Goal: Information Seeking & Learning: Find specific fact

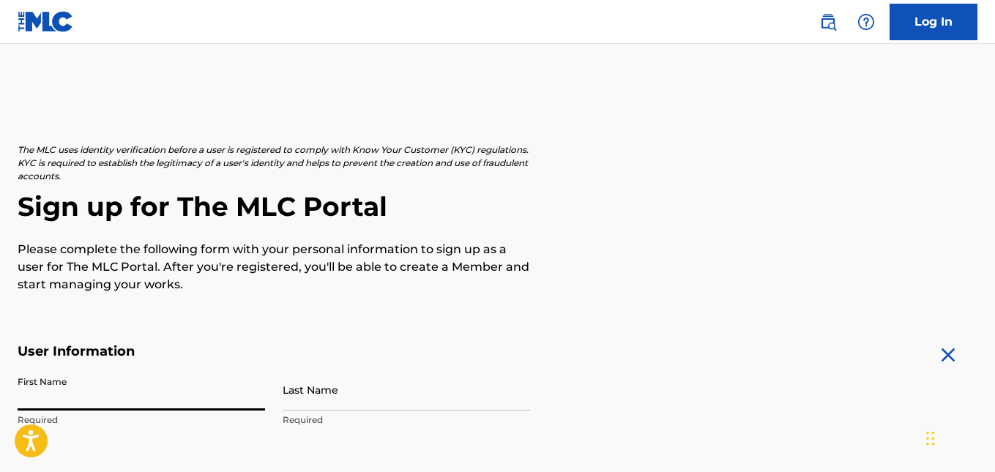
click at [100, 369] on input "First Name" at bounding box center [141, 390] width 247 height 42
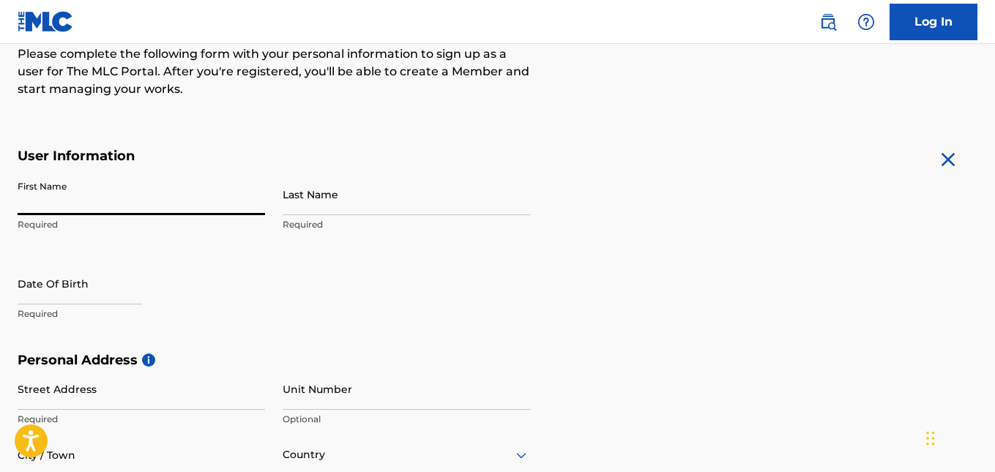
type input "Jayden"
click at [375, 203] on input "Last Name" at bounding box center [406, 194] width 247 height 42
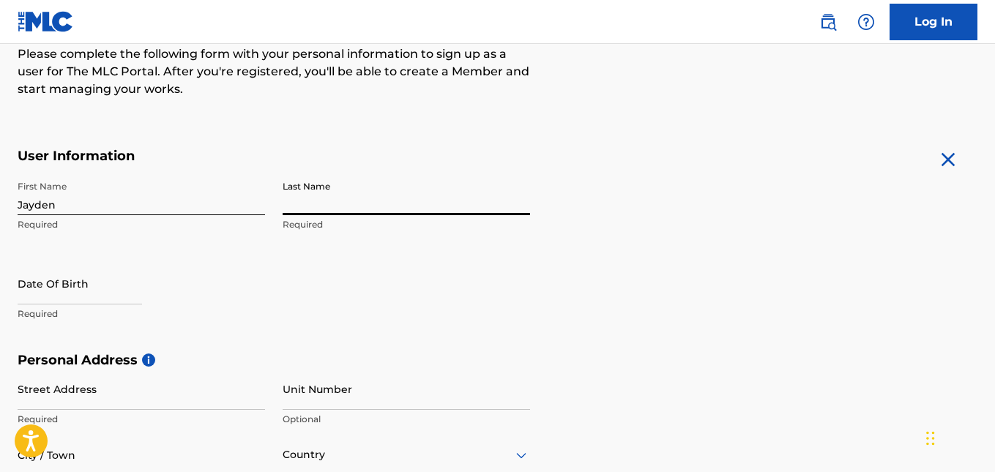
type input "[PERSON_NAME]"
select select "7"
select select "2025"
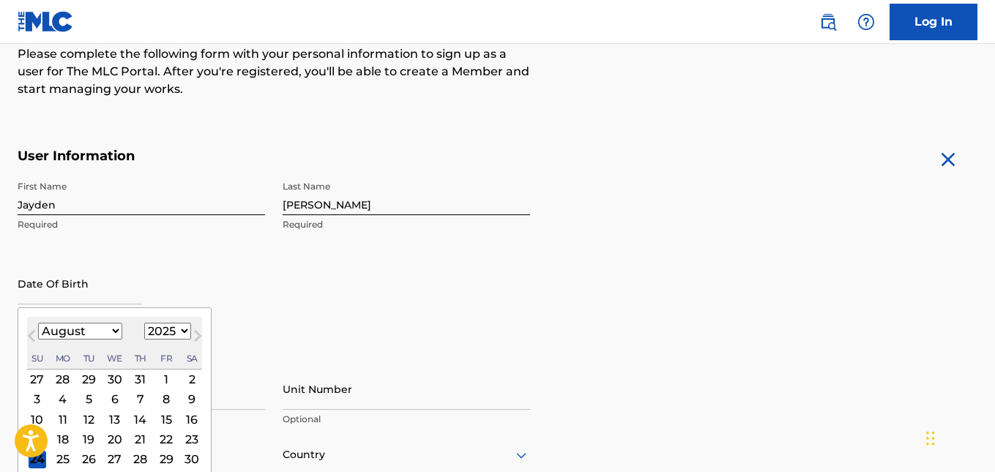
click at [68, 294] on input "text" at bounding box center [80, 284] width 124 height 42
click at [102, 329] on select "January February March April May June July August September October November De…" at bounding box center [80, 331] width 84 height 17
click at [38, 323] on select "January February March April May June July August September October November De…" at bounding box center [80, 331] width 84 height 17
click at [163, 335] on select "1899 1900 1901 1902 1903 1904 1905 1906 1907 1908 1909 1910 1911 1912 1913 1914…" at bounding box center [167, 331] width 47 height 17
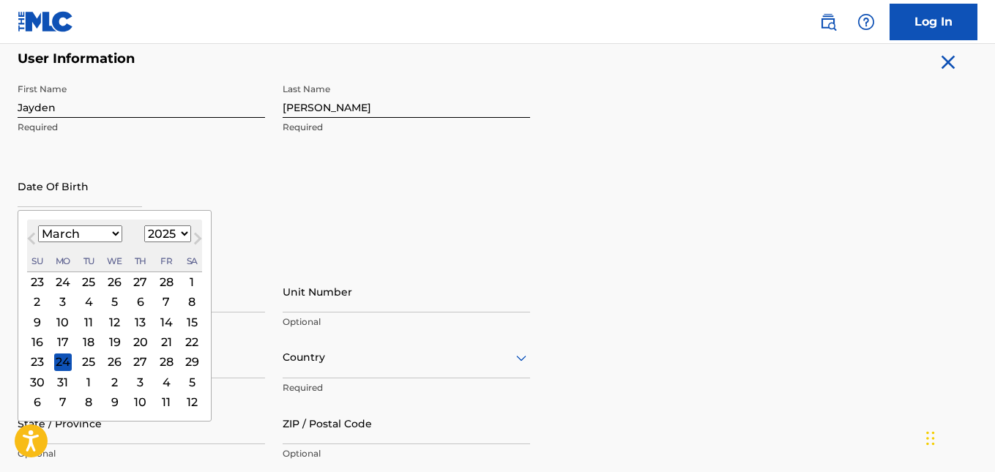
click at [187, 236] on button "Next Month" at bounding box center [197, 241] width 23 height 23
select select "3"
click at [182, 231] on select "1899 1900 1901 1902 1903 1904 1905 1906 1907 1908 1909 1910 1911 1912 1913 1914…" at bounding box center [167, 233] width 47 height 17
select select "2003"
click at [144, 225] on select "1899 1900 1901 1902 1903 1904 1905 1906 1907 1908 1909 1910 1911 1912 1913 1914…" at bounding box center [167, 233] width 47 height 17
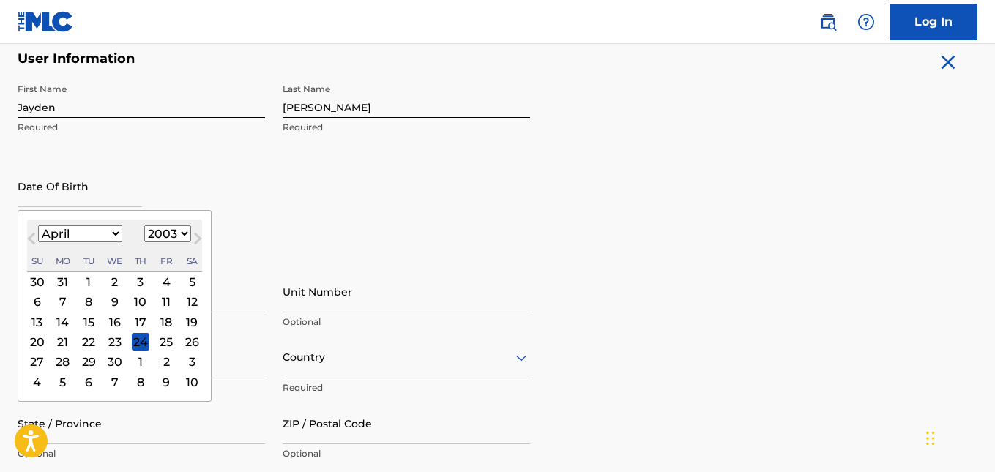
click at [102, 231] on select "January February March April May June July August September October November De…" at bounding box center [80, 233] width 84 height 17
select select "2"
click at [38, 225] on select "January February March April May June July August September October November De…" at bounding box center [80, 233] width 84 height 17
click at [163, 305] on div "7" at bounding box center [166, 303] width 18 height 18
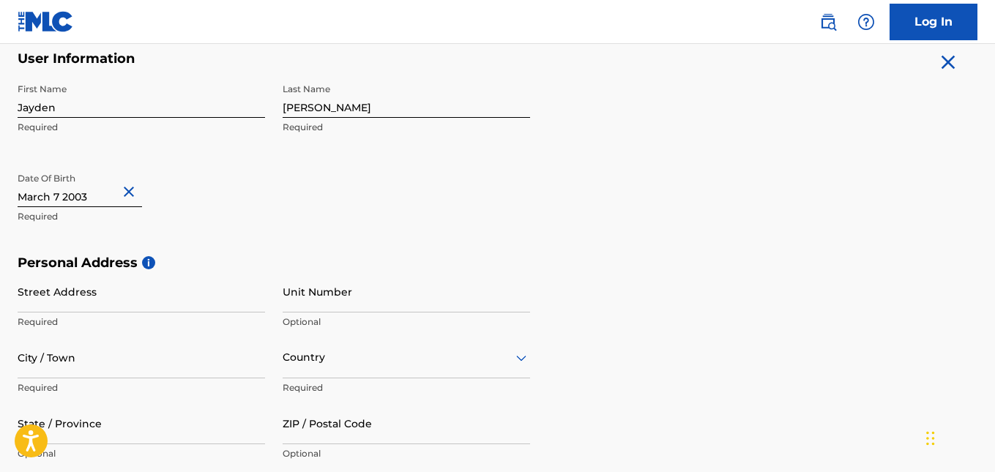
scroll to position [390, 0]
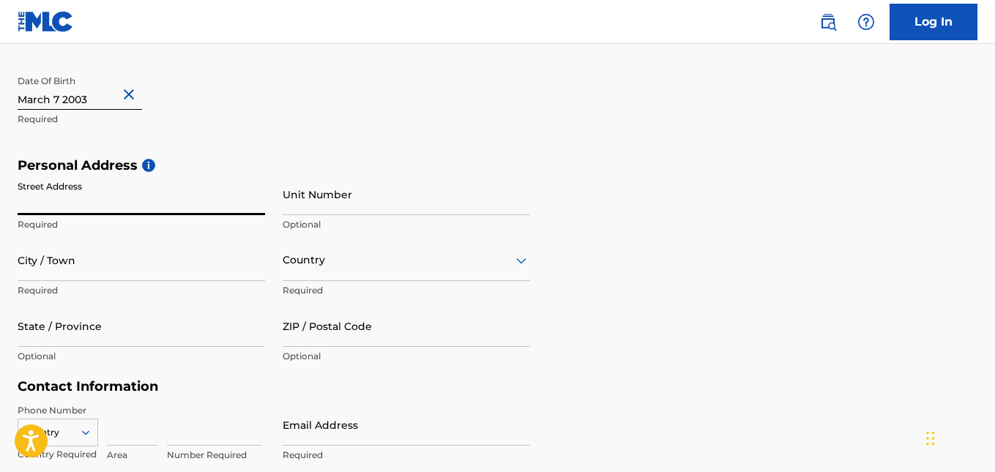
click at [97, 209] on input "Street Address" at bounding box center [141, 194] width 247 height 42
type input "`"
type input "1336 high falls drive"
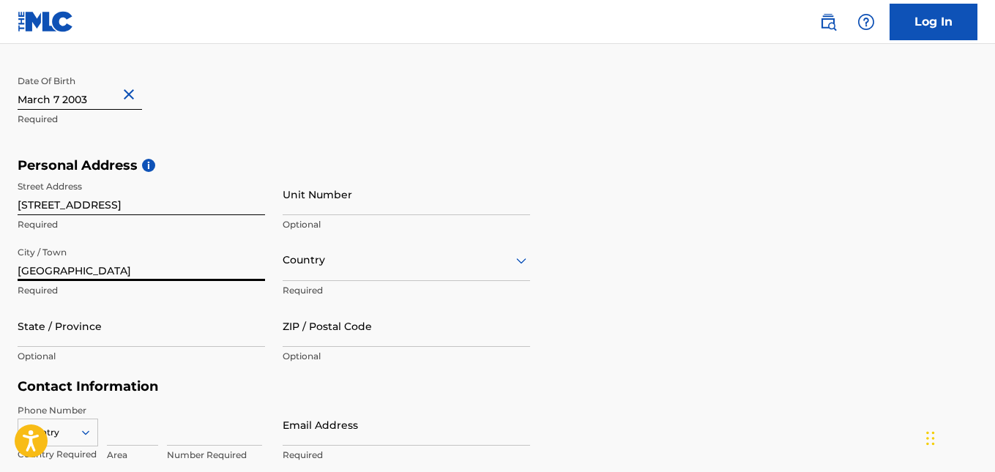
type input "Jacksonville"
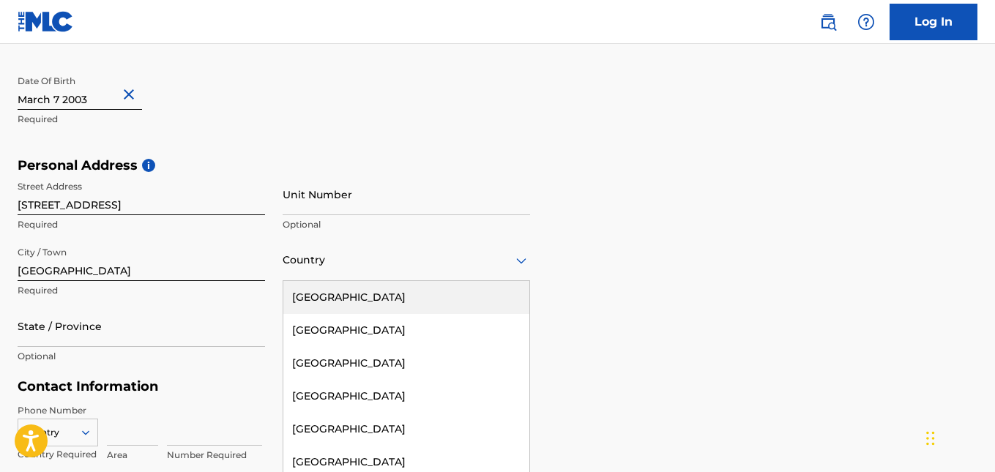
scroll to position [419, 0]
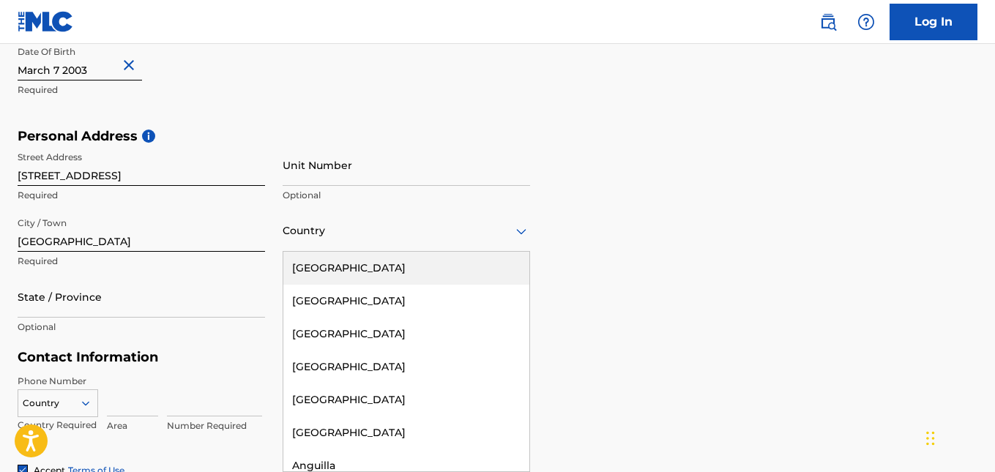
click at [369, 252] on div "223 results available. Use Up and Down to choose options, press Enter to select…" at bounding box center [406, 231] width 247 height 42
click at [362, 270] on div "[GEOGRAPHIC_DATA]" at bounding box center [406, 268] width 246 height 33
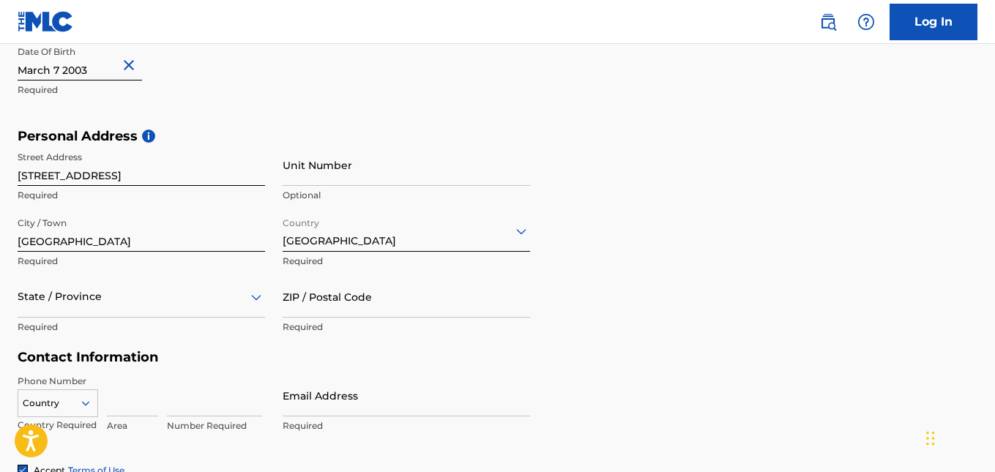
scroll to position [485, 0]
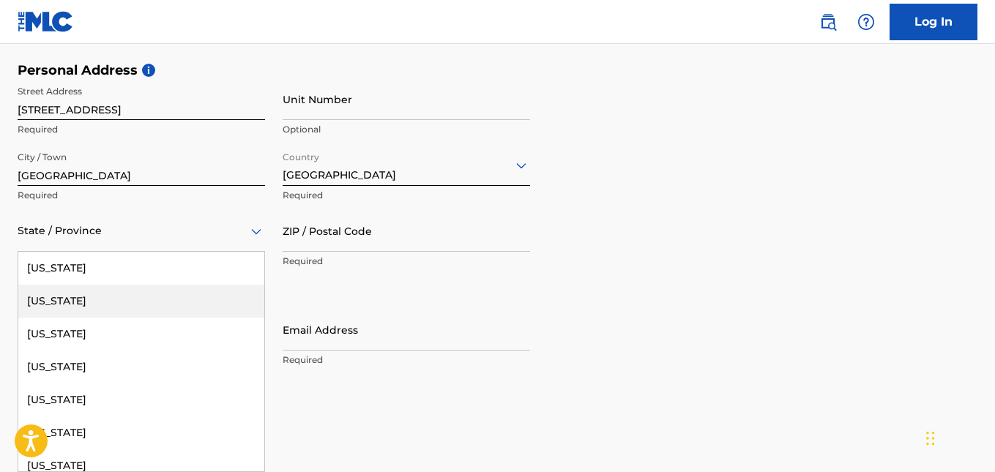
click at [78, 252] on div "57 results available. Use Up and Down to choose options, press Enter to select …" at bounding box center [141, 231] width 247 height 42
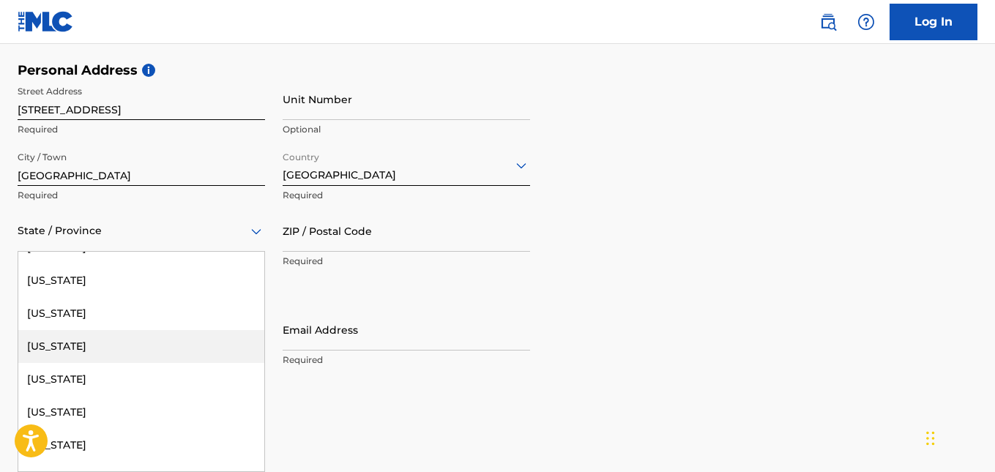
scroll to position [1074, 0]
click at [93, 351] on div "North Carolina" at bounding box center [141, 347] width 246 height 33
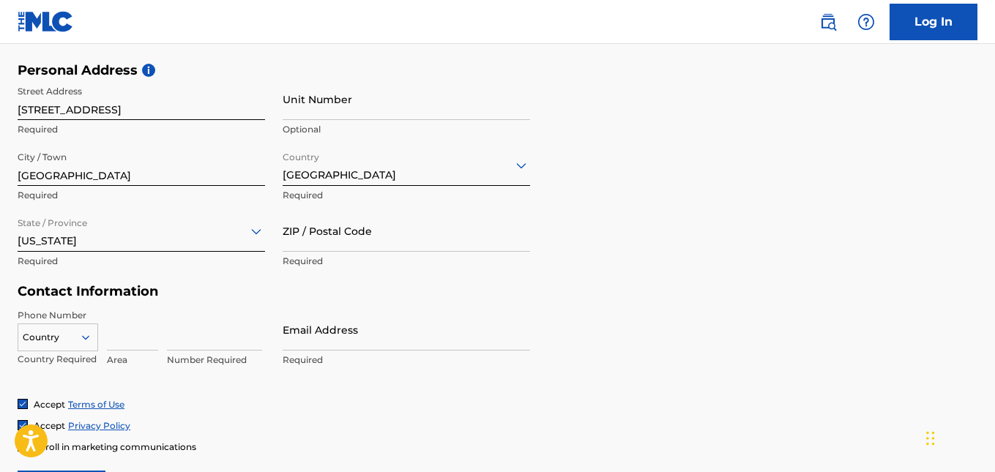
click at [348, 238] on input "ZIP / Postal Code" at bounding box center [406, 231] width 247 height 42
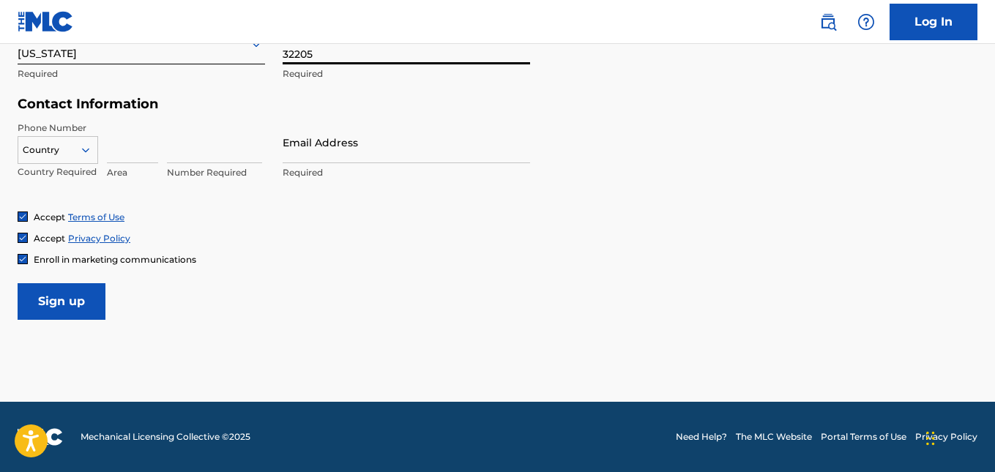
type input "32205"
click at [116, 150] on input at bounding box center [132, 143] width 51 height 42
click at [95, 154] on div at bounding box center [91, 149] width 13 height 13
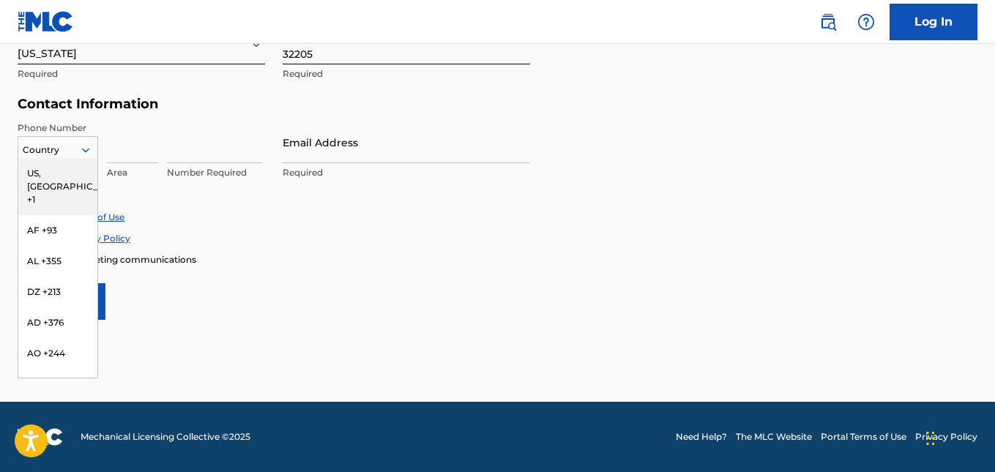
click at [59, 176] on div "US, [GEOGRAPHIC_DATA] +1" at bounding box center [57, 186] width 79 height 57
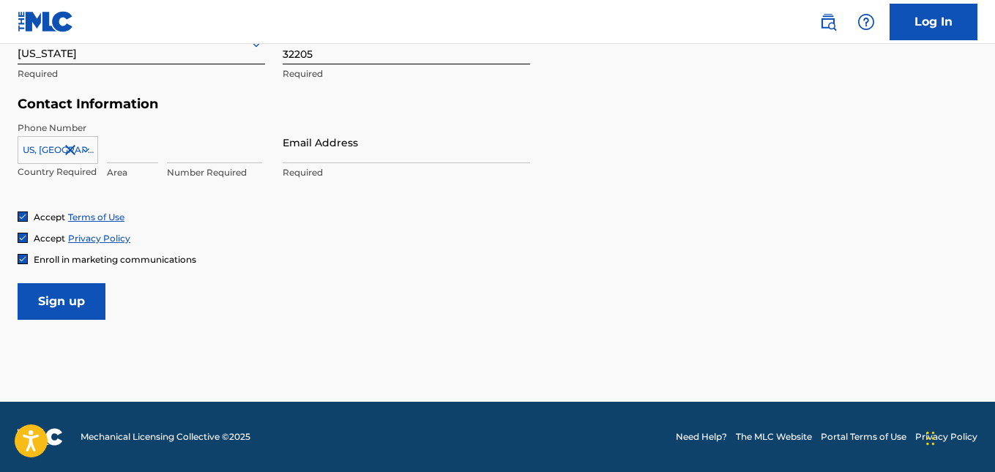
click at [150, 151] on input at bounding box center [132, 143] width 51 height 42
type input "336"
click at [217, 160] on input at bounding box center [214, 143] width 95 height 42
type input "9050594"
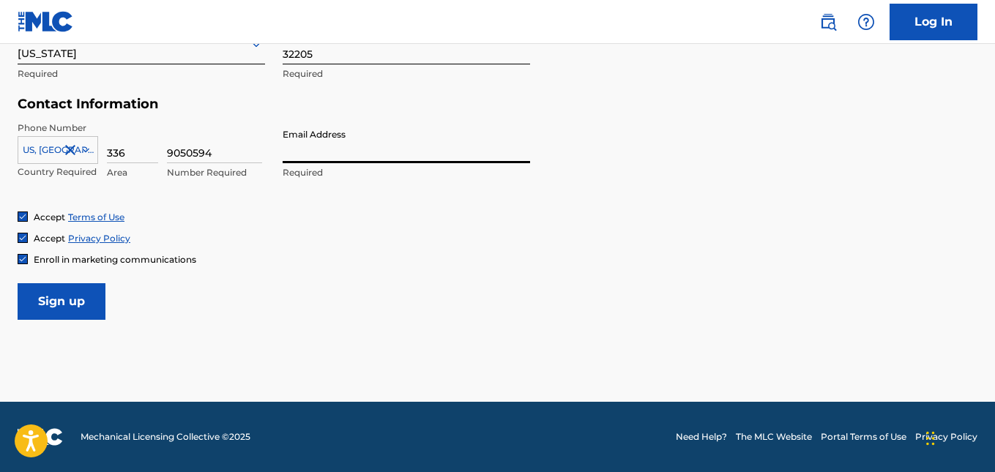
click at [321, 161] on input "Email Address" at bounding box center [406, 143] width 247 height 42
type input "[EMAIL_ADDRESS][DOMAIN_NAME]"
click at [75, 298] on input "Sign up" at bounding box center [62, 301] width 88 height 37
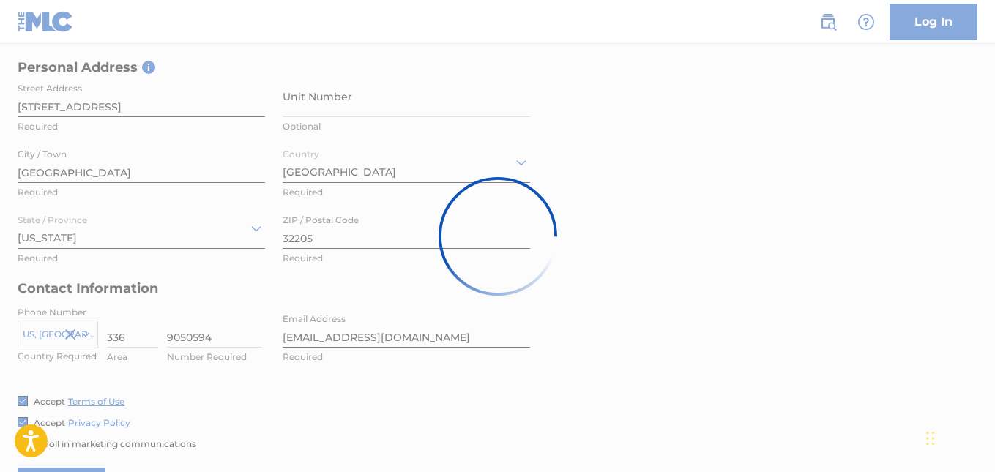
scroll to position [673, 0]
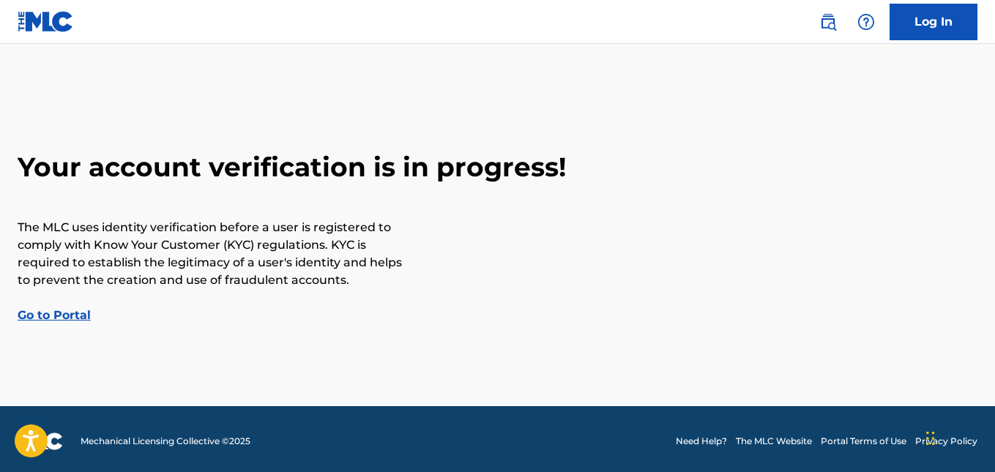
click at [64, 308] on link "Go to Portal" at bounding box center [54, 315] width 73 height 14
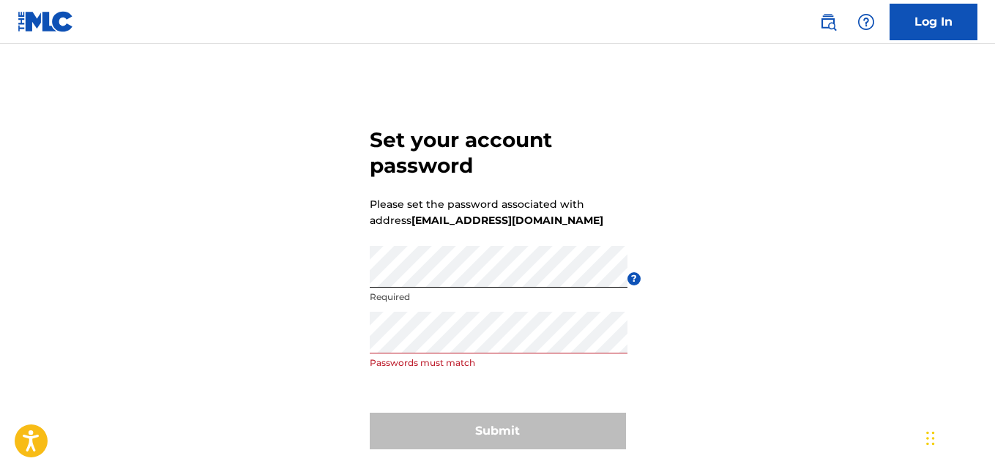
click at [491, 407] on form "Set your account password Please set the password associated with address [EMAI…" at bounding box center [498, 286] width 256 height 410
click at [657, 321] on div "Set your account password Please set the password associated with address [EMAI…" at bounding box center [497, 286] width 995 height 410
click at [348, 280] on div "Set your account password Please set the password associated with address [EMAI…" at bounding box center [497, 286] width 995 height 410
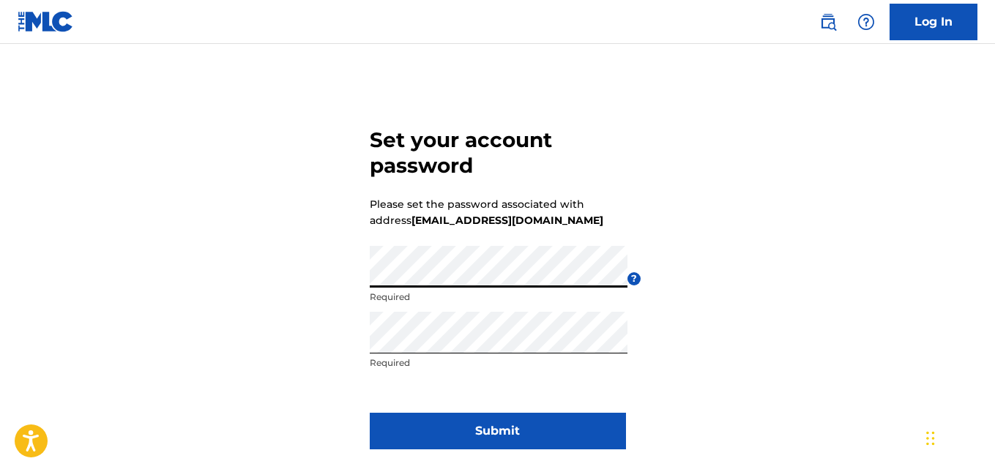
click at [473, 425] on button "Submit" at bounding box center [498, 431] width 256 height 37
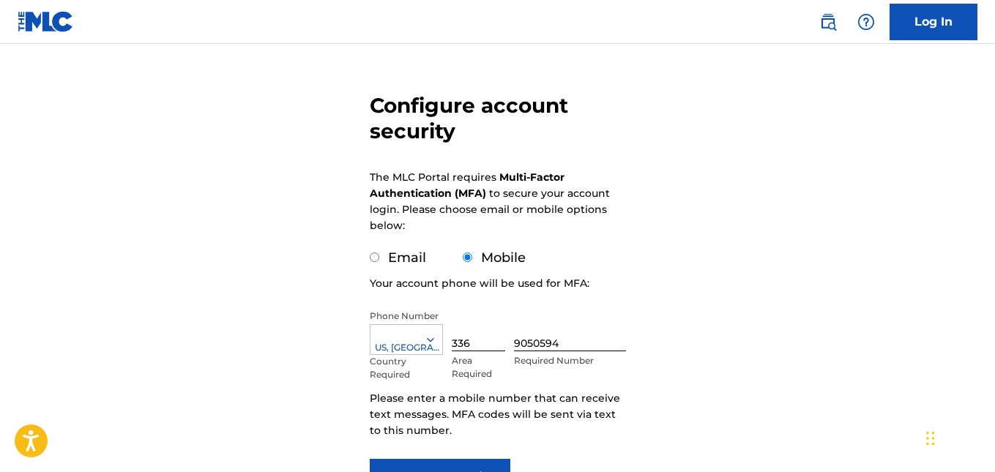
scroll to position [195, 0]
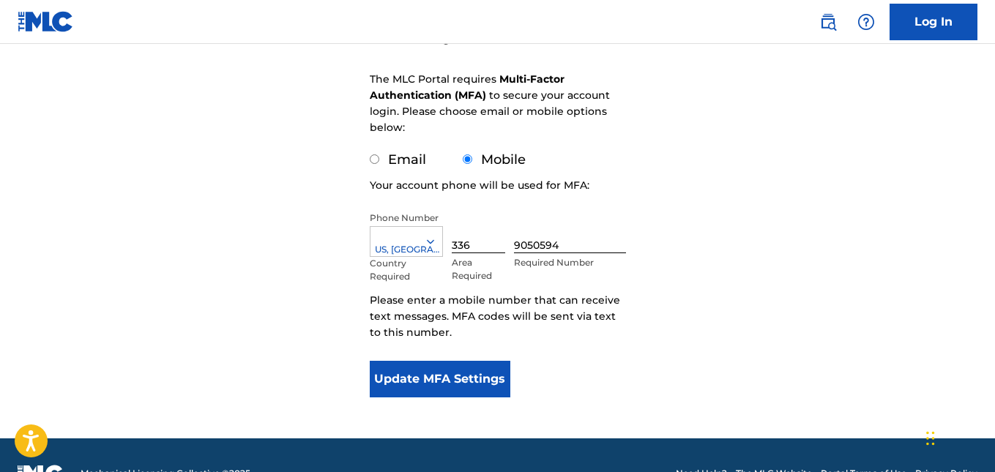
click at [447, 377] on button "Update MFA Settings" at bounding box center [440, 379] width 141 height 37
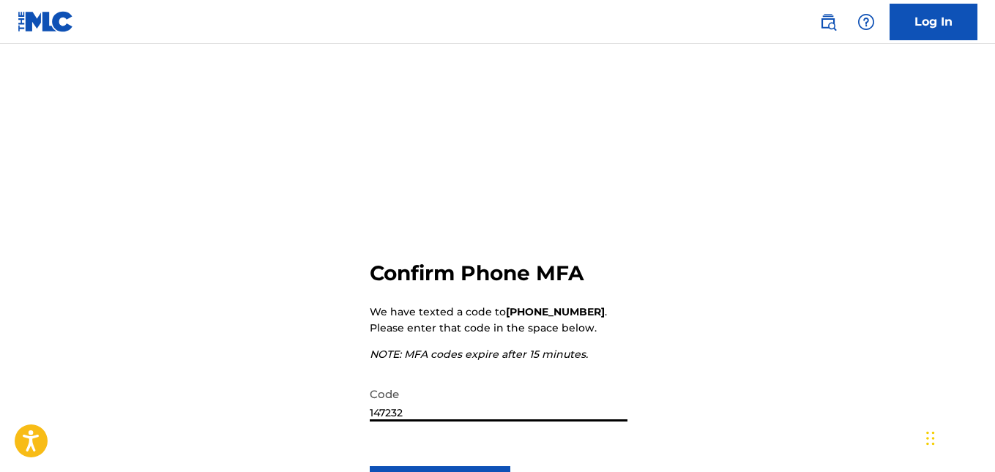
scroll to position [165, 0]
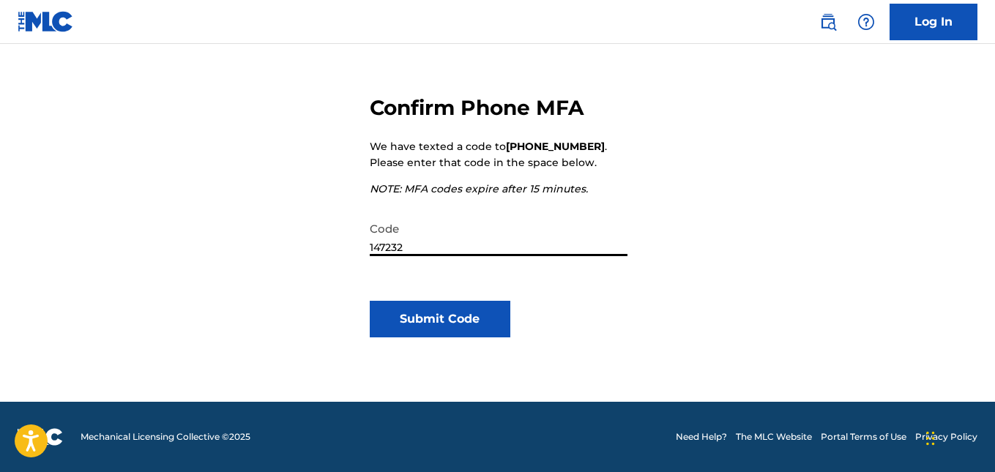
type input "147232"
click at [473, 326] on button "Submit Code" at bounding box center [440, 319] width 141 height 37
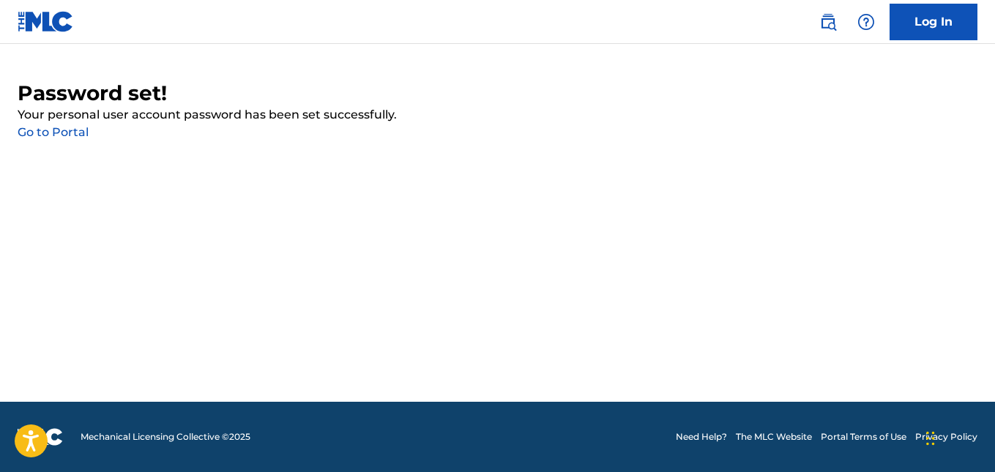
click at [64, 132] on link "Go to Portal" at bounding box center [53, 132] width 71 height 14
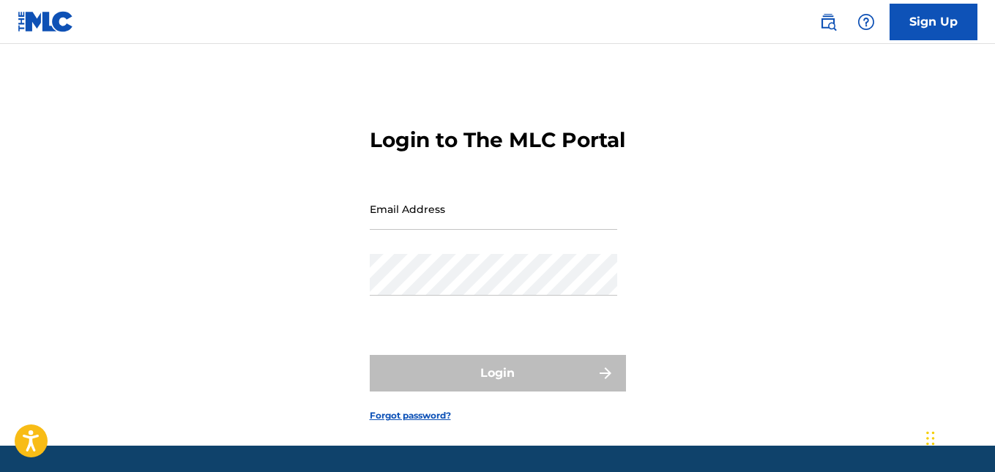
click at [488, 208] on input "Email Address" at bounding box center [493, 209] width 247 height 42
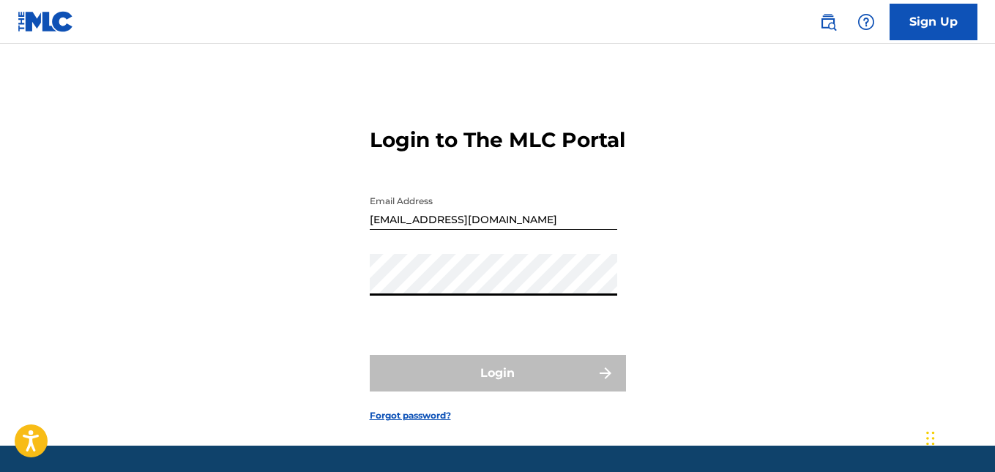
type input "[EMAIL_ADDRESS][DOMAIN_NAME]"
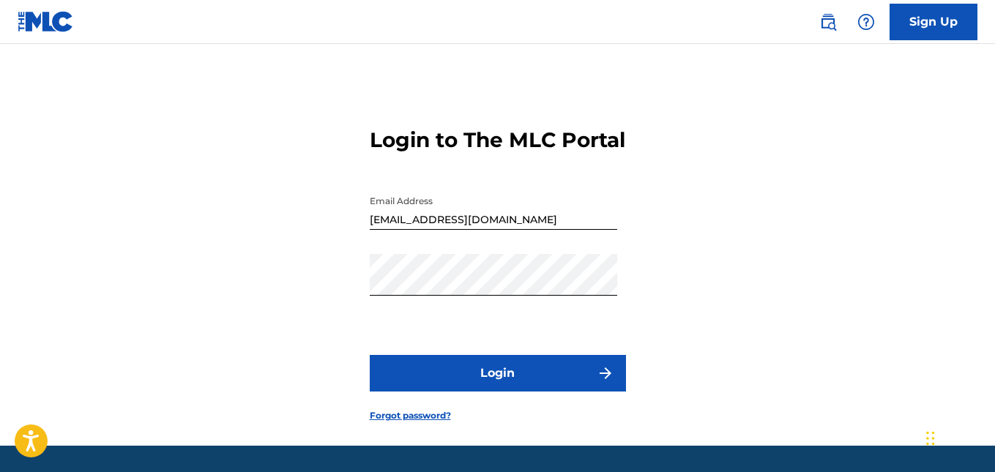
click at [487, 384] on button "Login" at bounding box center [498, 373] width 256 height 37
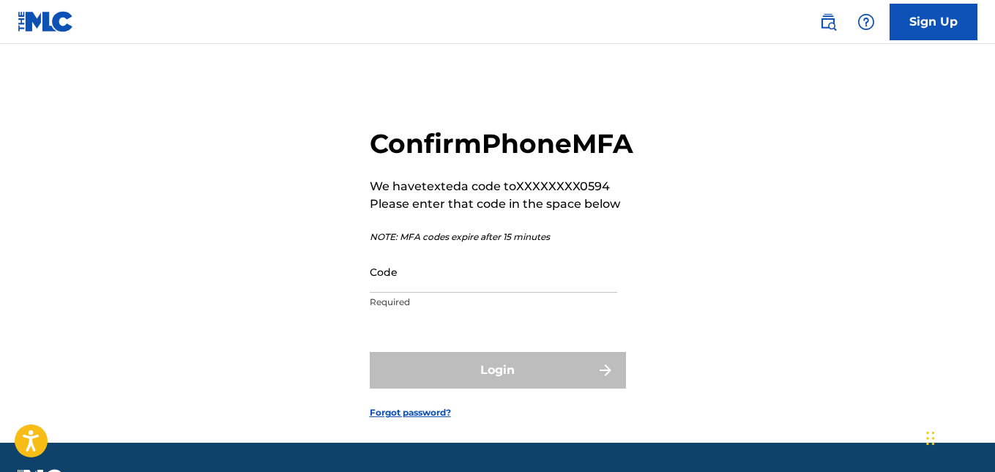
click at [487, 293] on input "Code" at bounding box center [493, 272] width 247 height 42
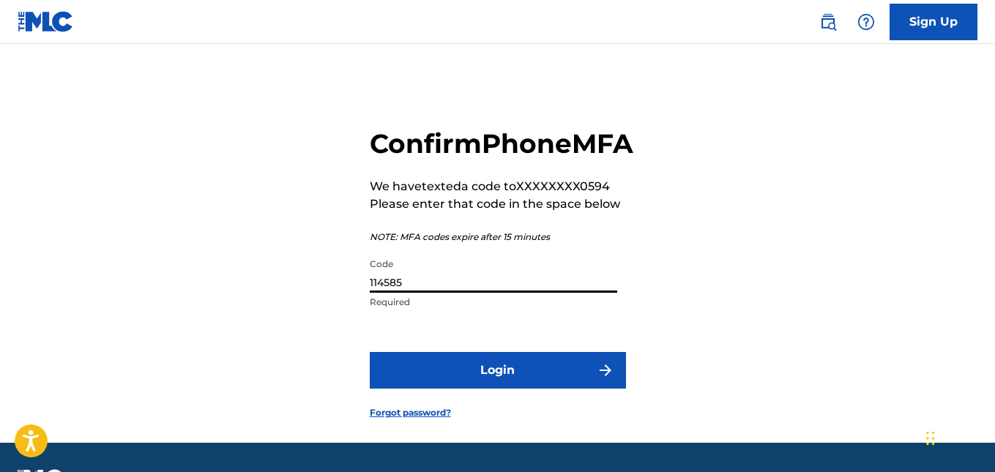
type input "114585"
click at [370, 352] on button "Login" at bounding box center [498, 370] width 256 height 37
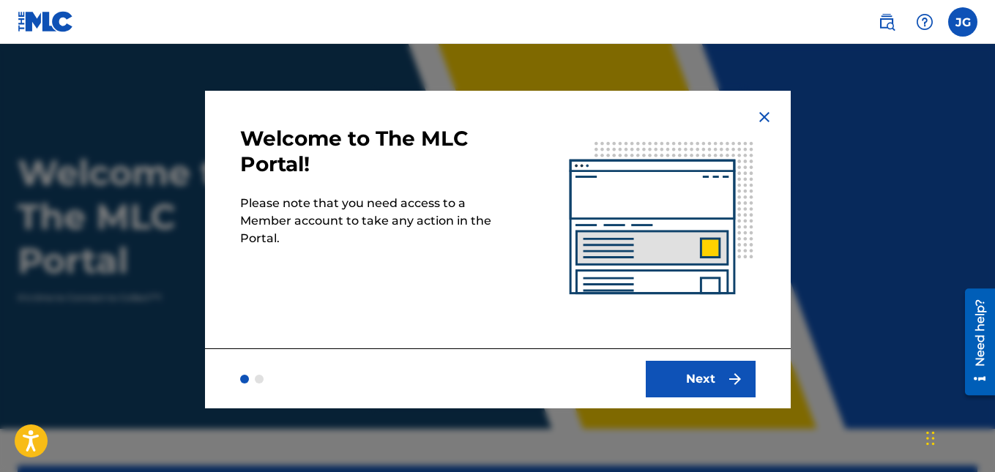
click at [701, 373] on button "Next" at bounding box center [701, 379] width 110 height 37
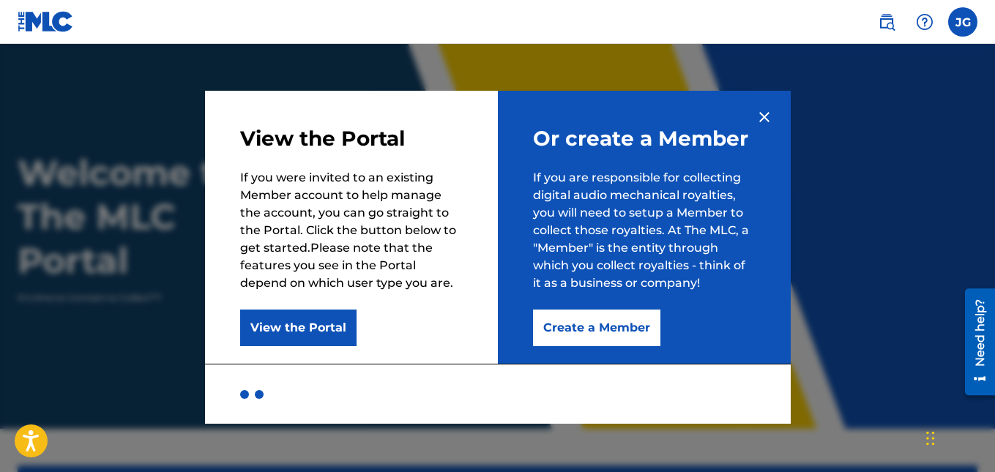
click at [588, 318] on button "Create a Member" at bounding box center [596, 328] width 127 height 37
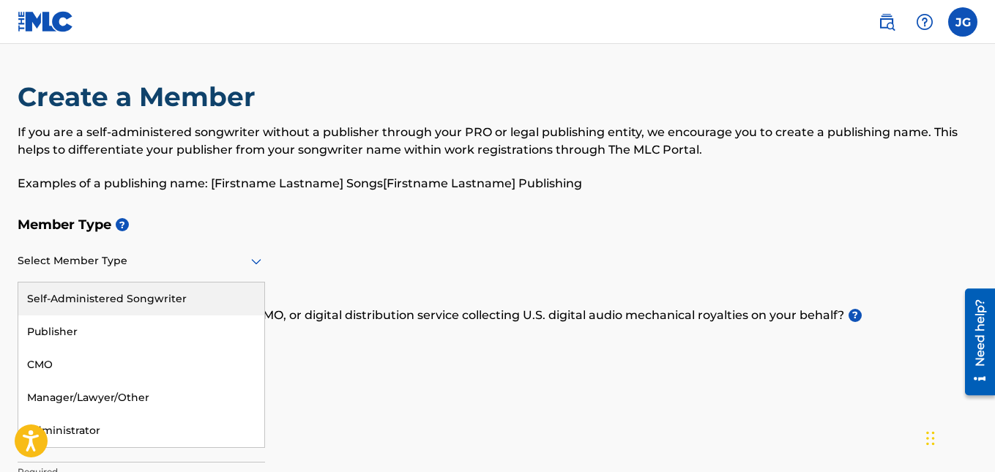
click at [242, 272] on div "Select Member Type" at bounding box center [141, 262] width 247 height 42
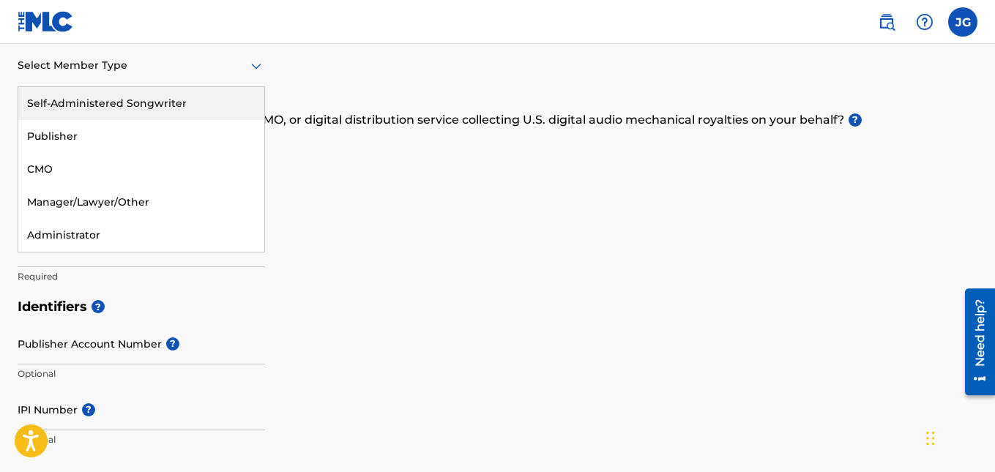
scroll to position [97, 0]
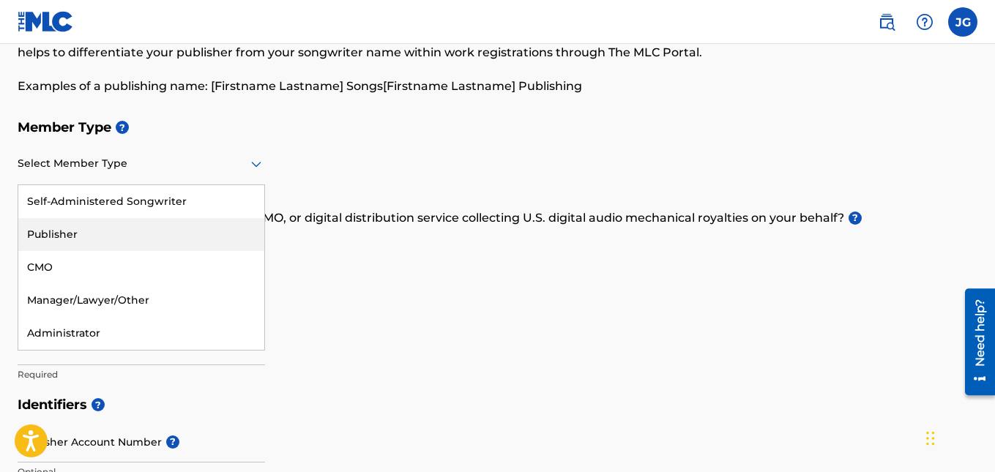
click at [206, 242] on div "Publisher" at bounding box center [141, 234] width 246 height 33
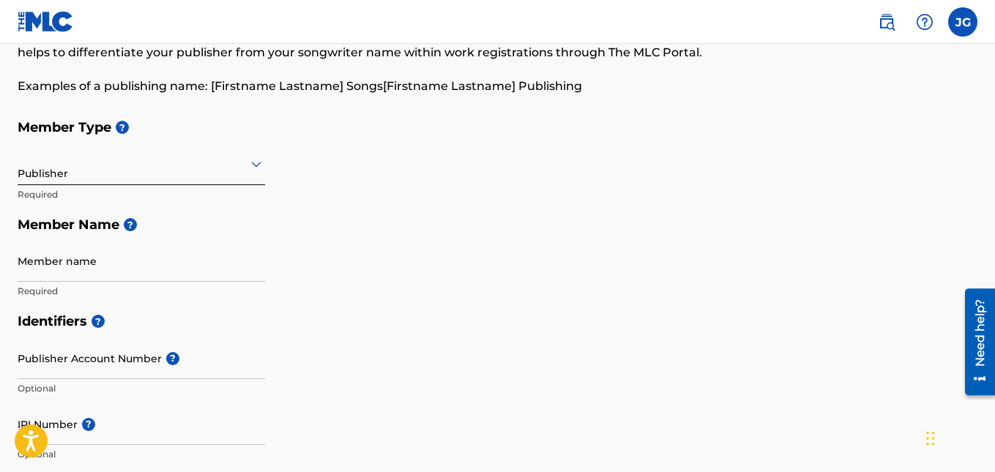
click at [206, 242] on input "Member name" at bounding box center [141, 261] width 247 height 42
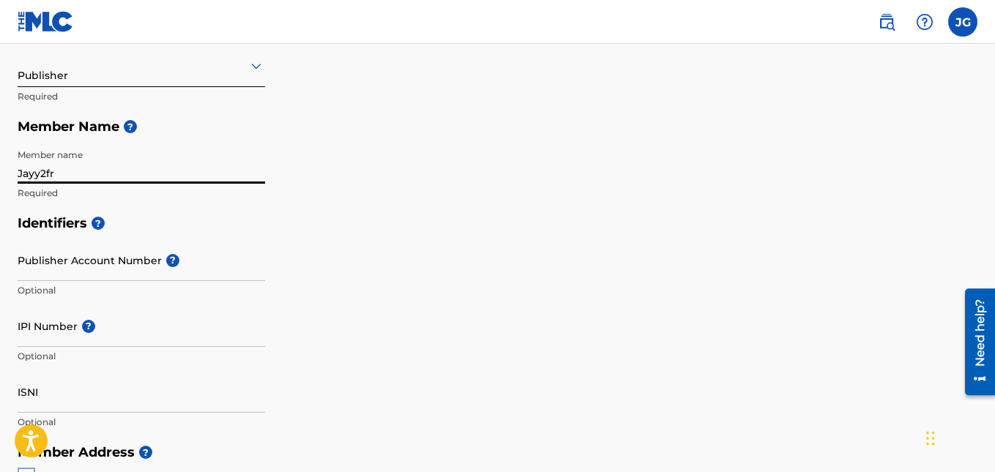
type input "Jayy2fr"
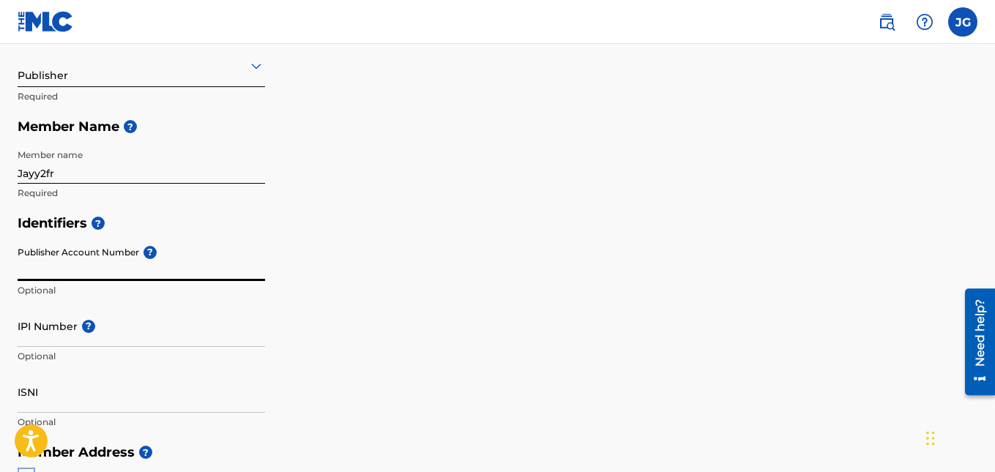
click at [124, 263] on input "Publisher Account Number ?" at bounding box center [141, 260] width 247 height 42
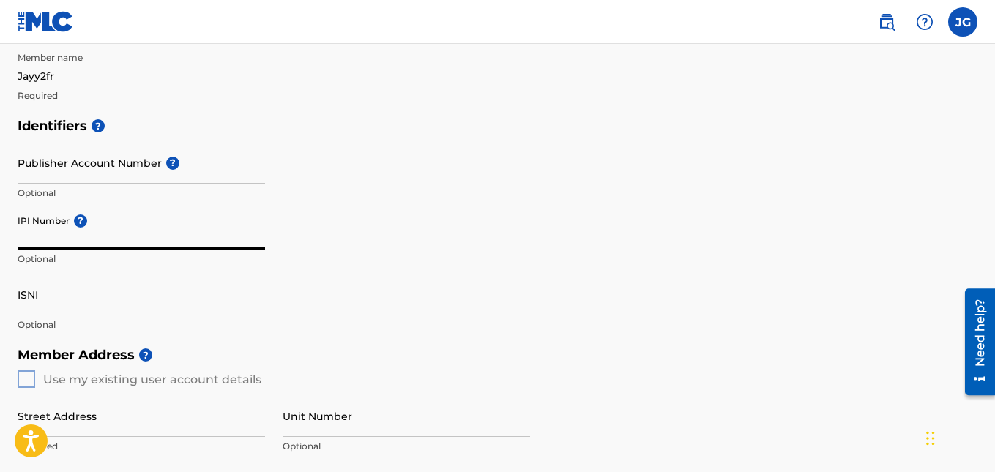
click at [108, 236] on input "IPI Number ?" at bounding box center [141, 229] width 247 height 42
click at [56, 301] on input "ISNI" at bounding box center [141, 295] width 247 height 42
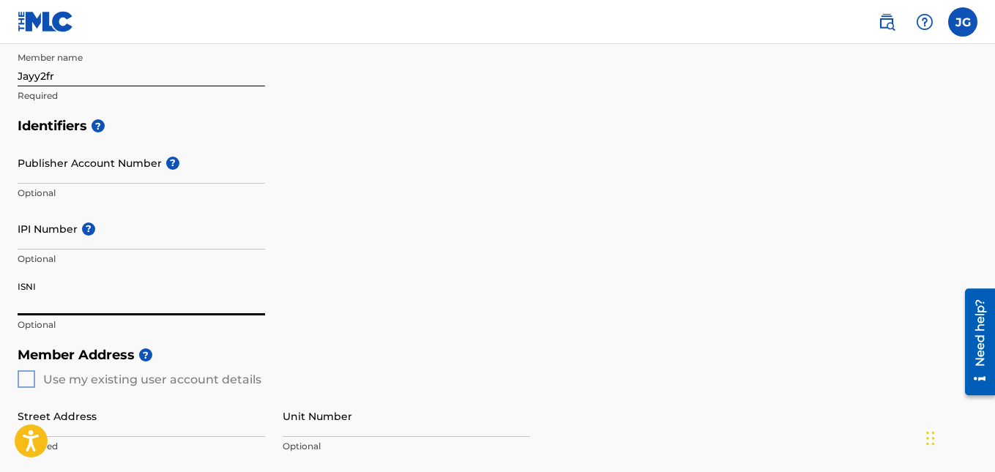
click at [113, 236] on input "IPI Number ?" at bounding box center [141, 229] width 247 height 42
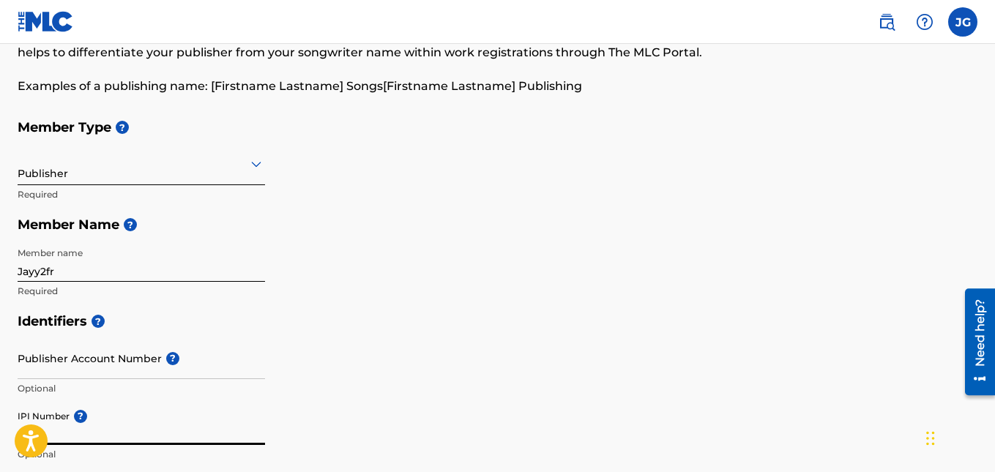
scroll to position [195, 0]
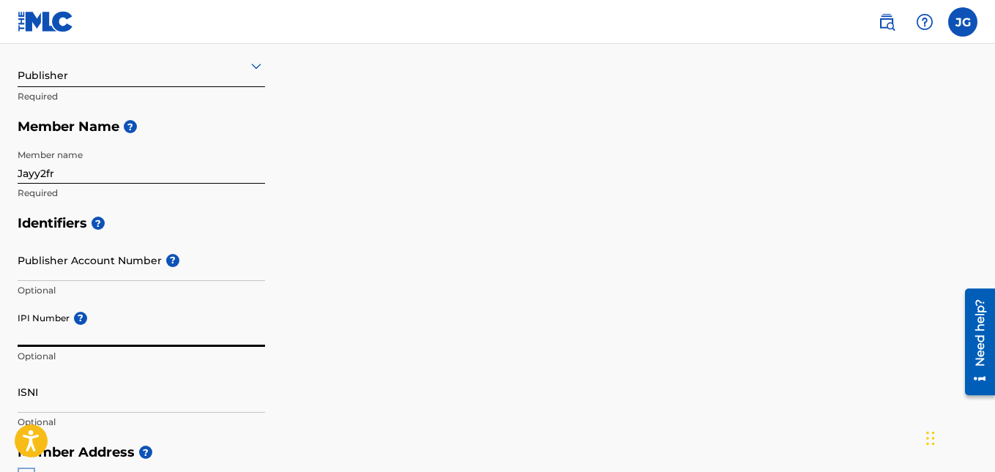
paste input "01174402086"
type input "01174402086"
drag, startPoint x: 111, startPoint y: 172, endPoint x: 7, endPoint y: 180, distance: 103.5
click at [7, 180] on div "Create a Member If you are a self-administered songwriter without a publisher t…" at bounding box center [497, 427] width 995 height 1085
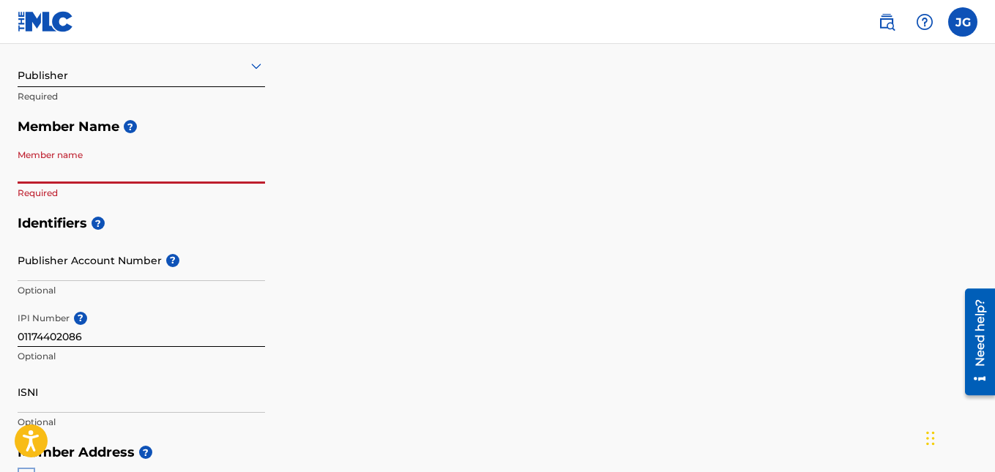
click at [50, 12] on img at bounding box center [46, 21] width 56 height 21
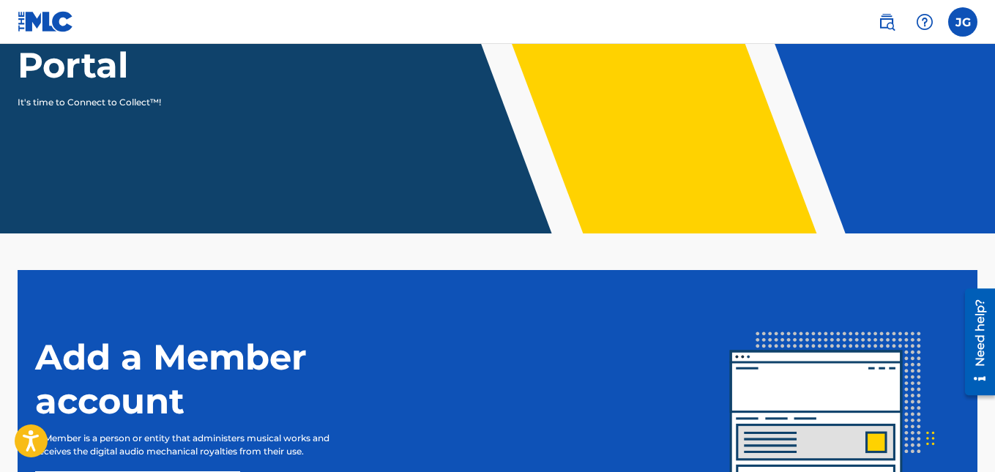
scroll to position [367, 0]
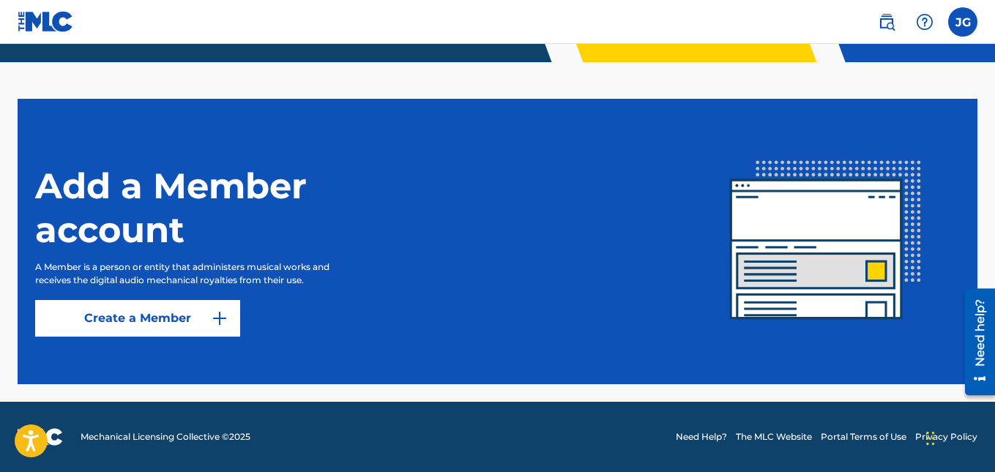
click at [884, 24] on img at bounding box center [887, 22] width 18 height 18
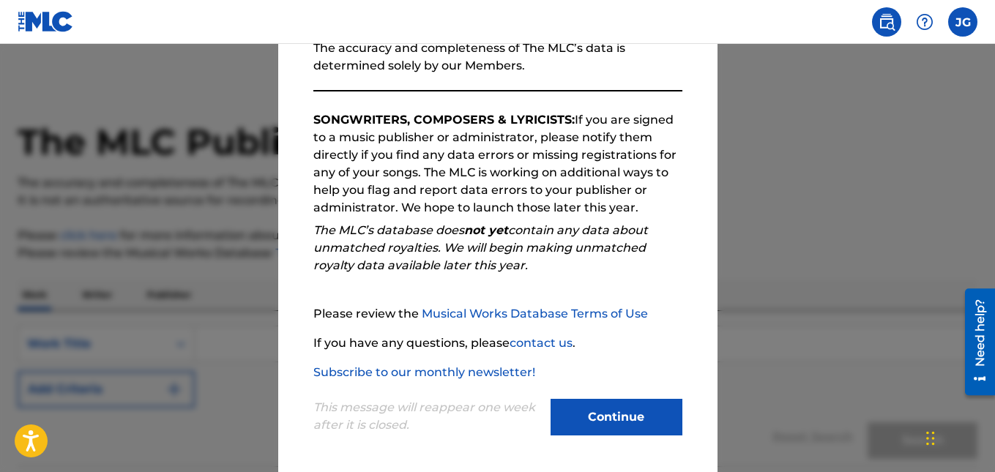
scroll to position [200, 0]
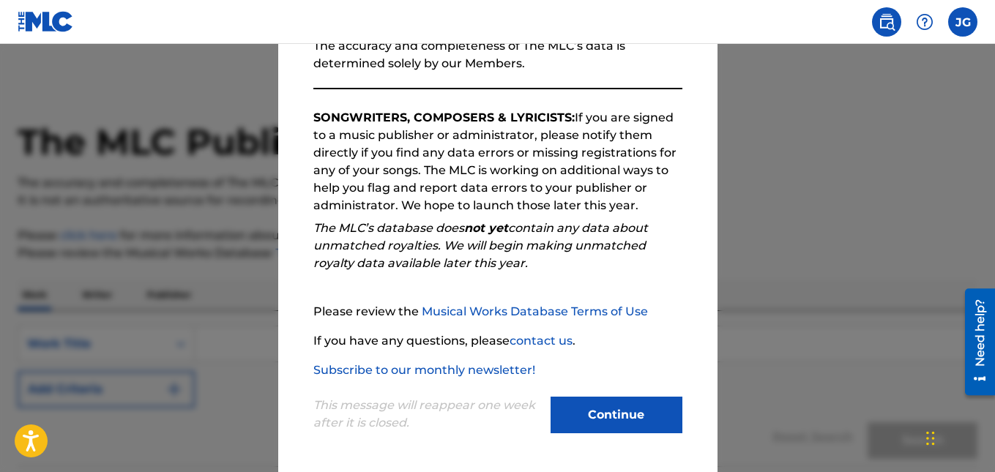
click at [596, 406] on button "Continue" at bounding box center [616, 415] width 132 height 37
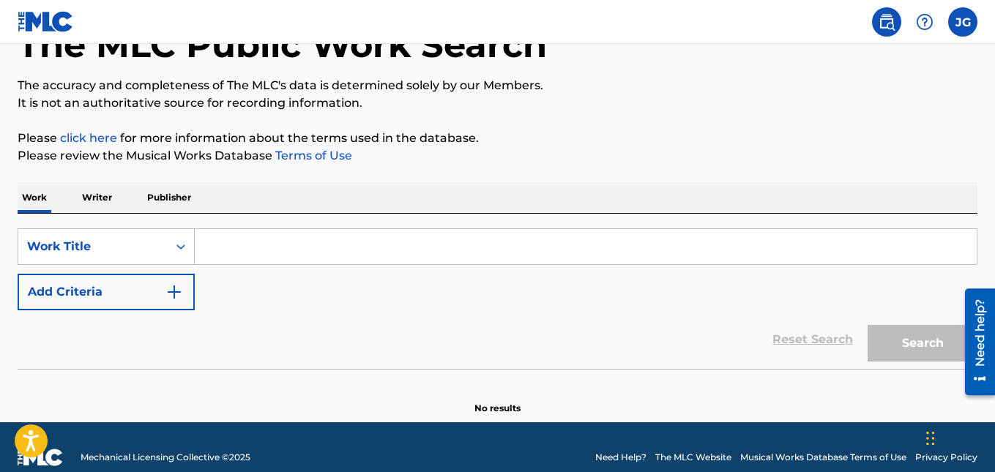
scroll to position [118, 0]
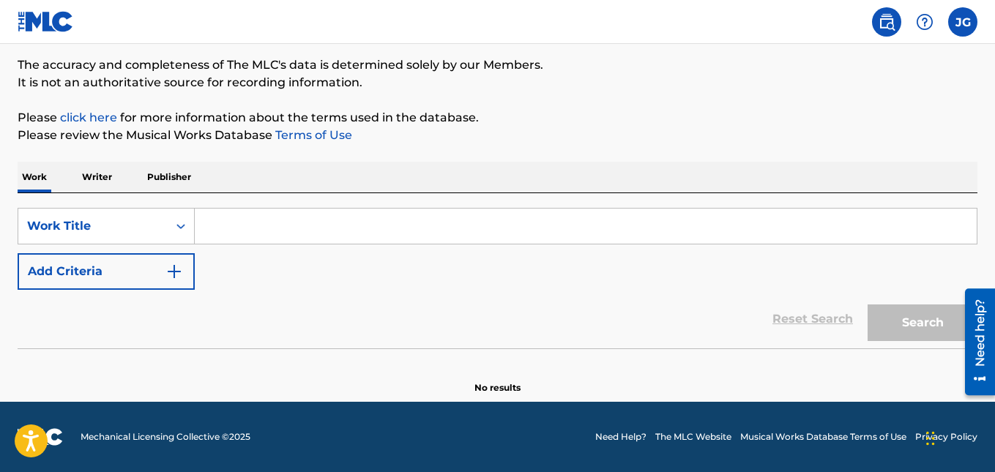
click at [317, 223] on input "Search Form" at bounding box center [586, 226] width 782 height 35
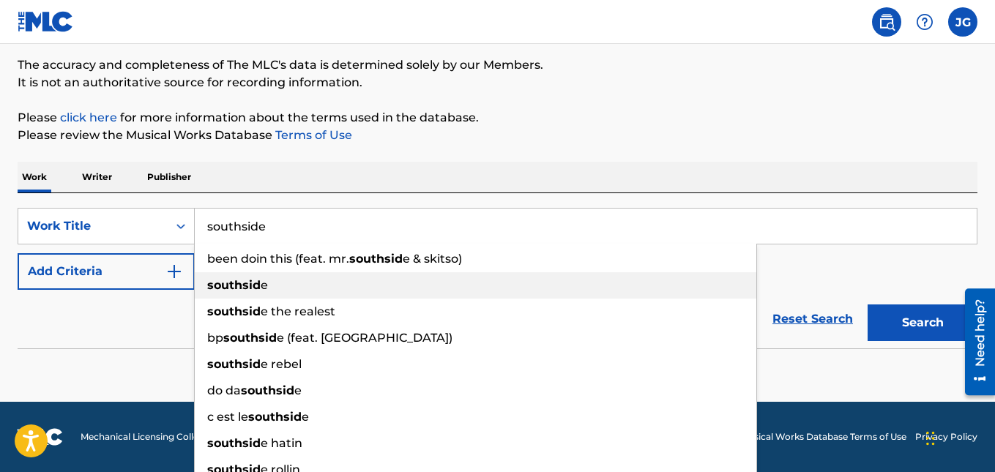
click at [867, 305] on button "Search" at bounding box center [922, 323] width 110 height 37
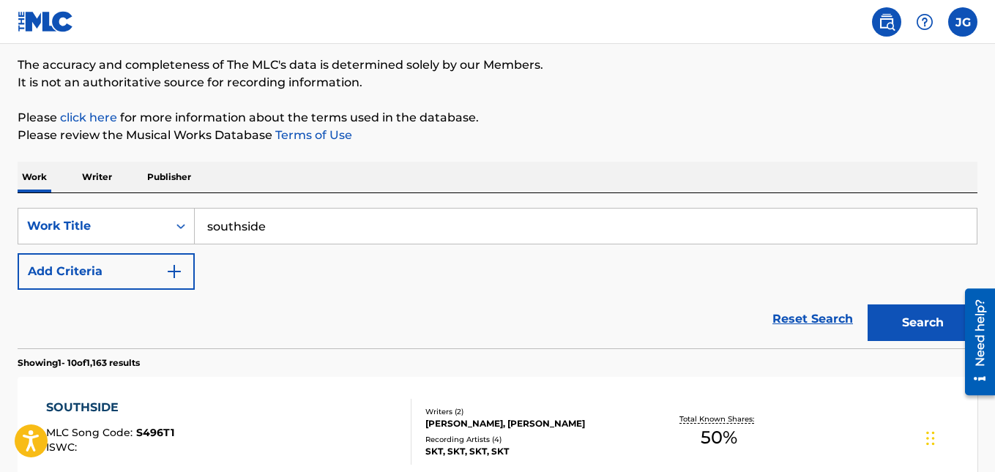
scroll to position [20, 0]
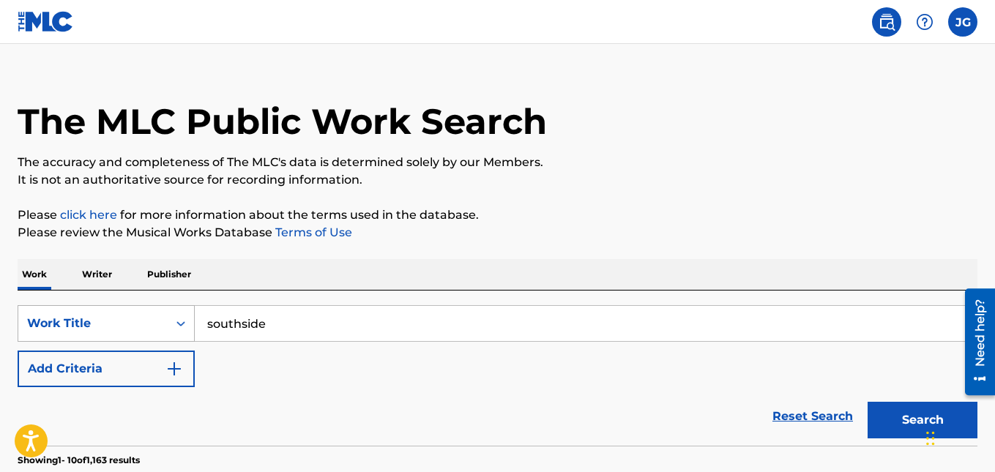
drag, startPoint x: 293, startPoint y: 318, endPoint x: 147, endPoint y: 307, distance: 146.1
click at [147, 307] on div "SearchWithCriteria9f271564-eff2-48f2-85f9-ef7e4b99685e Work Title southside" at bounding box center [498, 323] width 960 height 37
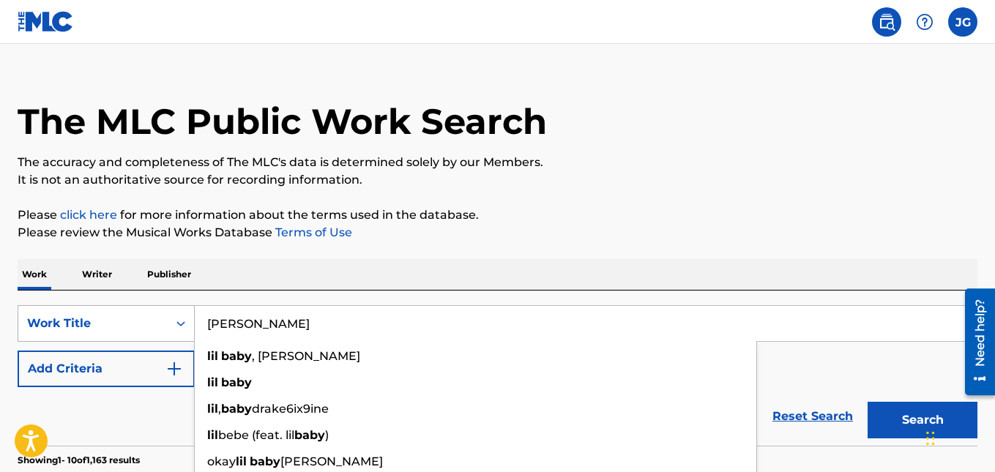
type input "[PERSON_NAME]"
click at [867, 402] on button "Search" at bounding box center [922, 420] width 110 height 37
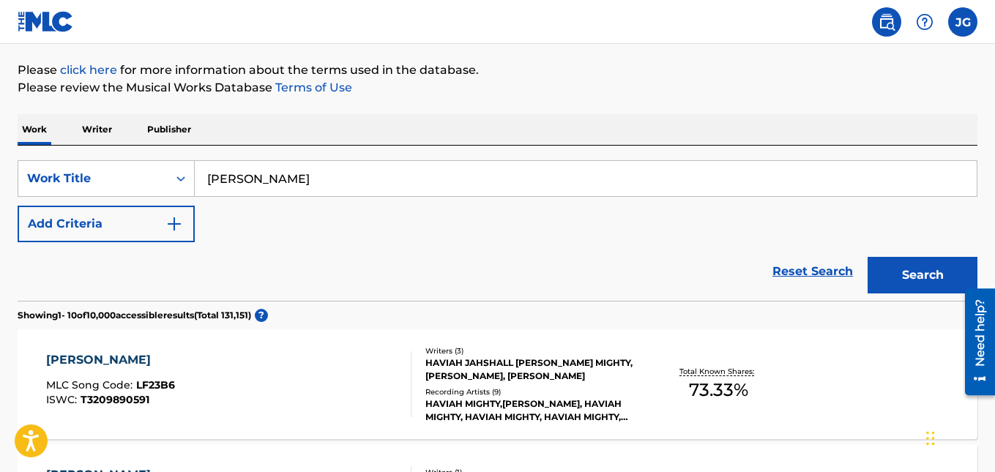
scroll to position [68, 0]
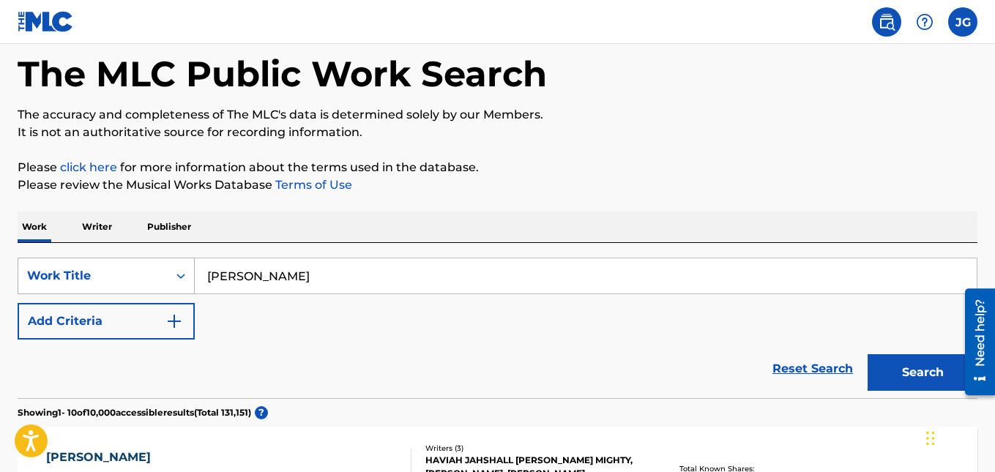
drag, startPoint x: 294, startPoint y: 289, endPoint x: 181, endPoint y: 284, distance: 112.8
click at [181, 284] on div "SearchWithCriteria9f271564-eff2-48f2-85f9-ef7e4b99685e Work Title [PERSON_NAME]" at bounding box center [498, 276] width 960 height 37
click at [867, 354] on button "Search" at bounding box center [922, 372] width 110 height 37
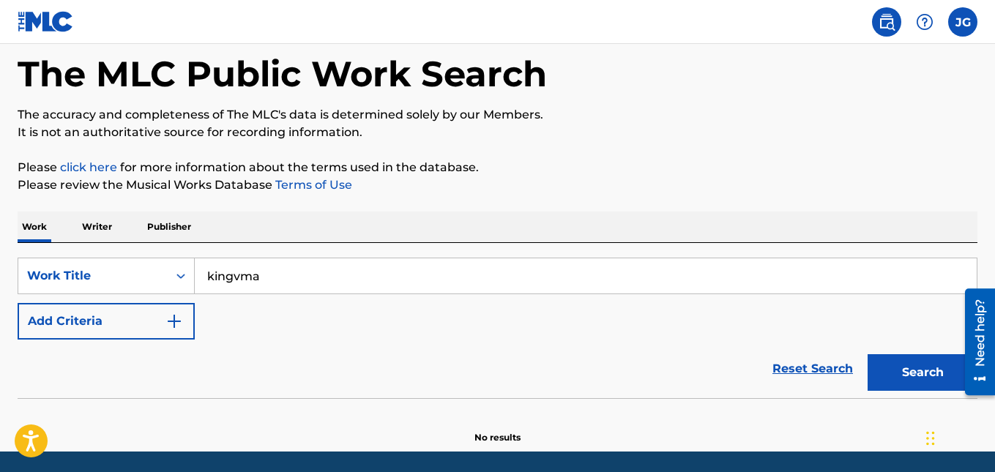
scroll to position [118, 0]
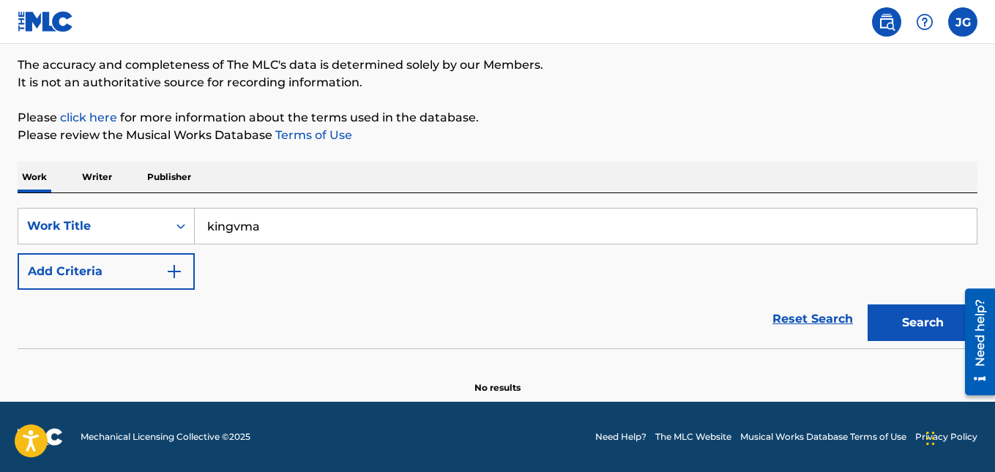
drag, startPoint x: 305, startPoint y: 227, endPoint x: 185, endPoint y: 246, distance: 121.5
click at [185, 239] on div "SearchWithCriteria9f271564-eff2-48f2-85f9-ef7e4b99685e Work Title kingvma" at bounding box center [498, 226] width 960 height 37
type input "[PERSON_NAME]"
click at [867, 305] on button "Search" at bounding box center [922, 323] width 110 height 37
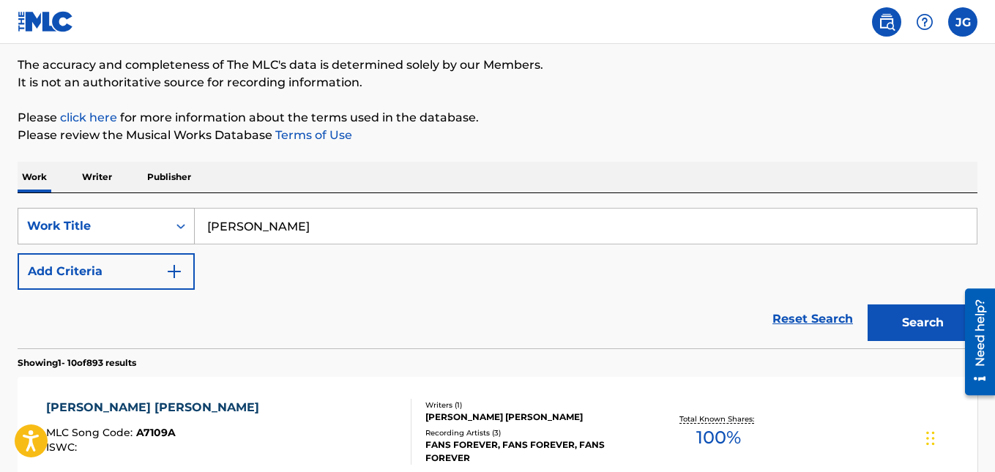
drag, startPoint x: 362, startPoint y: 228, endPoint x: 179, endPoint y: 230, distance: 183.0
click at [179, 230] on div "SearchWithCriteria9f271564-eff2-48f2-85f9-ef7e4b99685e Work Title [PERSON_NAME]" at bounding box center [498, 226] width 960 height 37
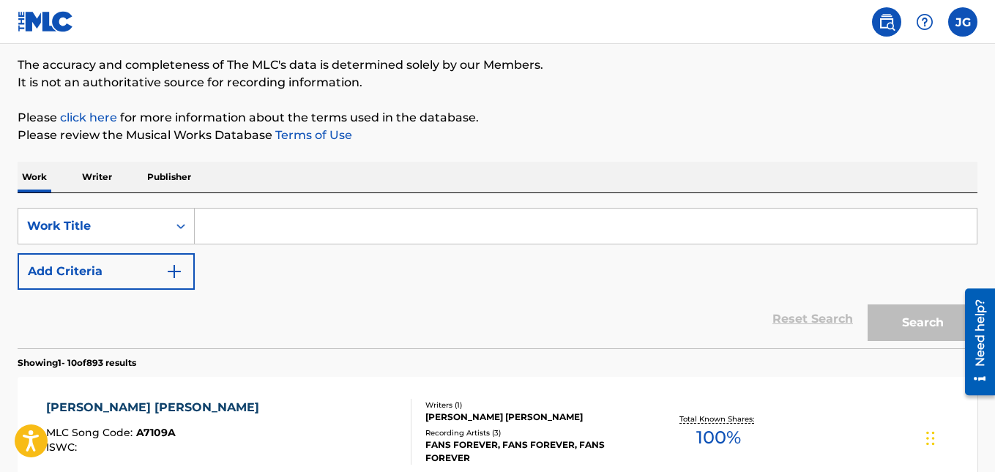
paste input "QZRP42314568"
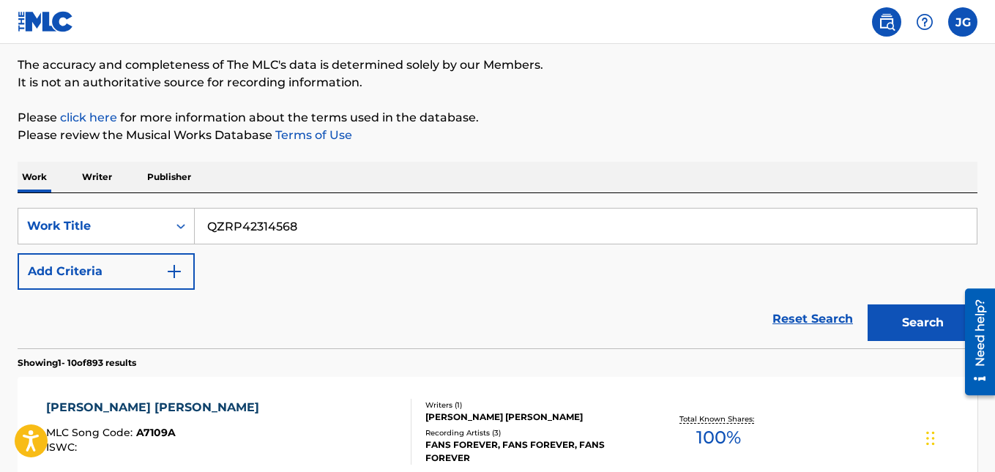
type input "QZRP42314568"
click at [867, 305] on button "Search" at bounding box center [922, 323] width 110 height 37
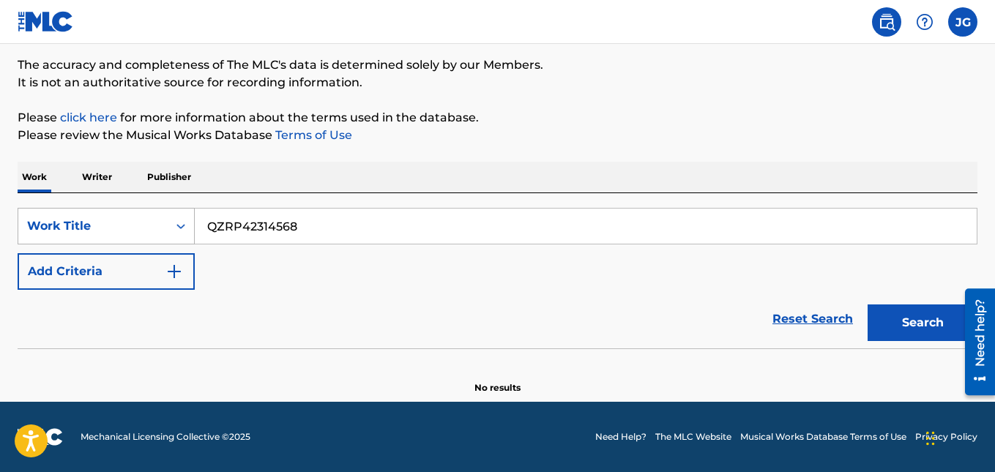
drag, startPoint x: 374, startPoint y: 220, endPoint x: 56, endPoint y: 228, distance: 317.8
click at [56, 228] on div "SearchWithCriteria9f271564-eff2-48f2-85f9-ef7e4b99685e Work Title QZRP42314568" at bounding box center [498, 226] width 960 height 37
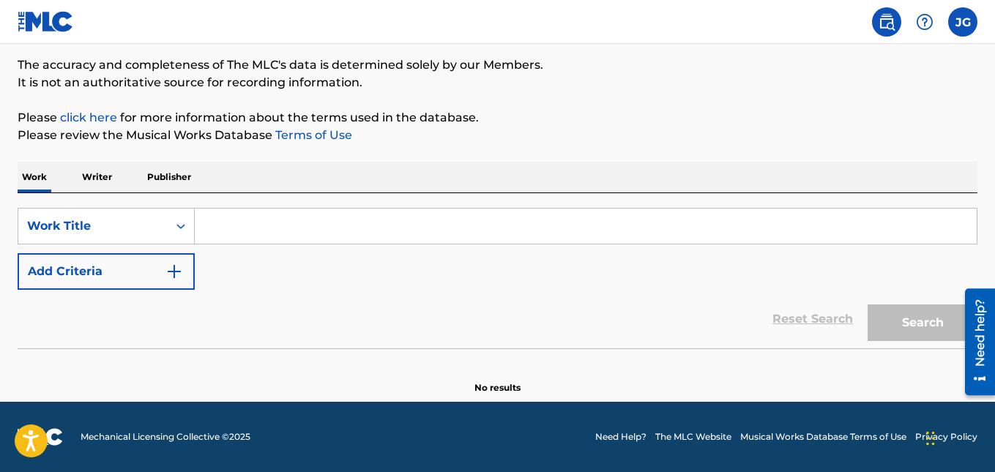
paste input "00435760746, 00470108288"
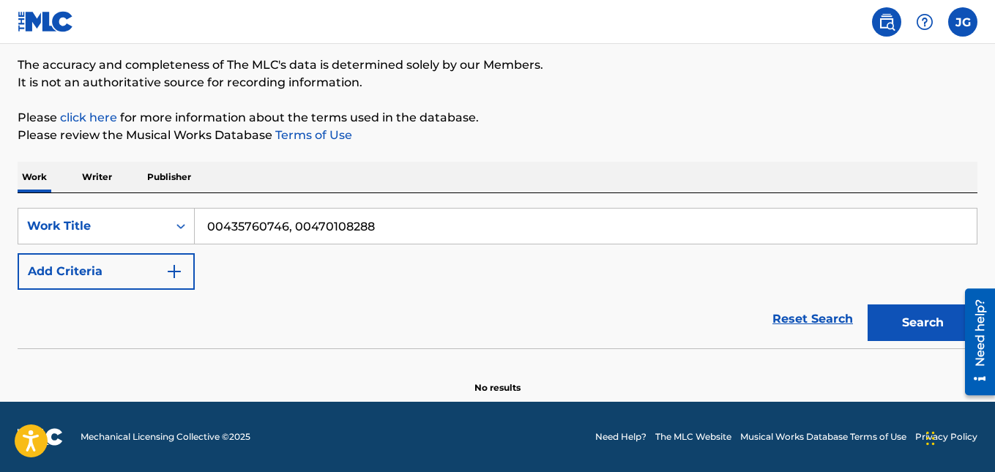
type input "00435760746, 00470108288"
click at [867, 305] on button "Search" at bounding box center [922, 323] width 110 height 37
drag, startPoint x: 420, startPoint y: 226, endPoint x: 195, endPoint y: 234, distance: 224.8
click at [198, 233] on input "00435760746, 00470108288" at bounding box center [586, 226] width 782 height 35
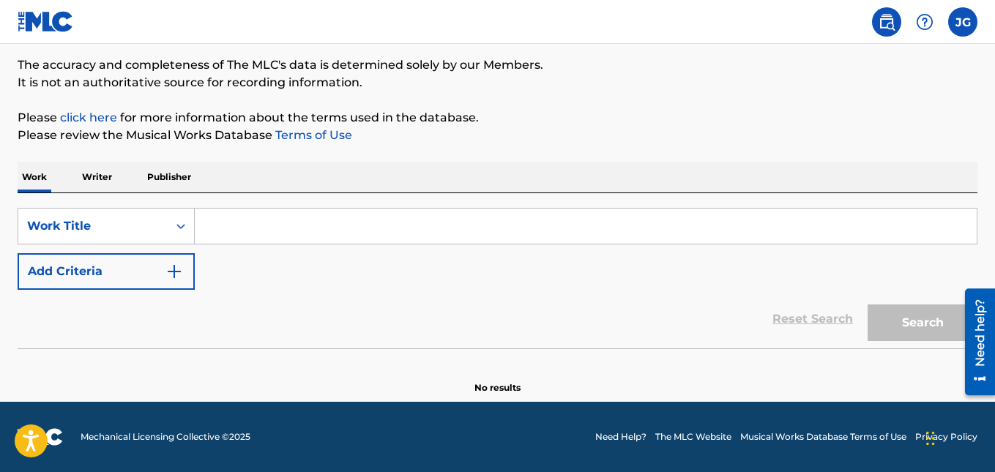
click at [104, 171] on p "Writer" at bounding box center [97, 177] width 39 height 31
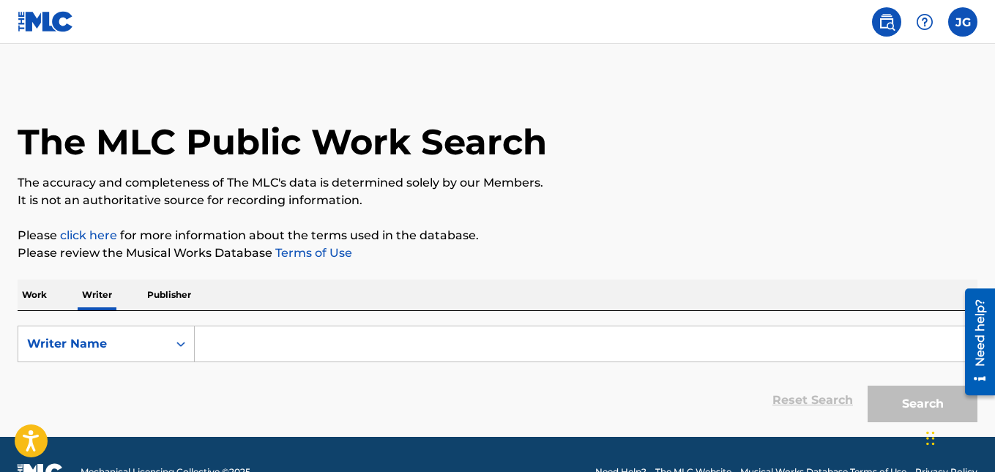
click at [282, 336] on input "Search Form" at bounding box center [586, 343] width 782 height 35
paste input "[PERSON_NAME]"
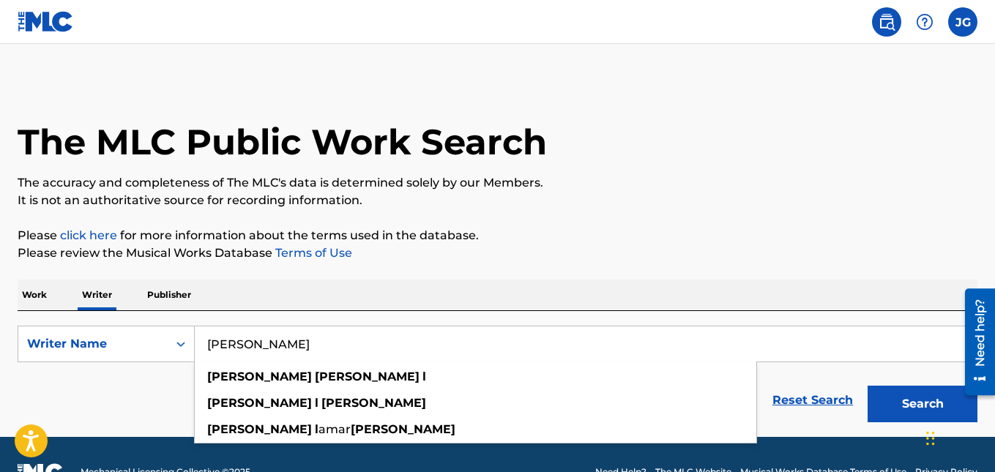
type input "[PERSON_NAME]"
click at [867, 386] on button "Search" at bounding box center [922, 404] width 110 height 37
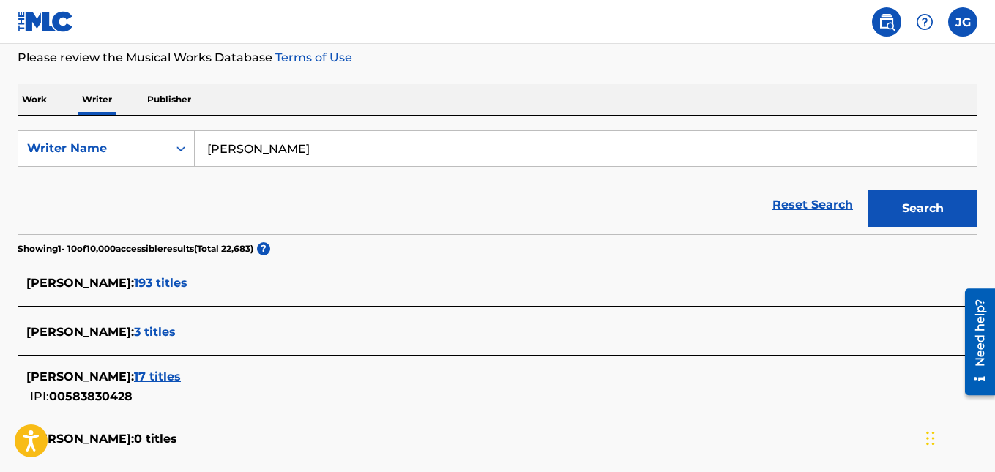
scroll to position [293, 0]
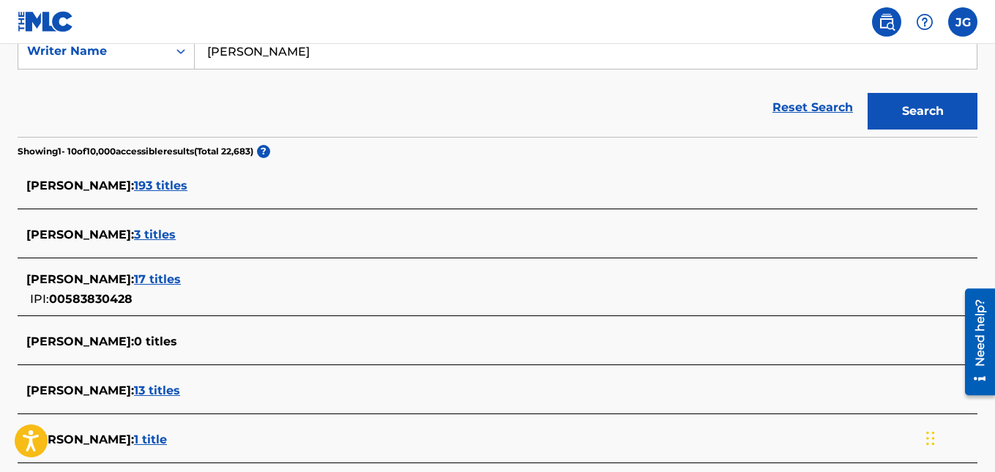
click at [167, 185] on span "193 titles" at bounding box center [160, 186] width 53 height 14
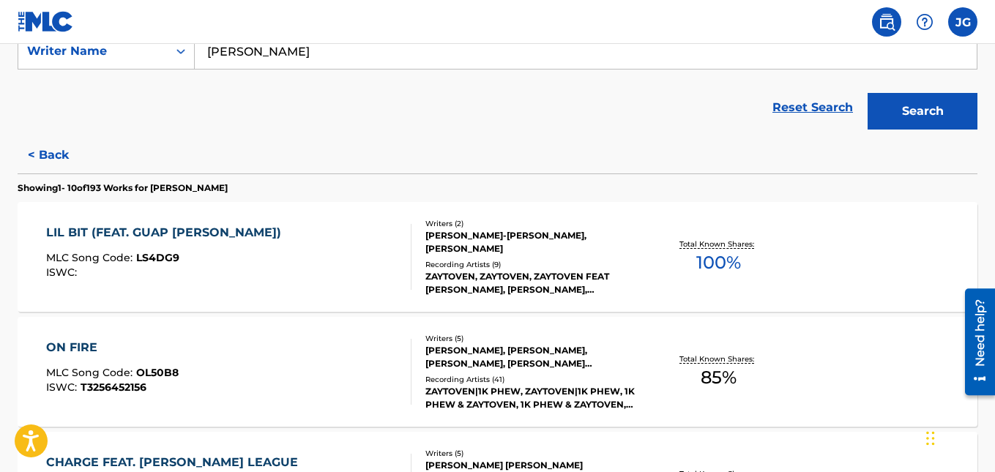
scroll to position [390, 0]
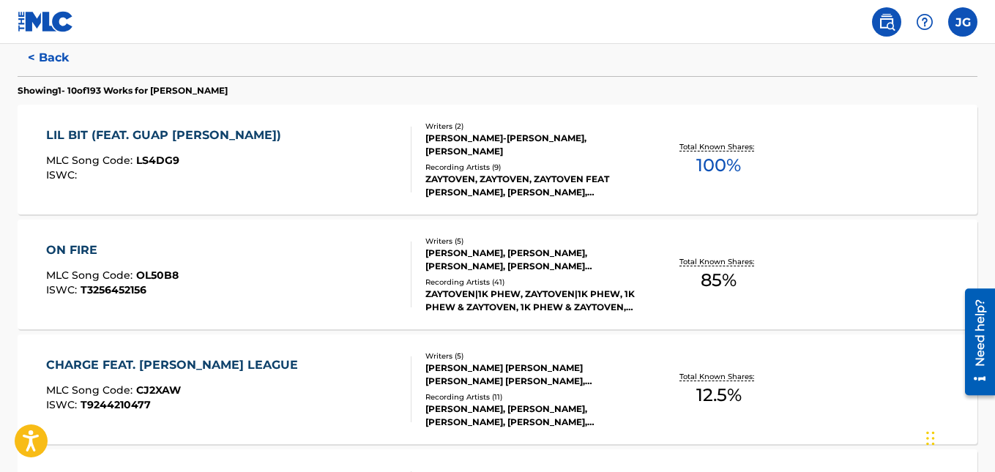
click at [375, 154] on div "LIL BIT (FEAT. GUAP [PERSON_NAME]) MLC Song Code : LS4DG9 ISWC :" at bounding box center [228, 160] width 365 height 66
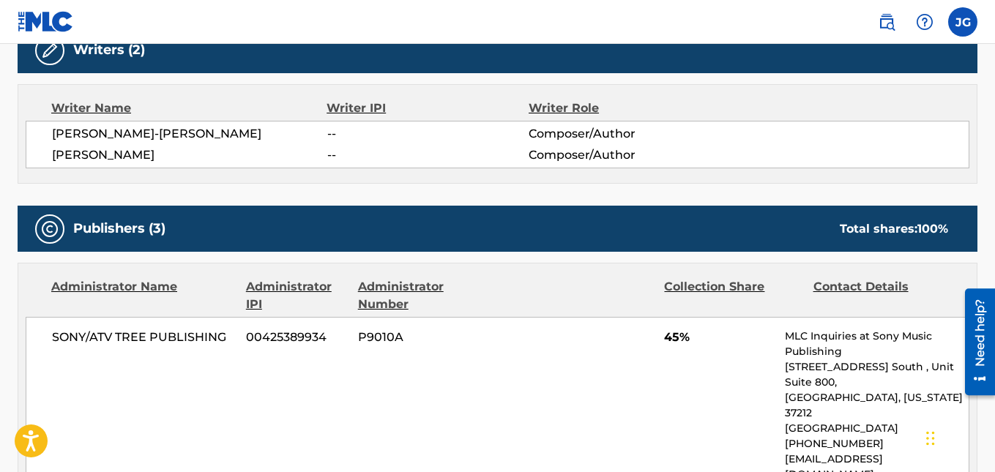
scroll to position [391, 0]
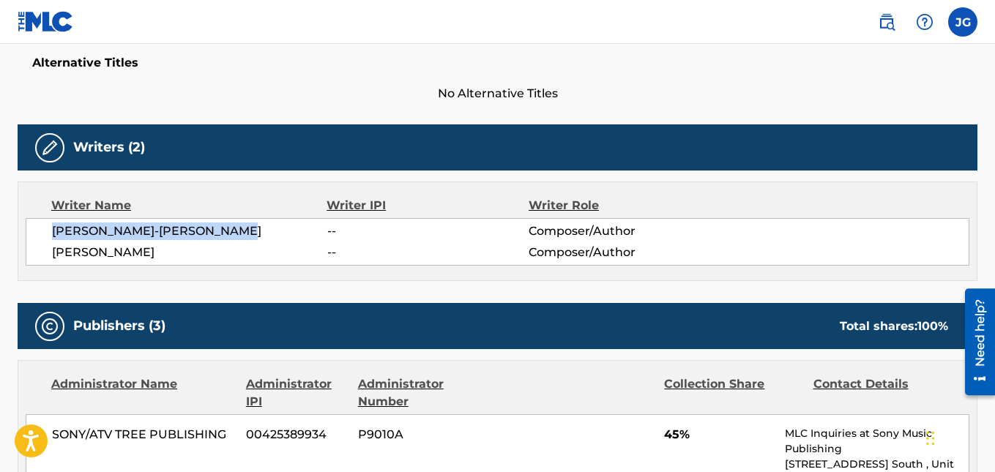
drag, startPoint x: 272, startPoint y: 239, endPoint x: 51, endPoint y: 231, distance: 220.5
click at [53, 231] on div "[PERSON_NAME]-[PERSON_NAME] -- Composer/Author [PERSON_NAME] -- Composer/Author" at bounding box center [498, 242] width 944 height 48
copy span "[PERSON_NAME]-[PERSON_NAME]"
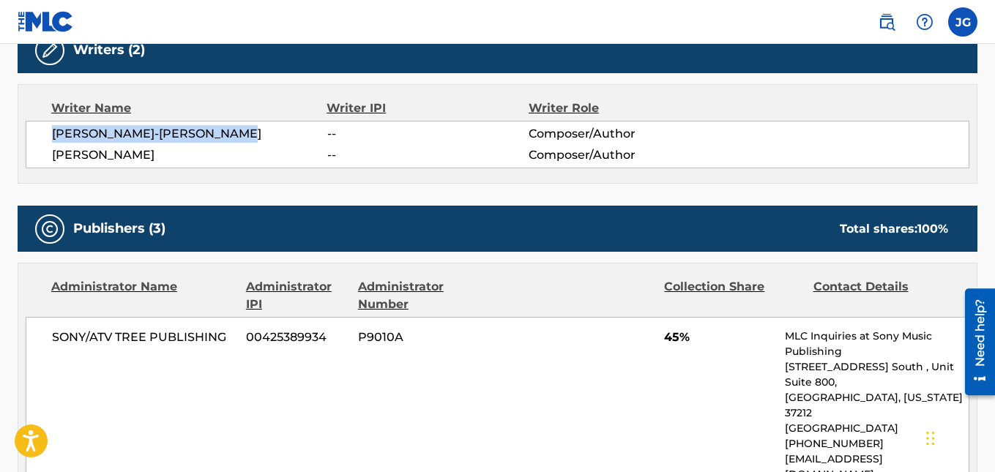
scroll to position [586, 0]
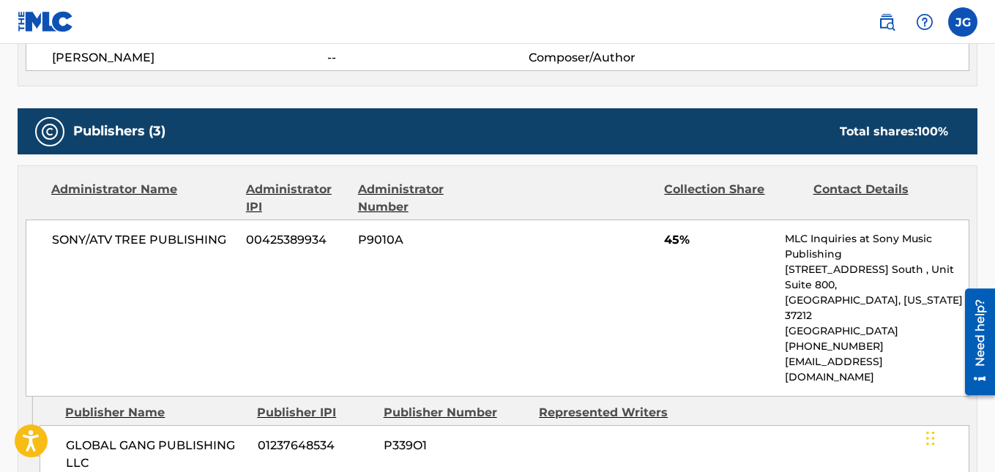
click at [538, 117] on div "Publishers (3) Total shares: 100 %" at bounding box center [498, 131] width 960 height 46
drag, startPoint x: 701, startPoint y: 234, endPoint x: 638, endPoint y: 244, distance: 63.7
click at [638, 244] on div "SONY/ATV TREE PUBLISHING 00425389934 P9010A 45% MLC Inquiries at Sony Music Pub…" at bounding box center [498, 308] width 944 height 177
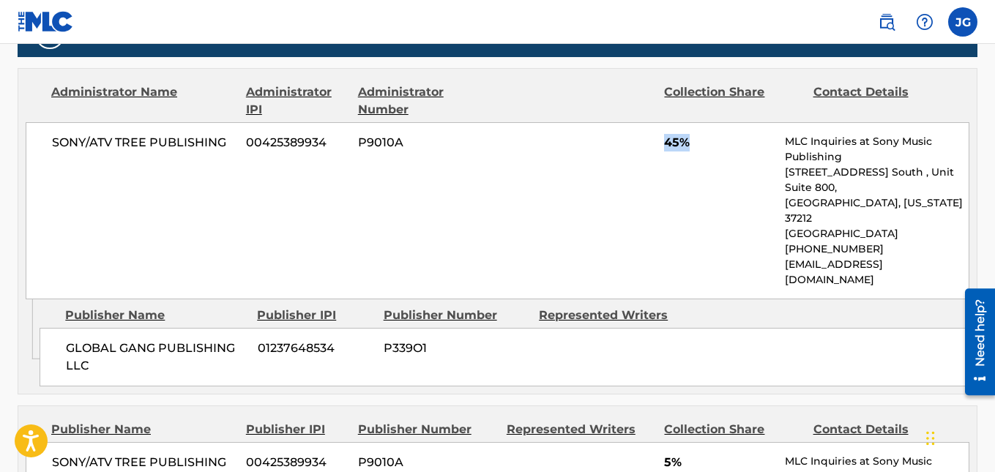
click at [638, 160] on div "SONY/ATV TREE PUBLISHING 00425389934 P9010A 45% MLC Inquiries at Sony Music Pub…" at bounding box center [498, 210] width 944 height 177
drag, startPoint x: 236, startPoint y: 316, endPoint x: 50, endPoint y: 309, distance: 186.8
click at [50, 328] on div "GLOBAL GANG PUBLISHING LLC 01237648534 P339O1" at bounding box center [505, 357] width 930 height 59
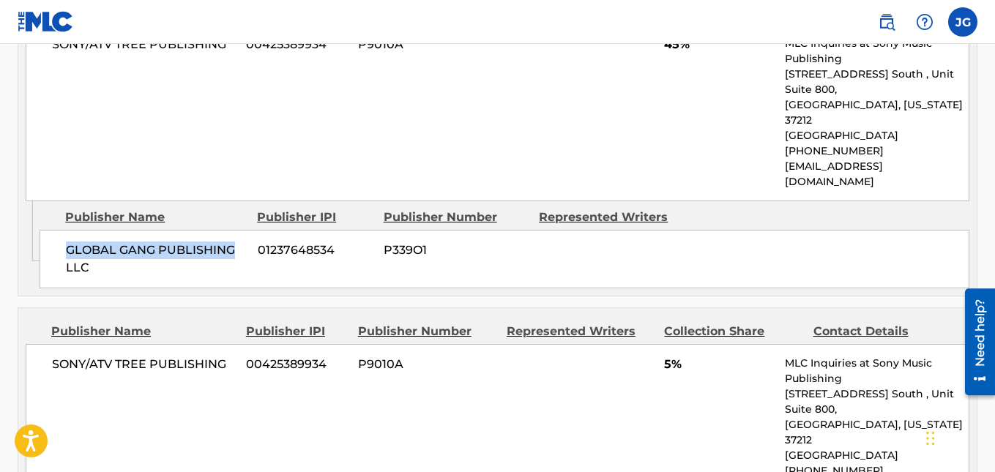
scroll to position [878, 0]
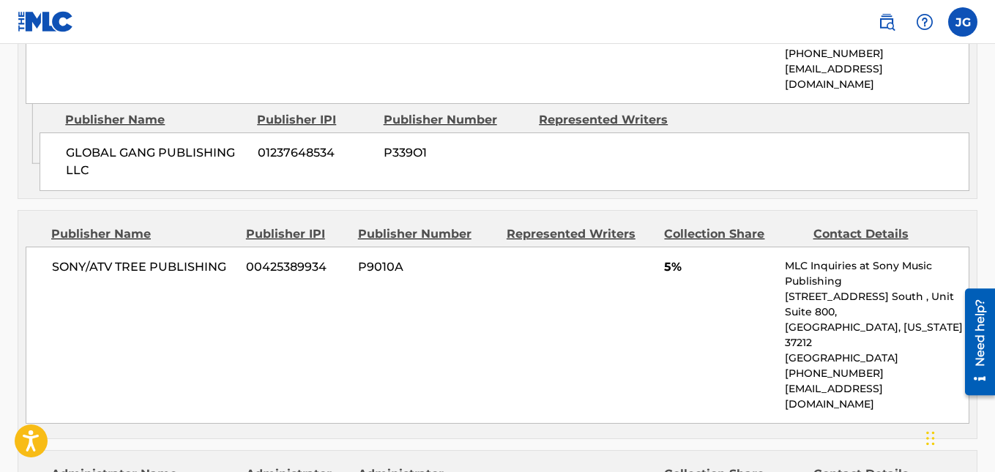
click at [691, 258] on span "5%" at bounding box center [719, 267] width 110 height 18
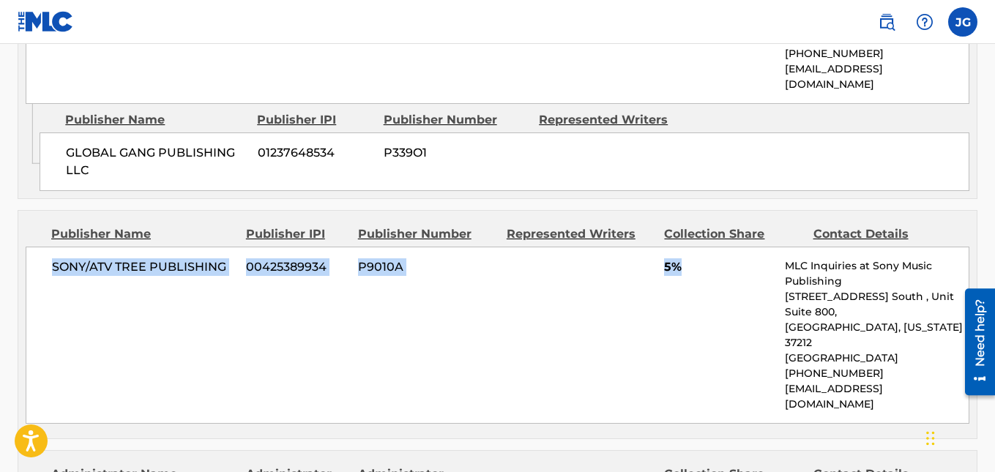
drag, startPoint x: 692, startPoint y: 235, endPoint x: 31, endPoint y: 252, distance: 661.2
click at [31, 252] on div "SONY/ATV TREE PUBLISHING 00425389934 P9010A 5% MLC Inquiries at Sony Music Publ…" at bounding box center [498, 335] width 944 height 177
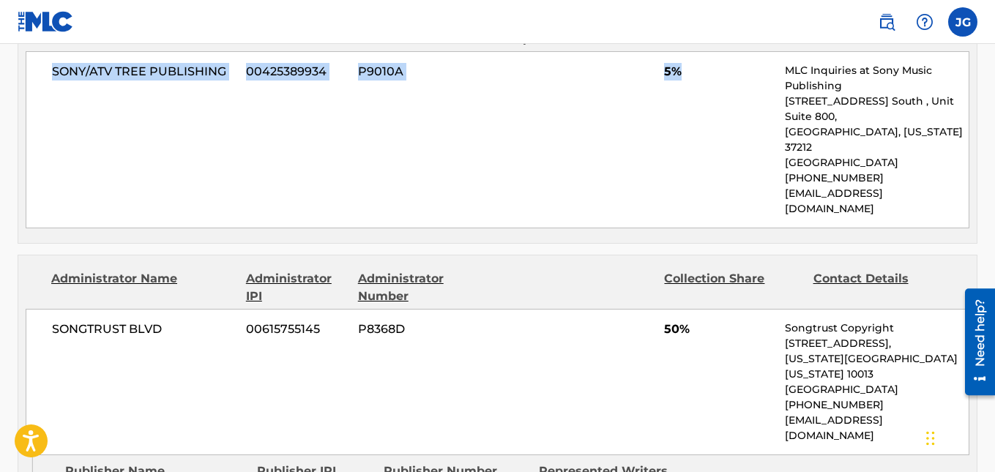
scroll to position [976, 0]
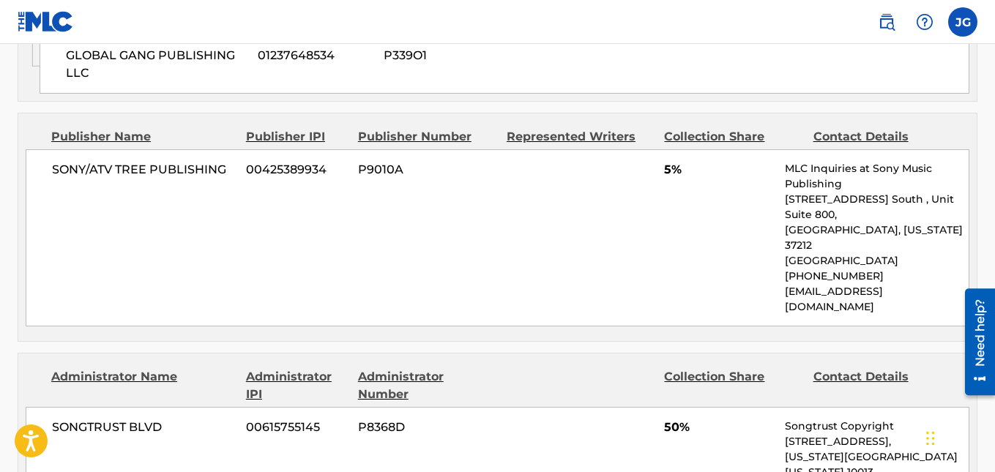
drag, startPoint x: 685, startPoint y: 261, endPoint x: 696, endPoint y: 278, distance: 20.7
click at [684, 261] on div "SONY/ATV TREE PUBLISHING 00425389934 P9010A 5% MLC Inquiries at Sony Music Publ…" at bounding box center [498, 237] width 944 height 177
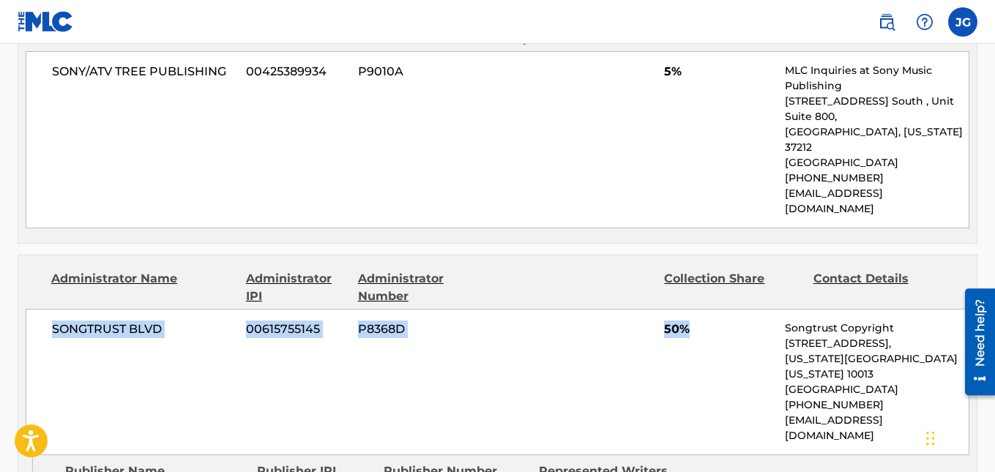
drag, startPoint x: 601, startPoint y: 259, endPoint x: 55, endPoint y: 275, distance: 546.3
click at [55, 309] on div "SONGTRUST BLVD 00615755145 P8368D 50% Songtrust Copyright [STREET_ADDRESS][US_S…" at bounding box center [498, 382] width 944 height 146
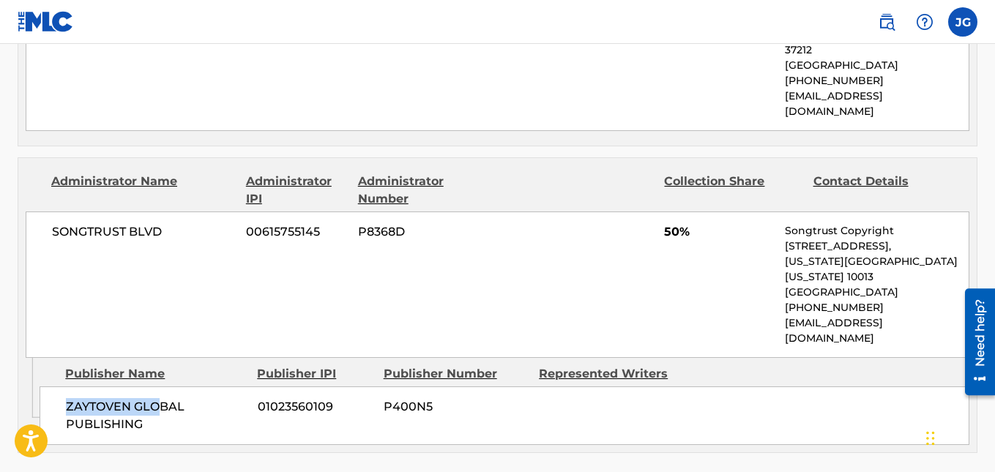
drag, startPoint x: 160, startPoint y: 326, endPoint x: 64, endPoint y: 315, distance: 97.3
click at [64, 386] on div "ZAYTOVEN GLOBAL PUBLISHING 01023560109 P400N5" at bounding box center [505, 415] width 930 height 59
click at [224, 386] on div "ZAYTOVEN GLOBAL PUBLISHING 01023560109 P400N5" at bounding box center [505, 415] width 930 height 59
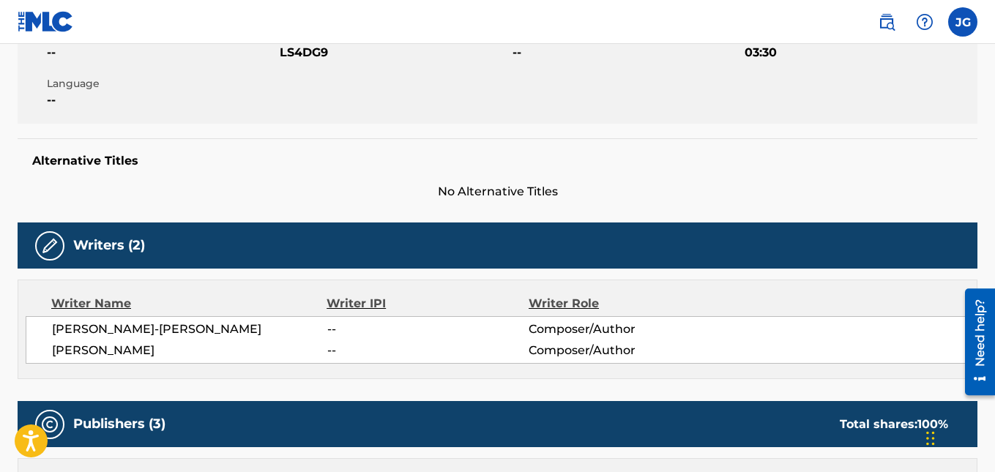
scroll to position [0, 0]
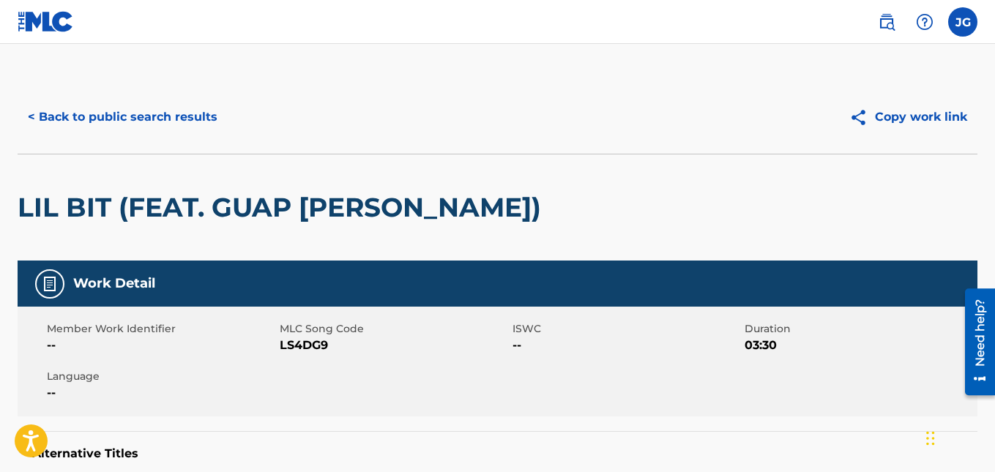
click at [173, 119] on button "< Back to public search results" at bounding box center [123, 117] width 210 height 37
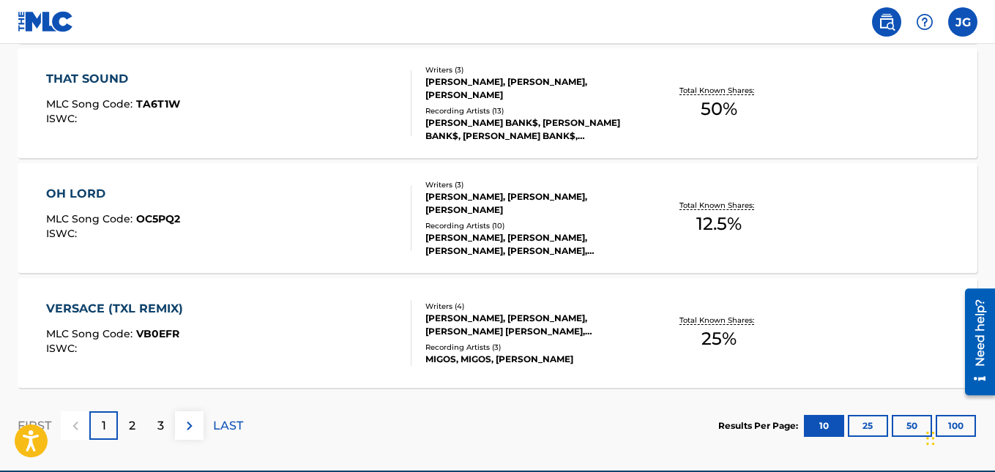
scroll to position [1320, 0]
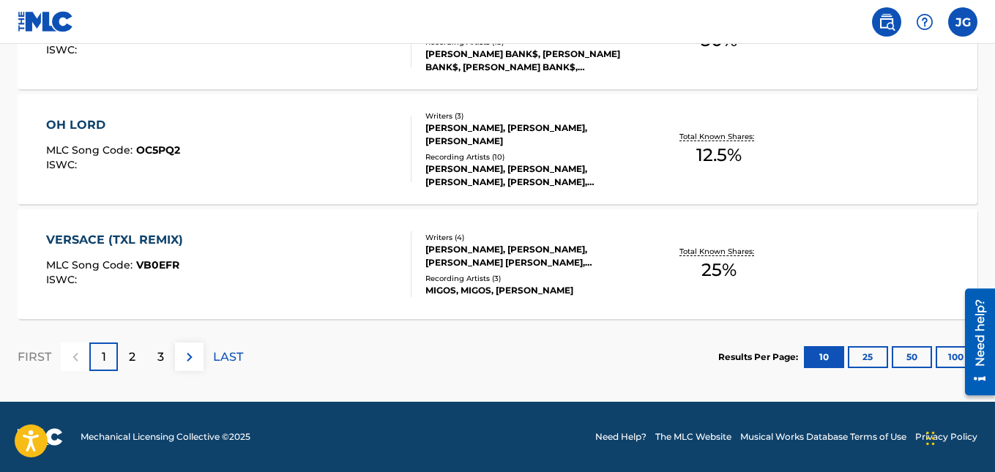
click at [132, 361] on p "2" at bounding box center [132, 357] width 7 height 18
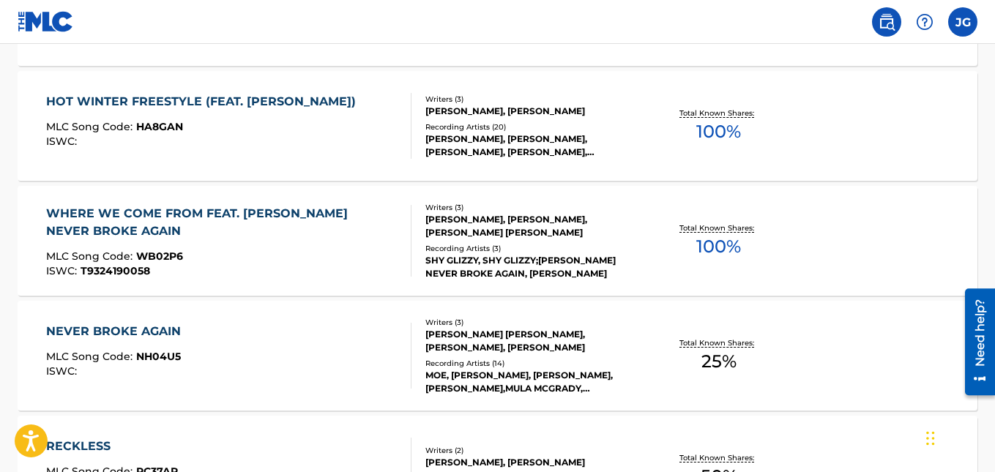
scroll to position [441, 0]
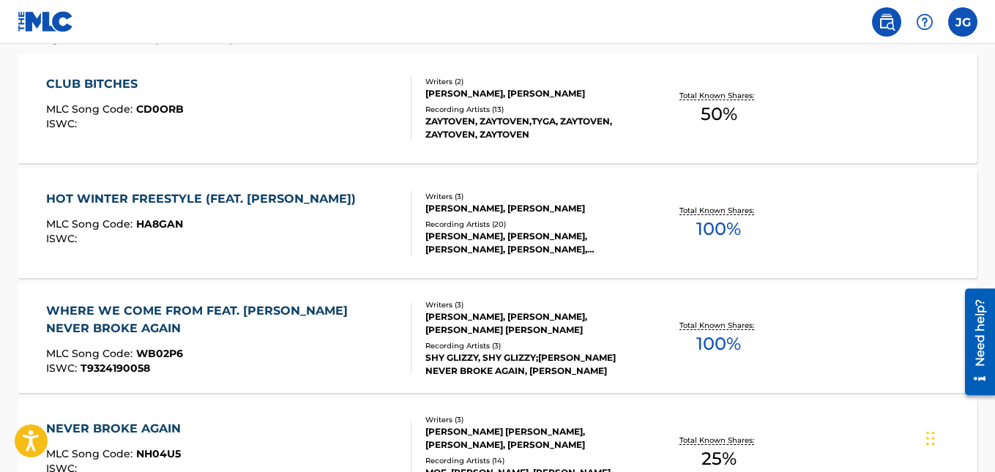
click at [311, 339] on div "WHERE WE COME FROM FEAT. YOUNGBOY NEVER BROKE AGAIN MLC Song Code : WB02P6 ISWC…" at bounding box center [222, 338] width 352 height 72
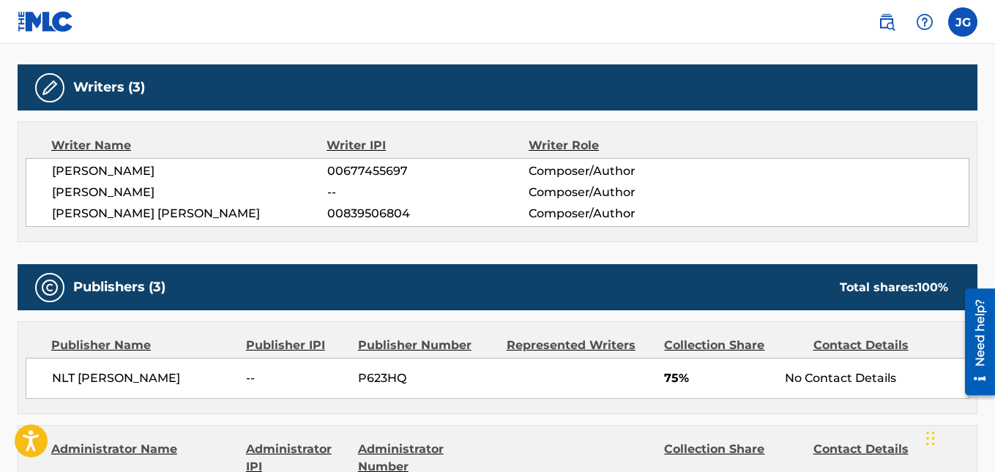
scroll to position [582, 0]
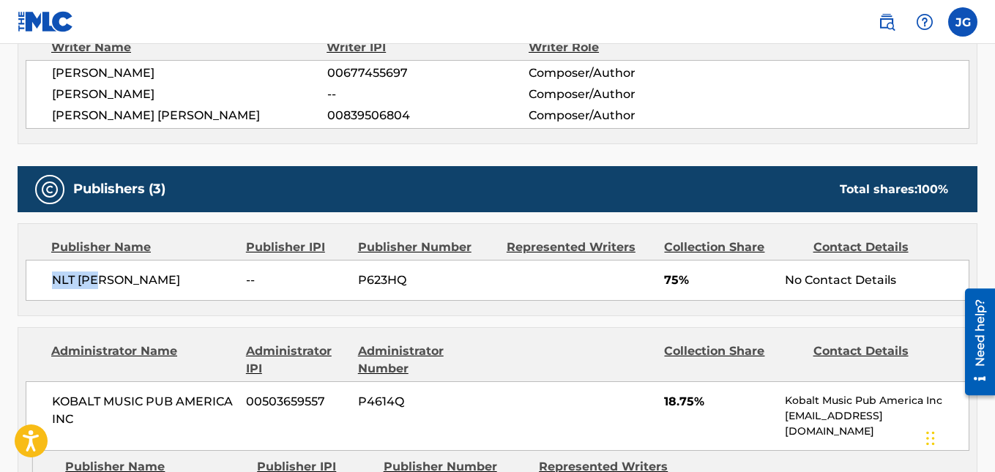
drag, startPoint x: 130, startPoint y: 272, endPoint x: 45, endPoint y: 288, distance: 86.6
click at [44, 288] on div "NLT [PERSON_NAME] -- P623HQ 75% No Contact Details" at bounding box center [498, 280] width 944 height 41
copy span "NLT [PERSON_NAME]"
click at [454, 163] on div "Work Detail Member Work Identifier -- MLC Song Code WB02P6 ISWC T9324190058 Dur…" at bounding box center [498, 387] width 960 height 1351
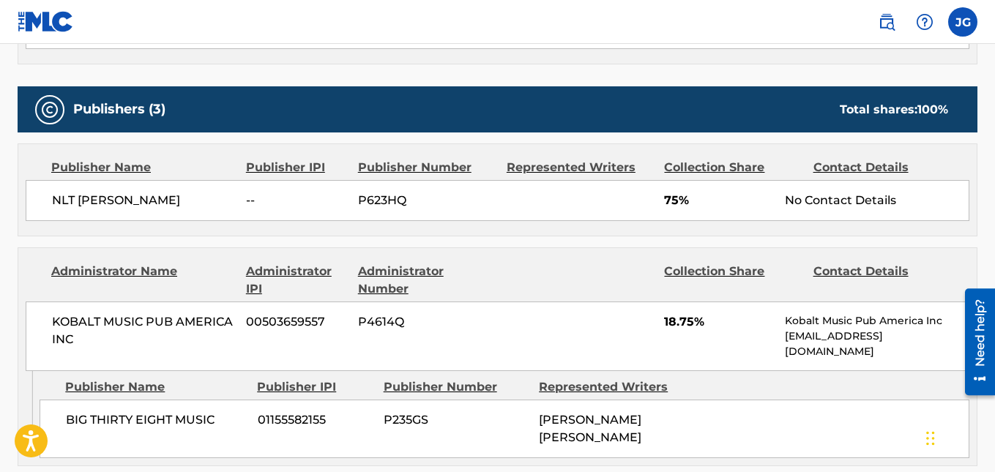
scroll to position [662, 0]
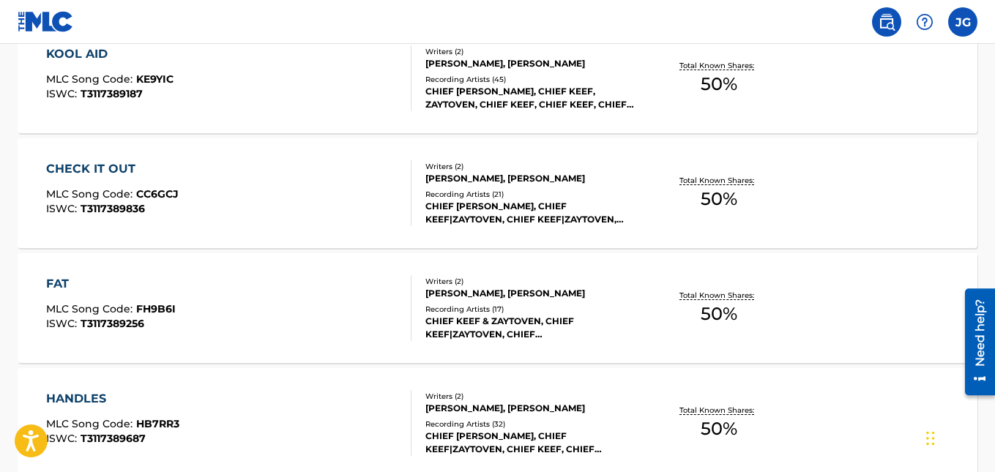
scroll to position [1047, 0]
click at [153, 206] on div "ISWC : T3117389836" at bounding box center [112, 208] width 132 height 11
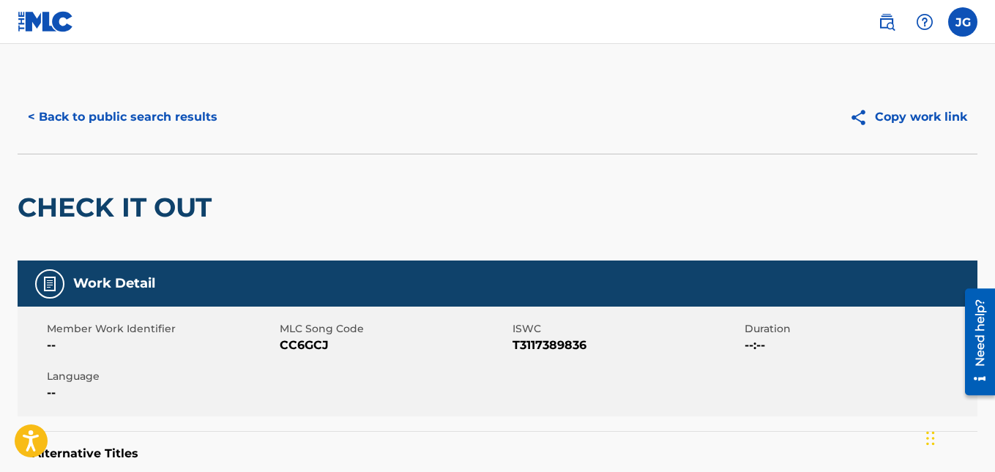
click at [111, 122] on button "< Back to public search results" at bounding box center [123, 117] width 210 height 37
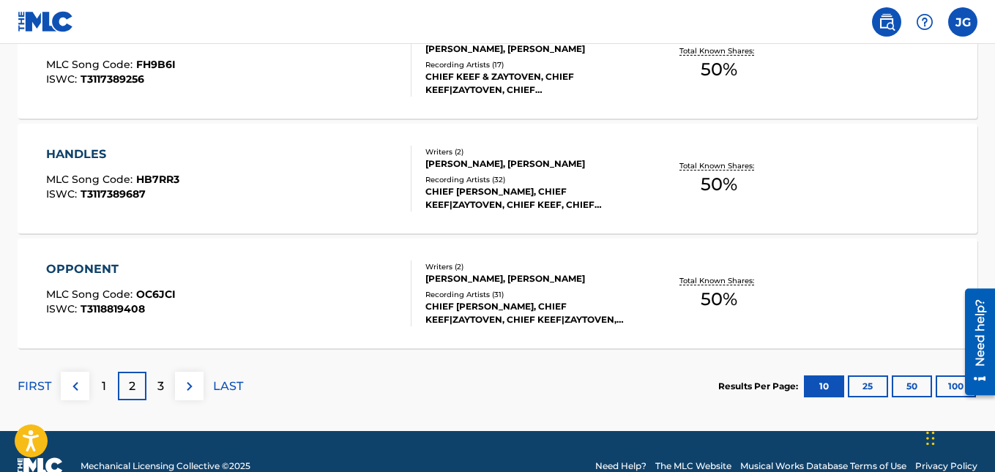
scroll to position [1320, 0]
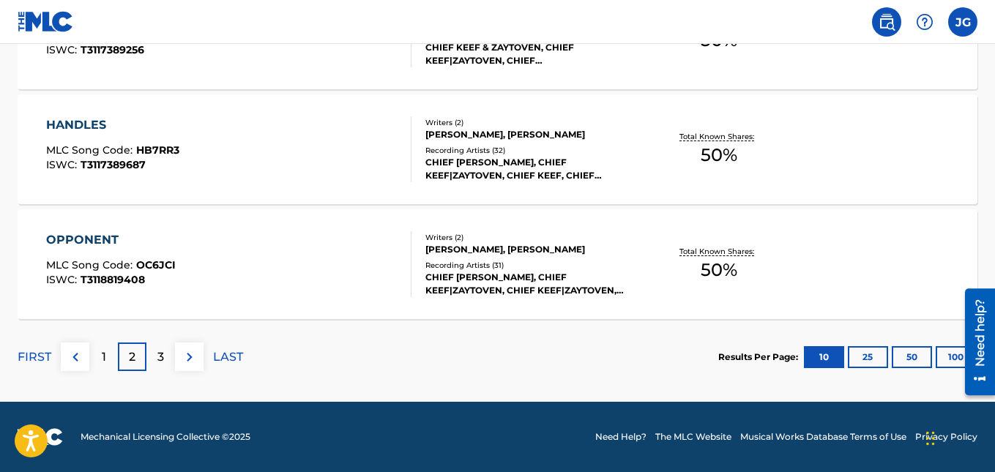
click at [167, 362] on div "3" at bounding box center [160, 357] width 29 height 29
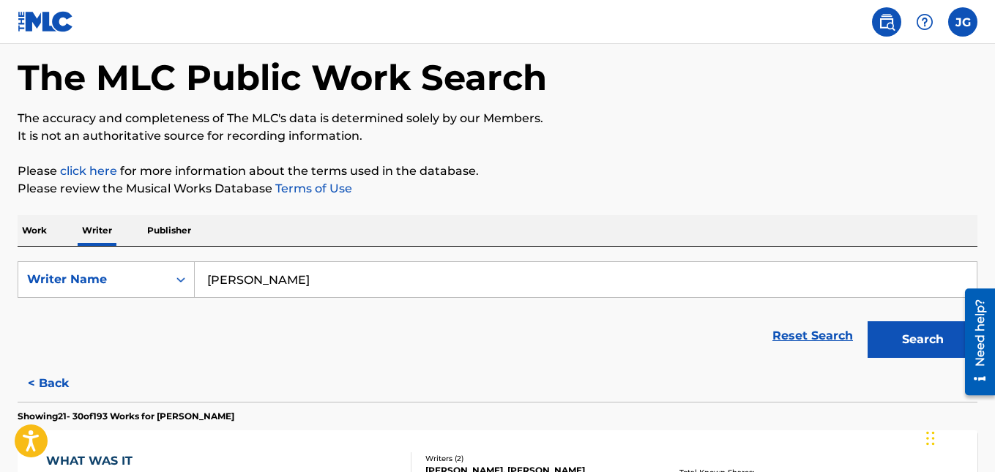
scroll to position [0, 0]
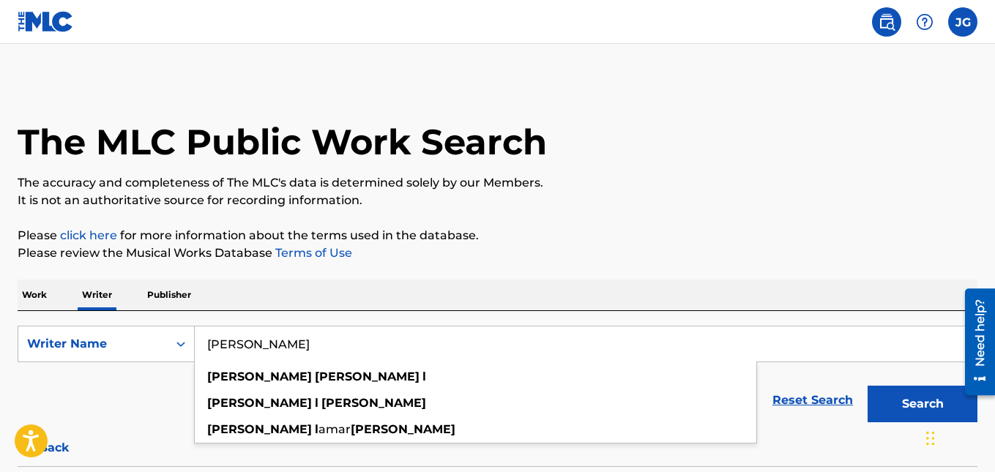
drag, startPoint x: 382, startPoint y: 348, endPoint x: 196, endPoint y: 337, distance: 186.3
click at [196, 337] on input "[PERSON_NAME]" at bounding box center [586, 343] width 782 height 35
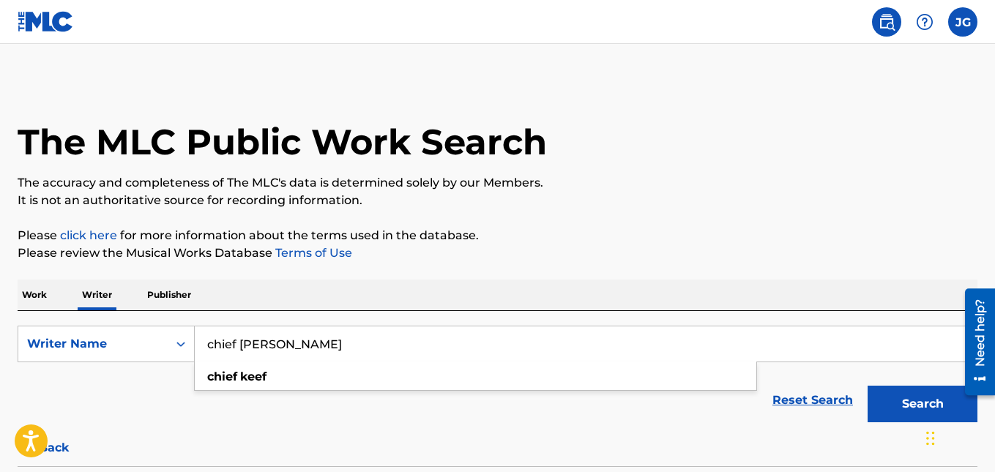
click at [867, 386] on button "Search" at bounding box center [922, 404] width 110 height 37
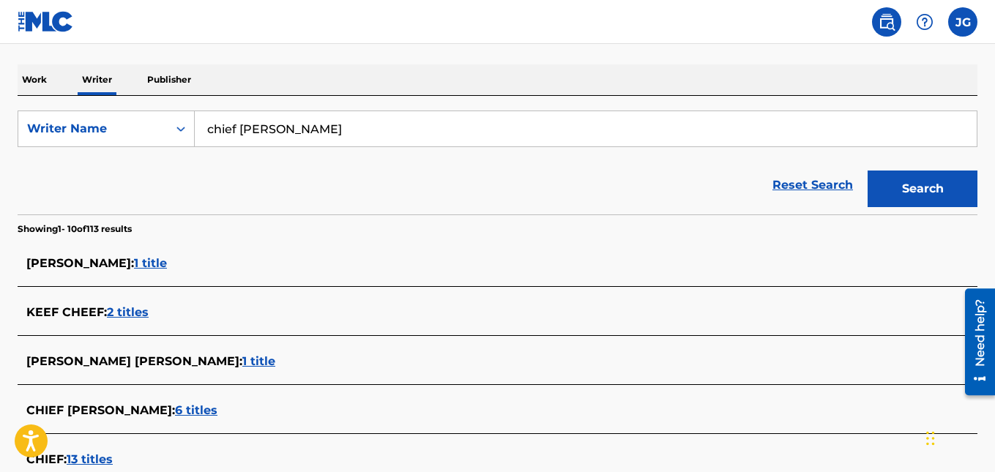
scroll to position [209, 0]
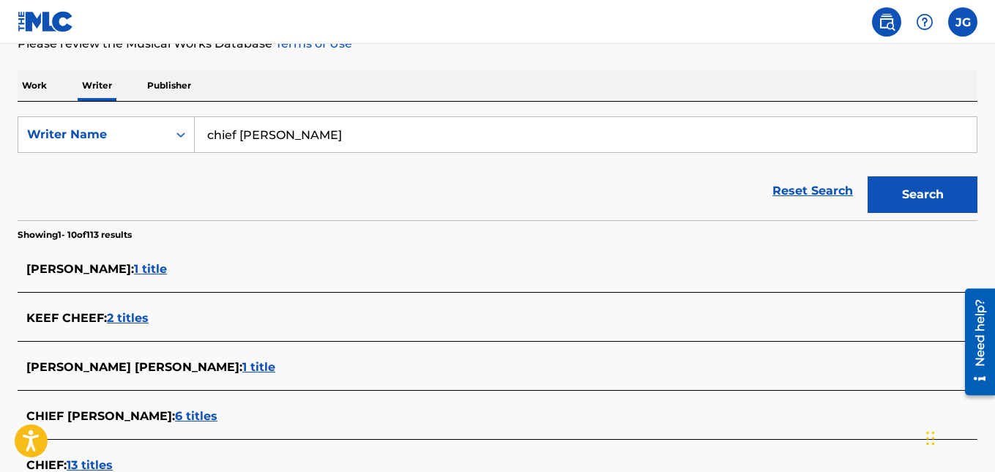
drag, startPoint x: 301, startPoint y: 130, endPoint x: 225, endPoint y: 135, distance: 75.6
click at [225, 135] on input "chief [PERSON_NAME]" at bounding box center [586, 134] width 782 height 35
type input "c"
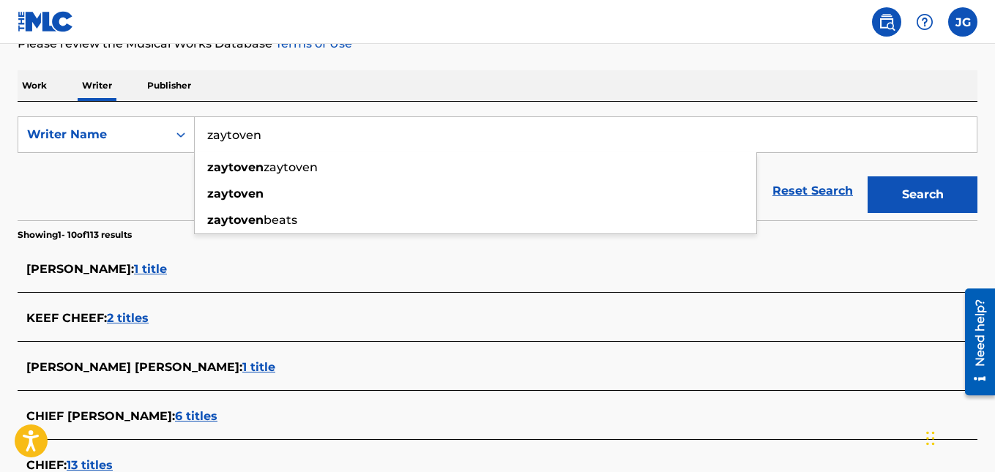
type input "zaytoven"
click at [867, 176] on button "Search" at bounding box center [922, 194] width 110 height 37
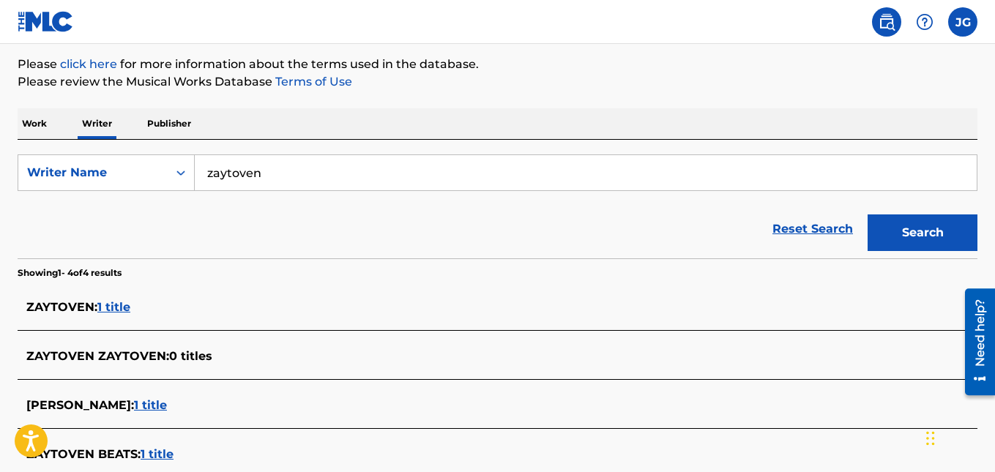
scroll to position [171, 0]
drag, startPoint x: 336, startPoint y: 164, endPoint x: 189, endPoint y: 204, distance: 152.5
click at [189, 204] on form "SearchWithCriteria6f4d69e7-7b44-43c4-9469-4f1a715d86ed Writer Name zaytoven Res…" at bounding box center [498, 207] width 960 height 104
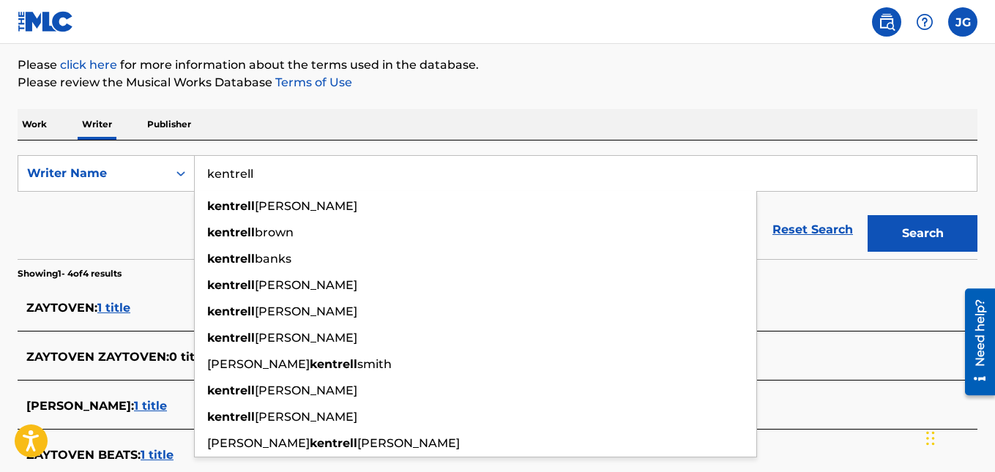
click at [867, 215] on button "Search" at bounding box center [922, 233] width 110 height 37
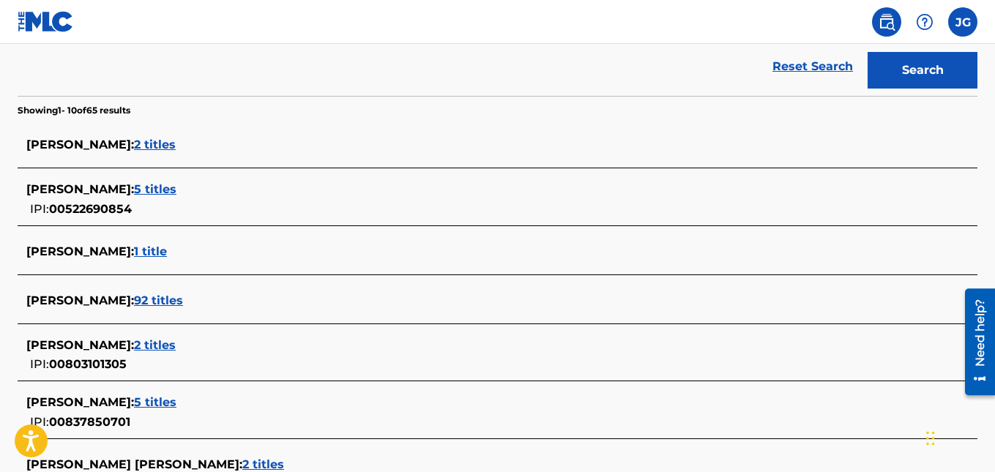
scroll to position [338, 0]
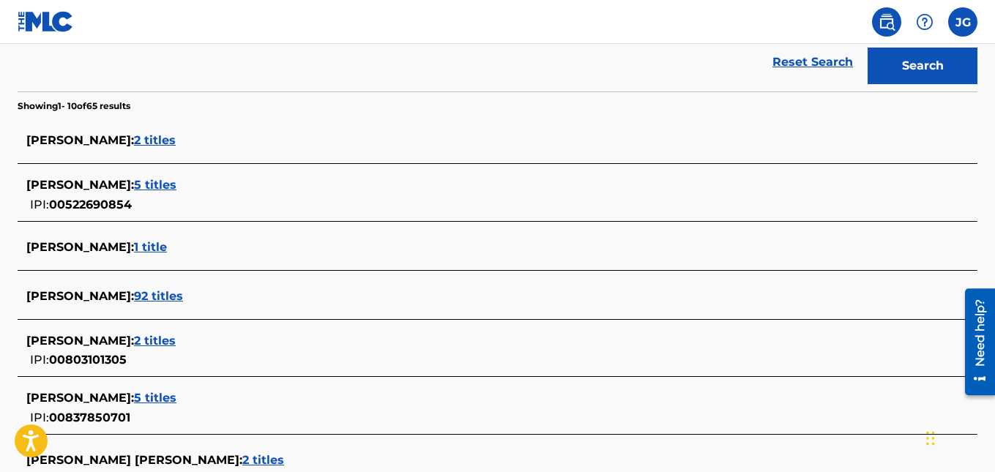
click at [183, 293] on span "92 titles" at bounding box center [158, 296] width 49 height 14
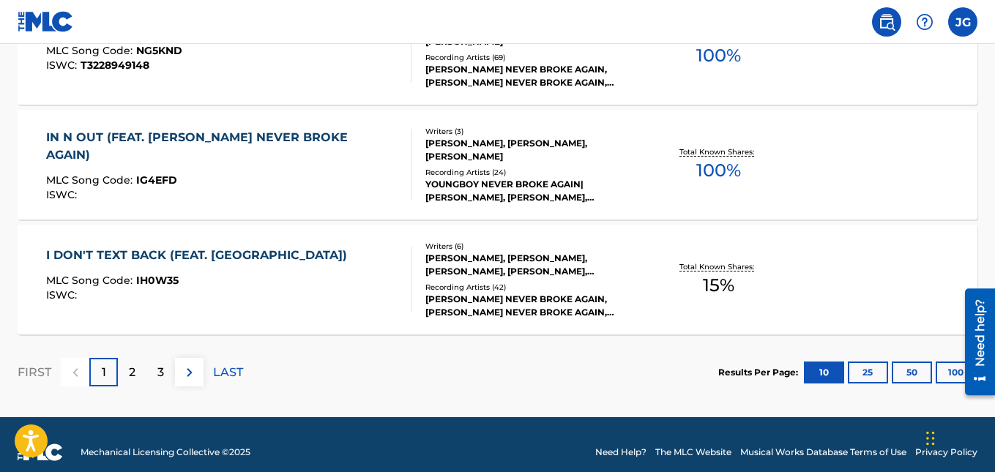
scroll to position [1305, 0]
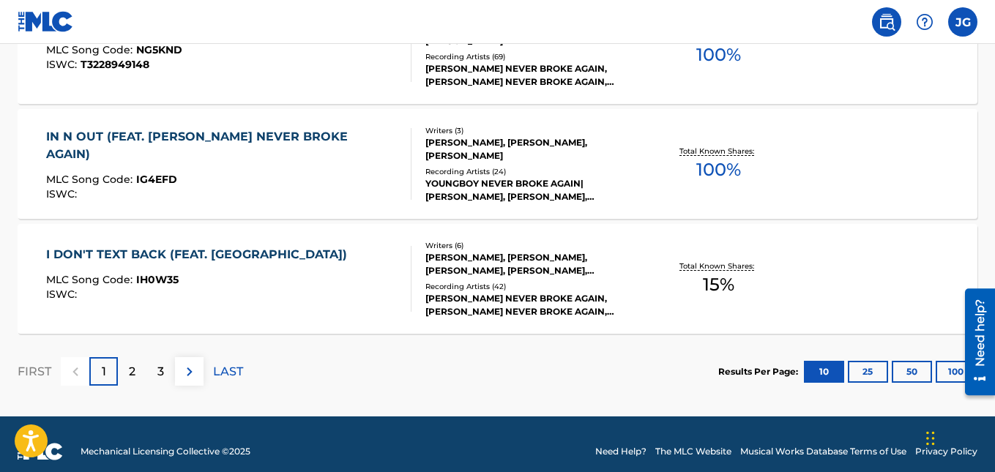
click at [127, 370] on div "2" at bounding box center [132, 371] width 29 height 29
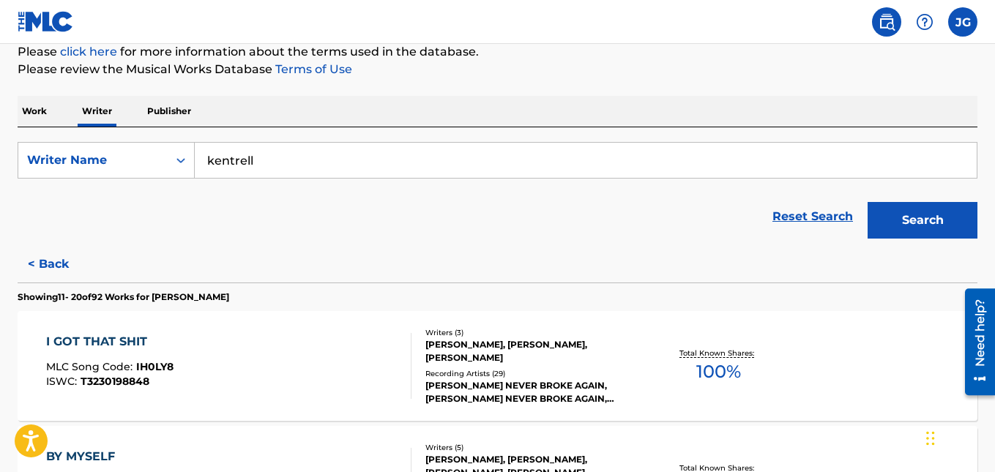
scroll to position [180, 0]
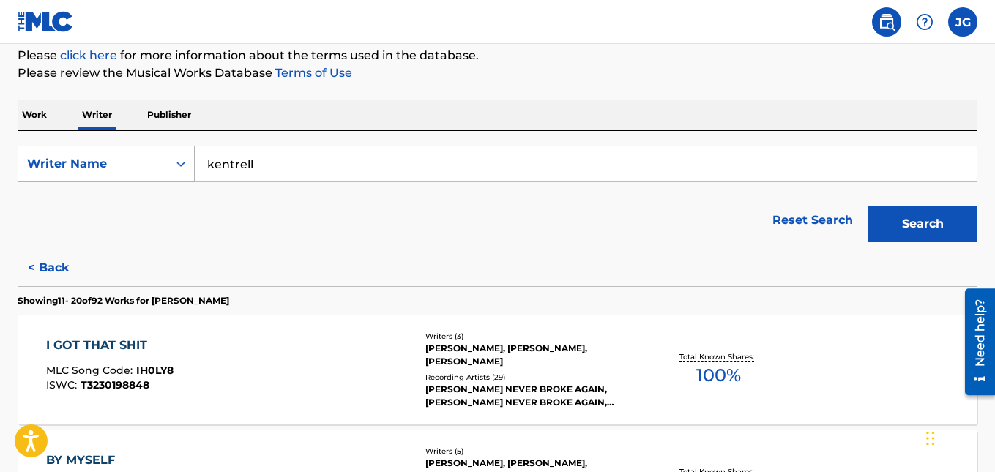
drag, startPoint x: 263, startPoint y: 154, endPoint x: 18, endPoint y: 152, distance: 244.5
paste input "[PERSON_NAME],"
click at [867, 206] on button "Search" at bounding box center [922, 224] width 110 height 37
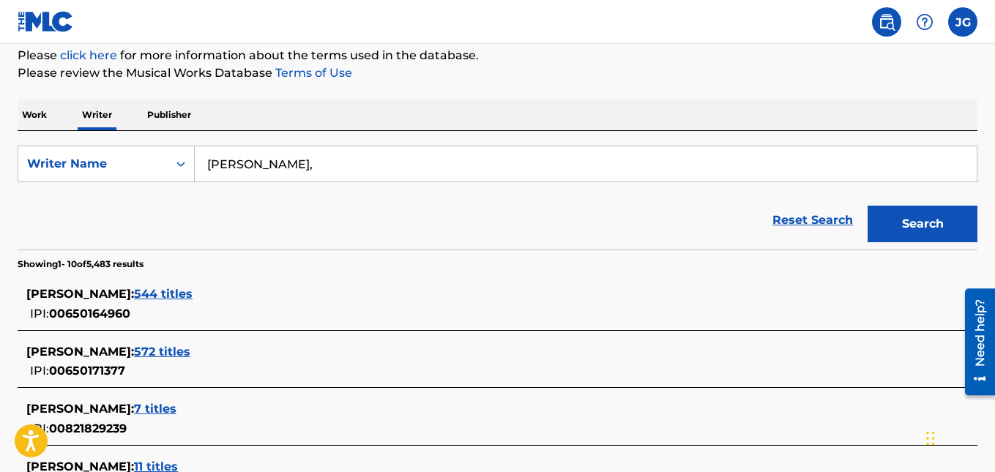
click at [160, 289] on span "544 titles" at bounding box center [163, 294] width 59 height 14
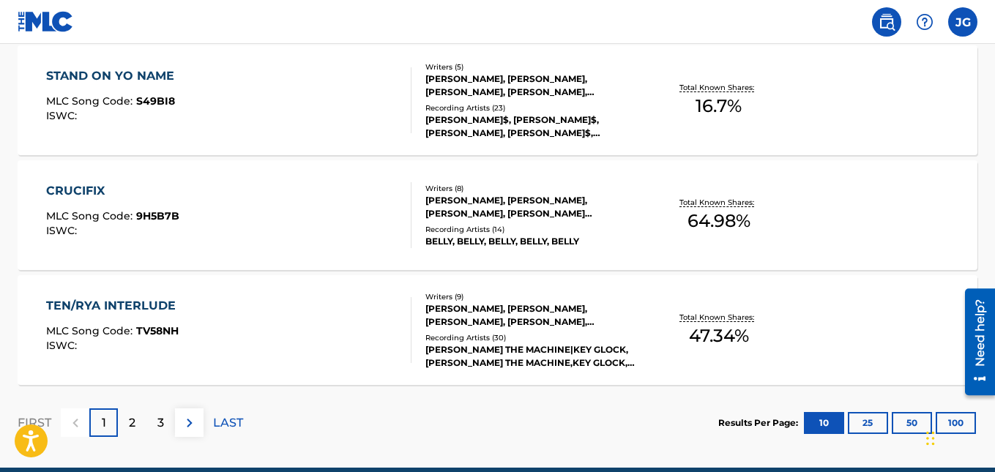
scroll to position [1320, 0]
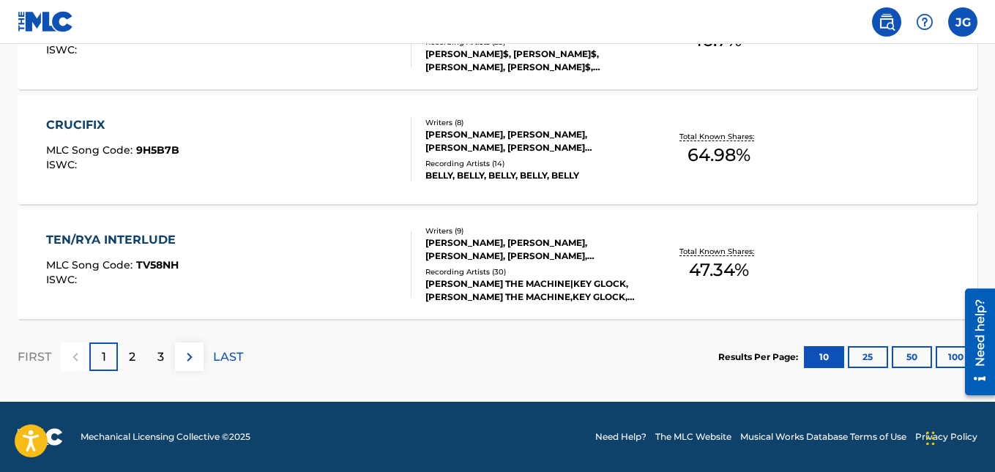
click at [136, 356] on div "2" at bounding box center [132, 357] width 29 height 29
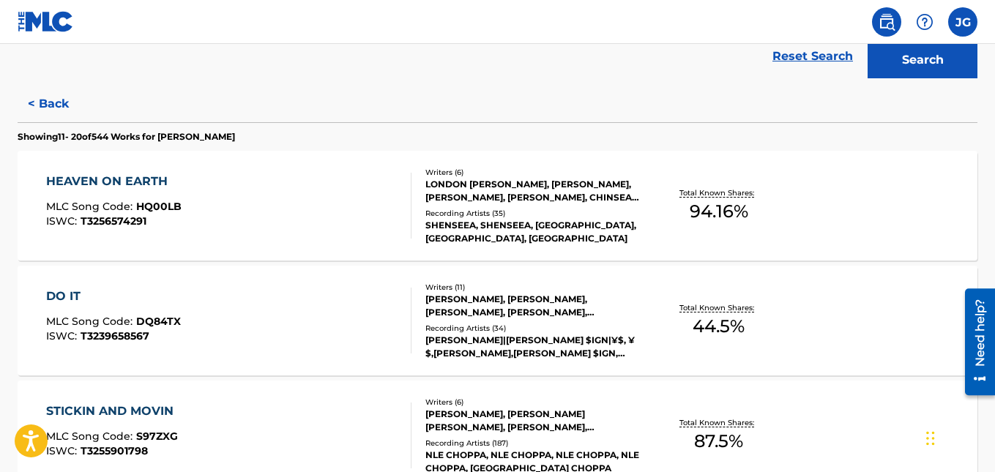
scroll to position [149, 0]
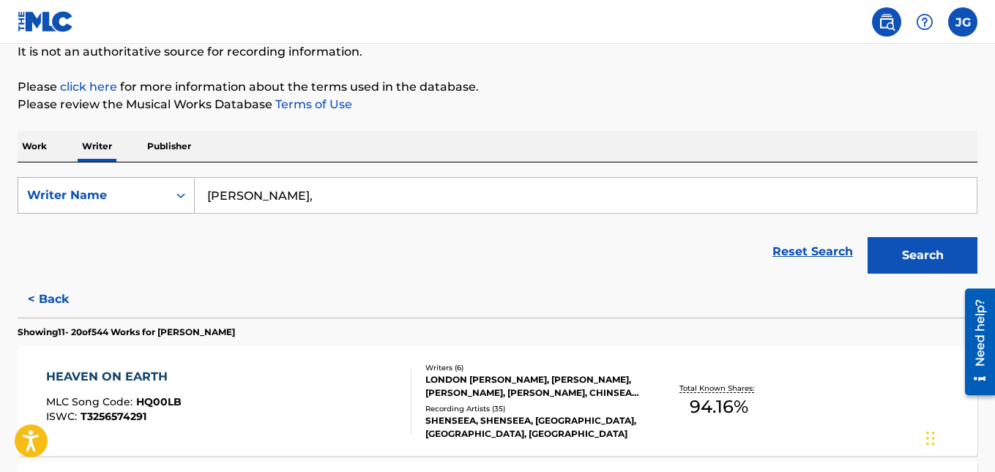
drag, startPoint x: 343, startPoint y: 192, endPoint x: 128, endPoint y: 196, distance: 214.5
click at [129, 195] on div "SearchWithCriteria6f4d69e7-7b44-43c4-9469-4f1a715d86ed Writer Name [PERSON_NAME…" at bounding box center [498, 195] width 960 height 37
paste input "[PERSON_NAME] [PERSON_NAME]"
type input "[PERSON_NAME] [PERSON_NAME],"
click at [867, 237] on button "Search" at bounding box center [922, 255] width 110 height 37
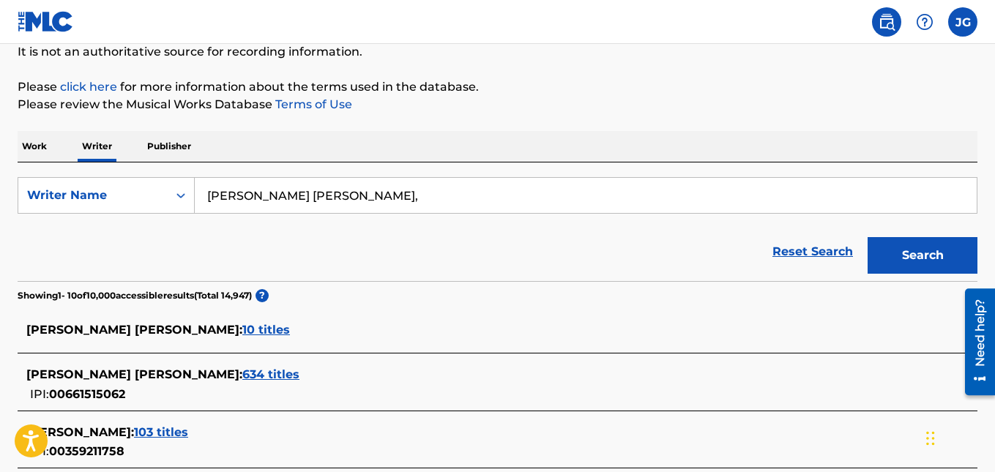
click at [246, 376] on span "634 titles" at bounding box center [270, 374] width 57 height 14
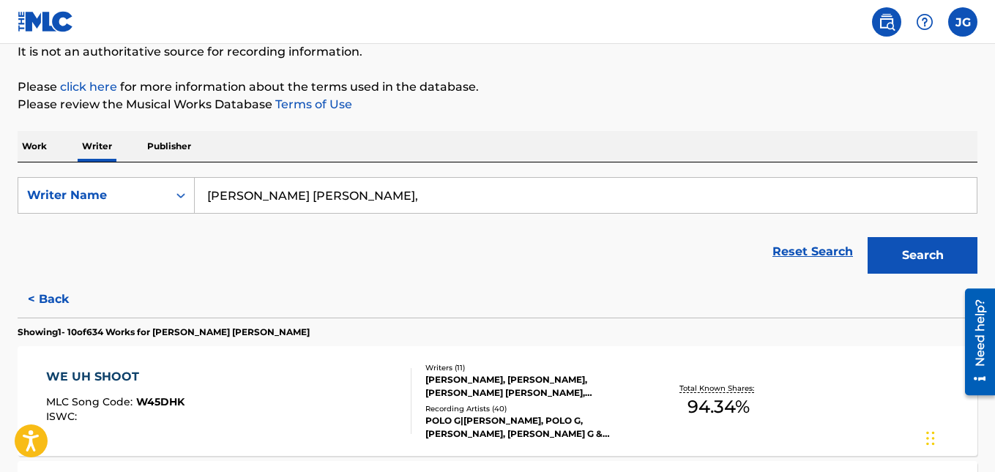
scroll to position [344, 0]
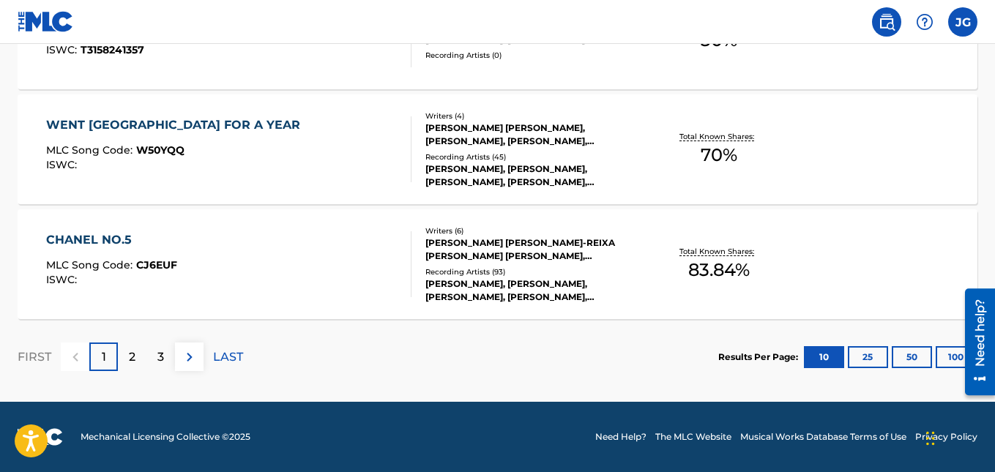
click at [132, 354] on p "2" at bounding box center [132, 357] width 7 height 18
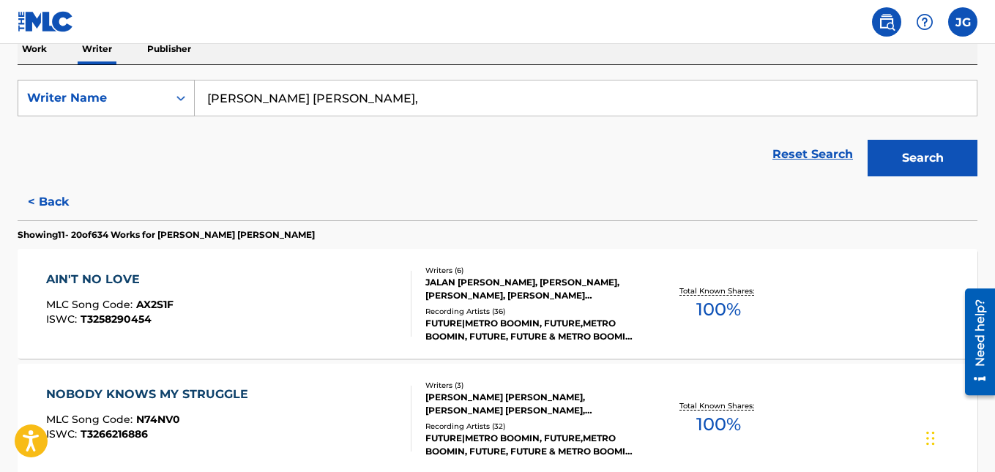
scroll to position [149, 0]
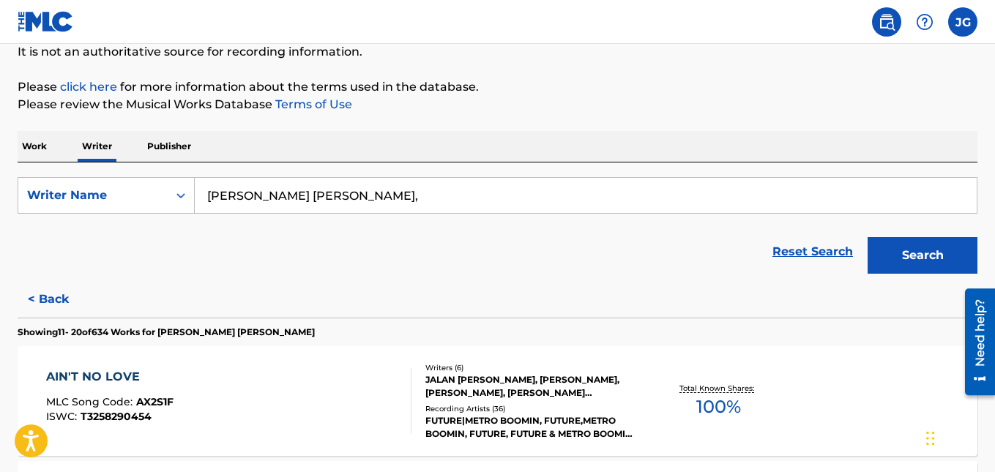
click at [47, 152] on p "Work" at bounding box center [35, 146] width 34 height 31
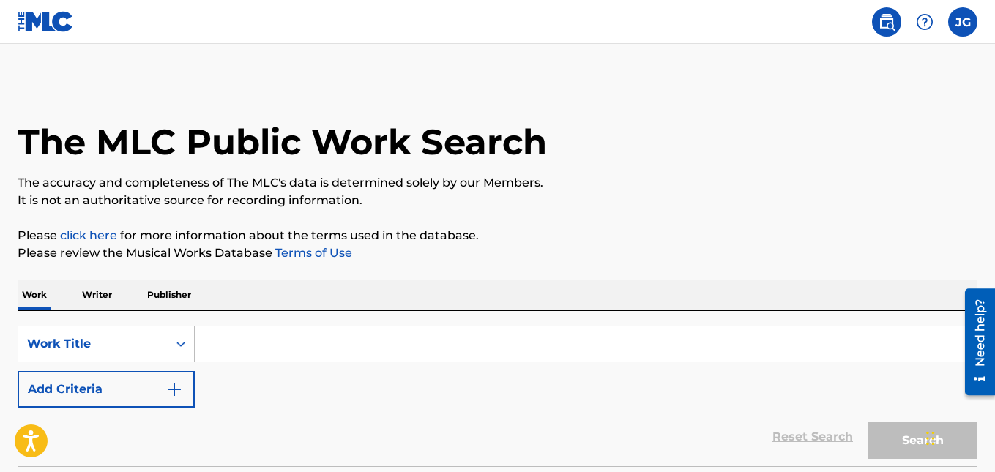
click at [239, 340] on input "Search Form" at bounding box center [586, 343] width 782 height 35
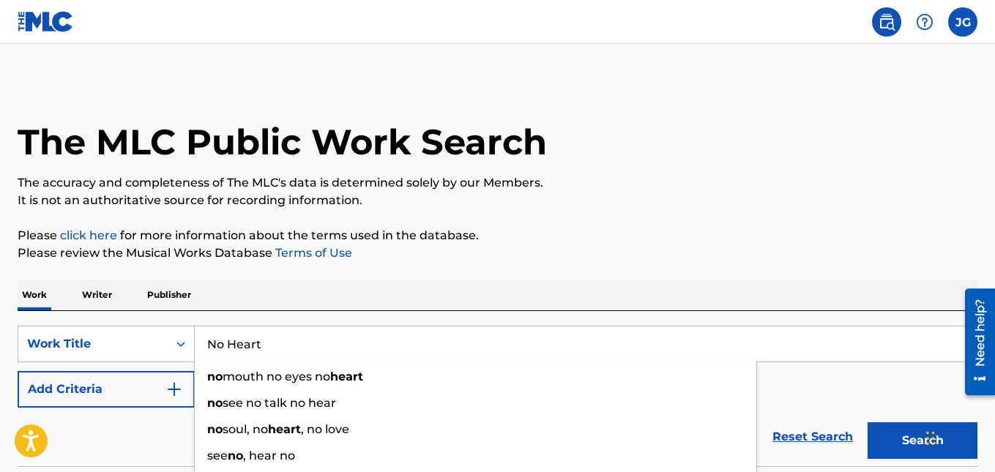
type input "No Heart"
click at [867, 422] on button "Search" at bounding box center [922, 440] width 110 height 37
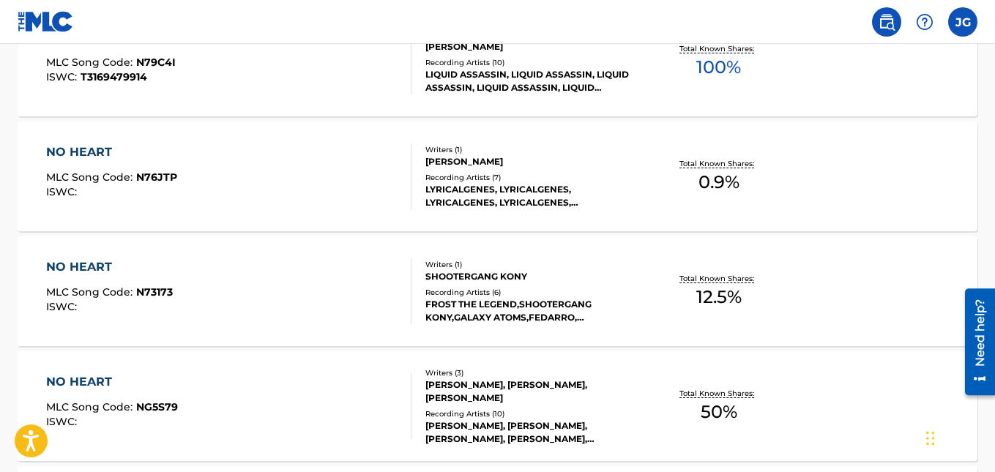
scroll to position [195, 0]
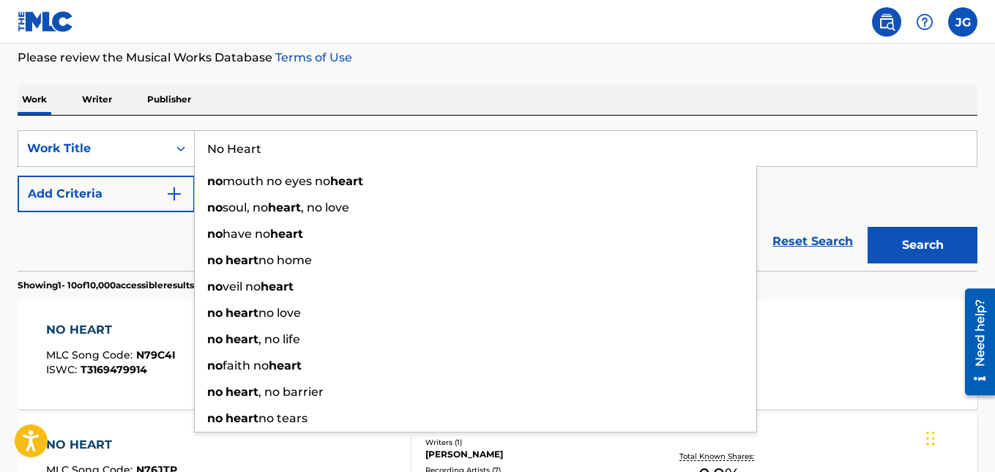
click at [87, 239] on div "Reset Search Search" at bounding box center [498, 241] width 960 height 59
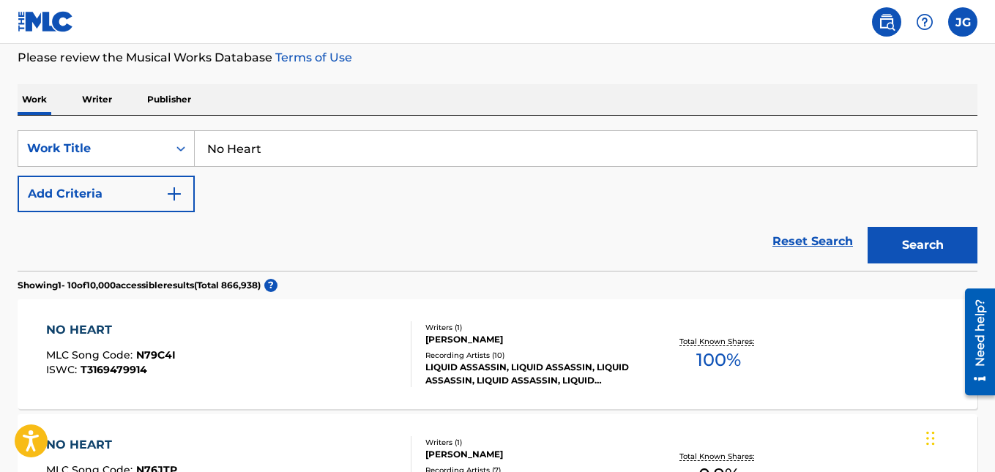
click at [805, 251] on link "Reset Search" at bounding box center [812, 241] width 95 height 32
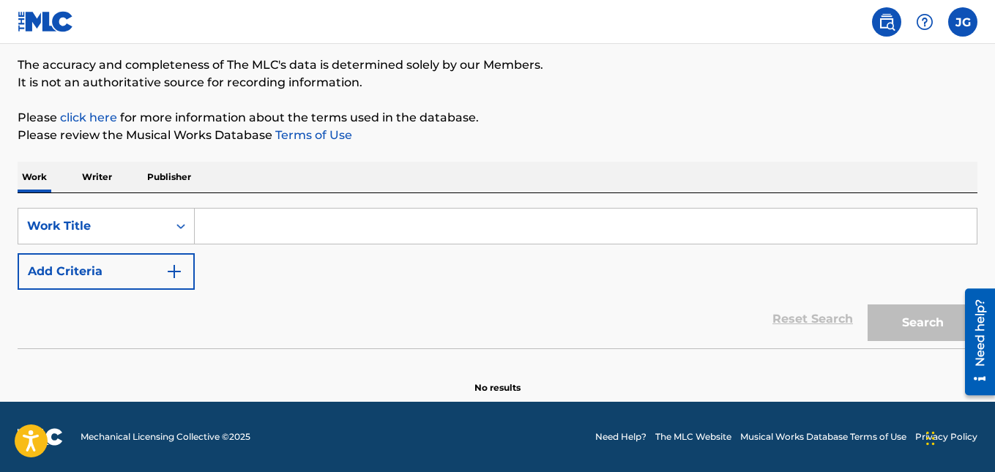
click at [98, 174] on p "Writer" at bounding box center [97, 177] width 39 height 31
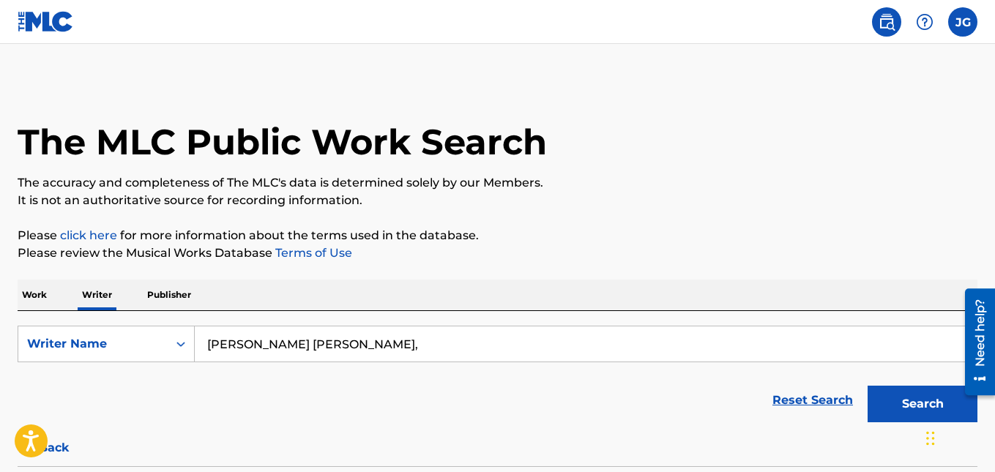
click at [164, 294] on p "Publisher" at bounding box center [169, 295] width 53 height 31
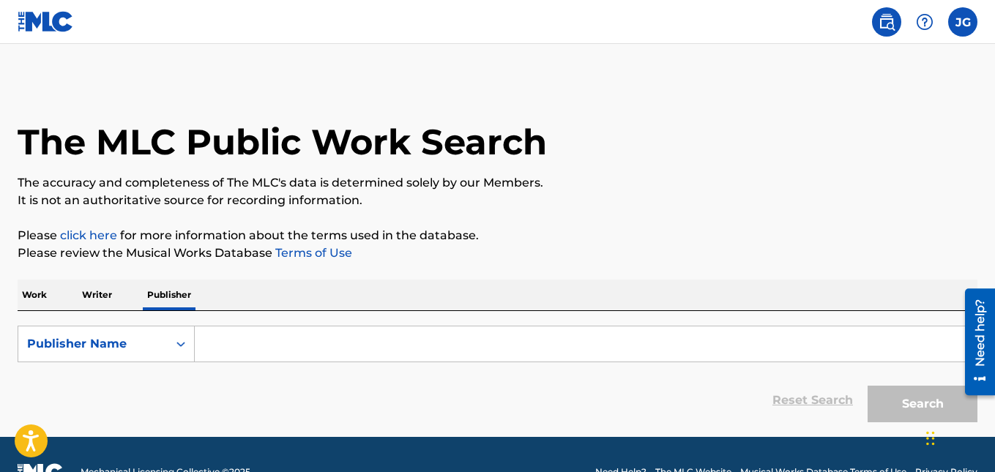
click at [104, 292] on p "Writer" at bounding box center [97, 295] width 39 height 31
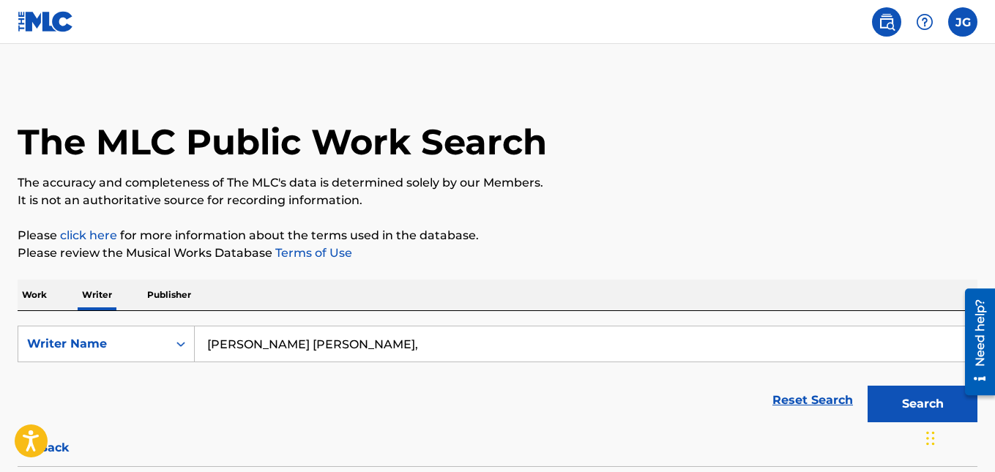
scroll to position [97, 0]
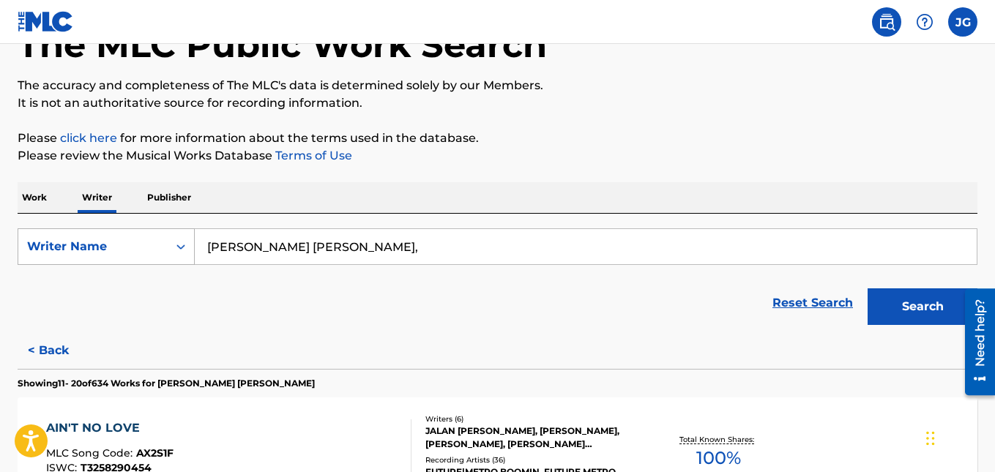
drag, startPoint x: 425, startPoint y: 245, endPoint x: 107, endPoint y: 246, distance: 317.7
click at [97, 249] on div "SearchWithCriteria6f4d69e7-7b44-43c4-9469-4f1a715d86ed Writer Name [PERSON_NAME…" at bounding box center [498, 246] width 960 height 37
paste input "920.337.496-3"
click at [867, 288] on button "Search" at bounding box center [922, 306] width 110 height 37
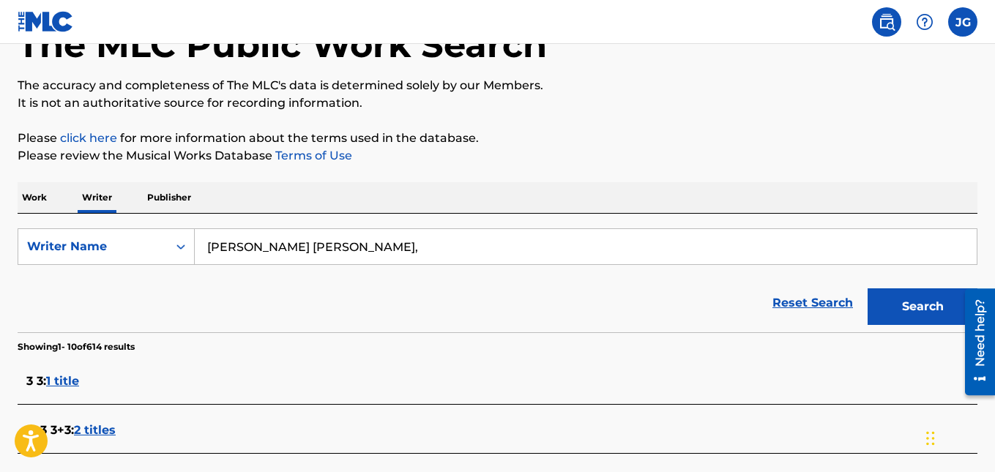
paste input "[PERSON_NAME] SHE'YAA"
click at [867, 288] on button "Search" at bounding box center [922, 306] width 110 height 37
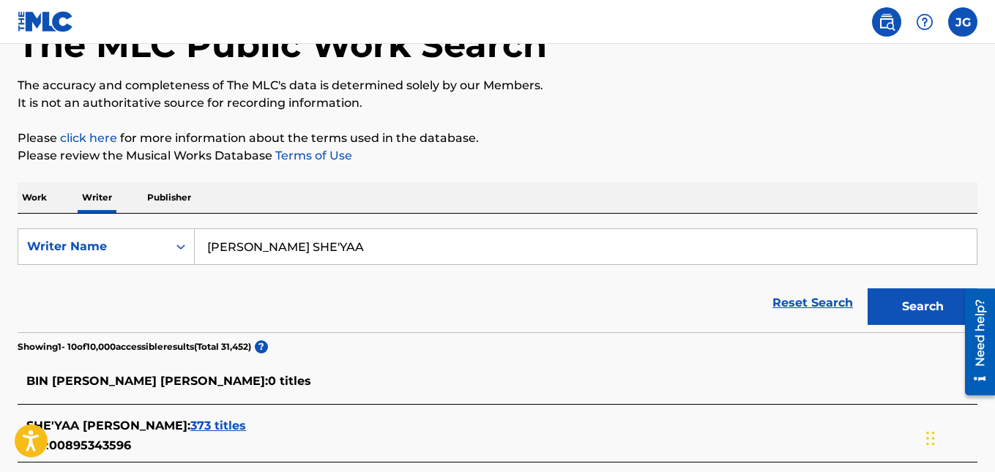
scroll to position [195, 0]
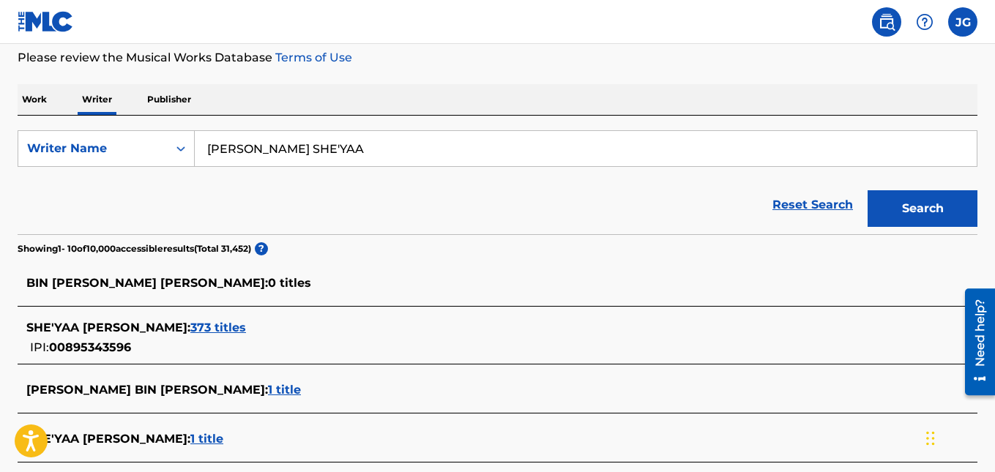
click at [246, 326] on span "373 titles" at bounding box center [218, 328] width 56 height 14
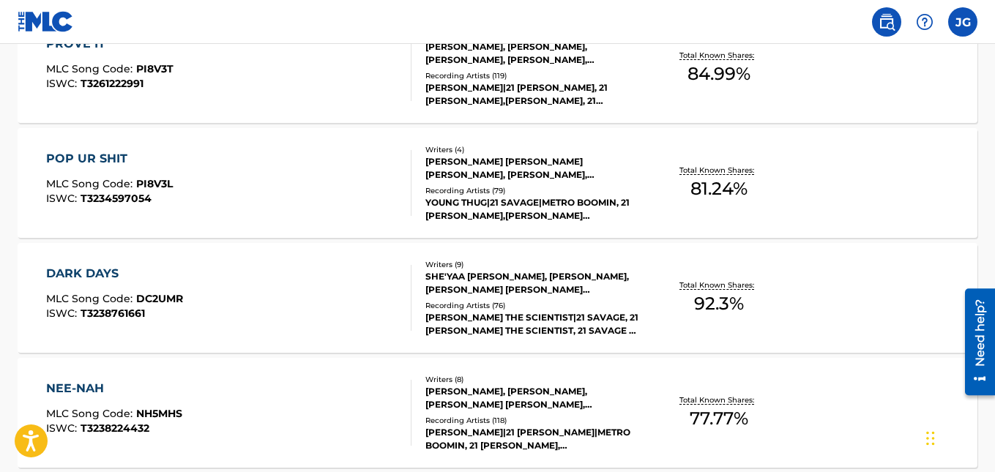
scroll to position [1269, 0]
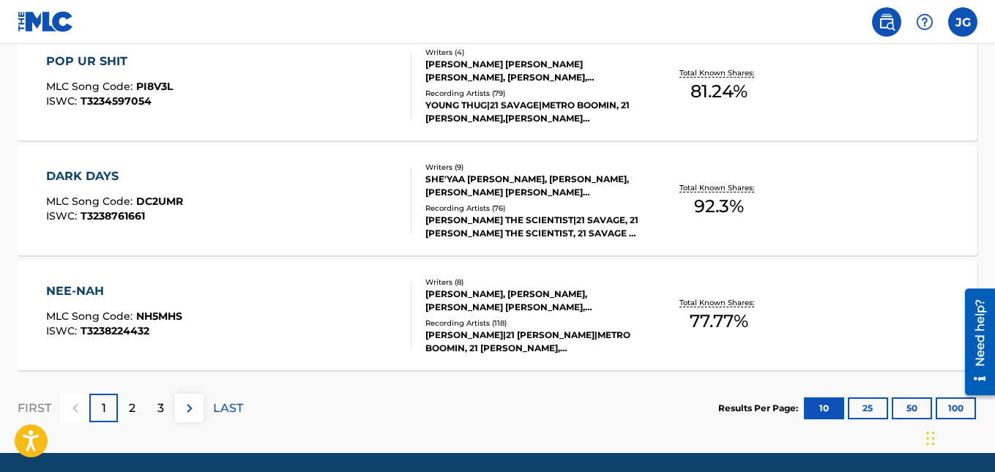
click at [127, 409] on div "2" at bounding box center [132, 408] width 29 height 29
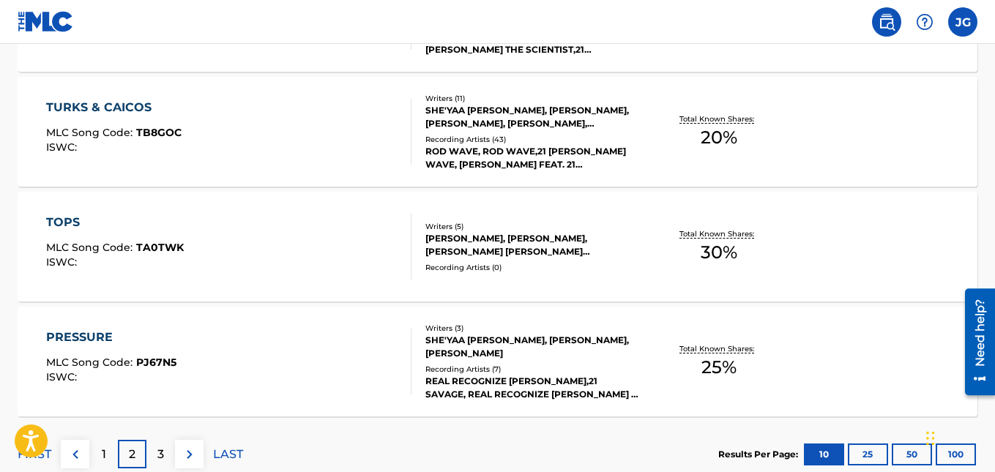
scroll to position [1320, 0]
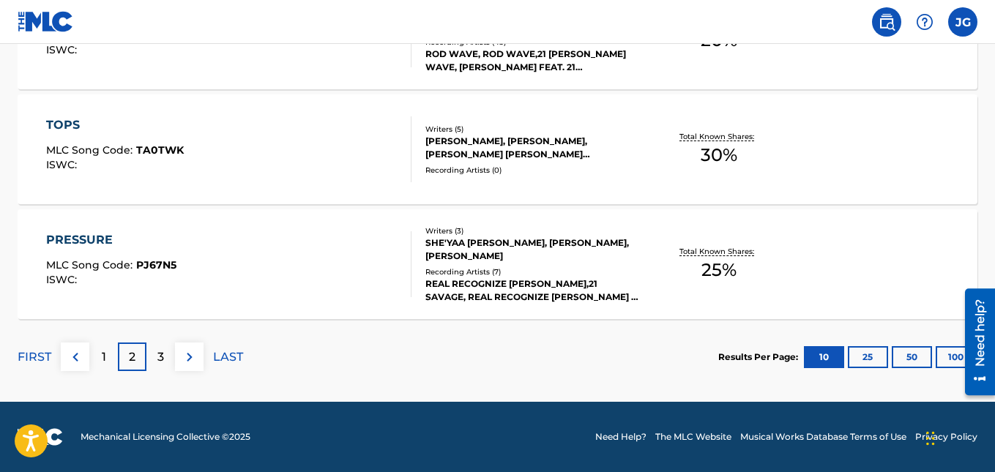
click at [162, 358] on p "3" at bounding box center [160, 357] width 7 height 18
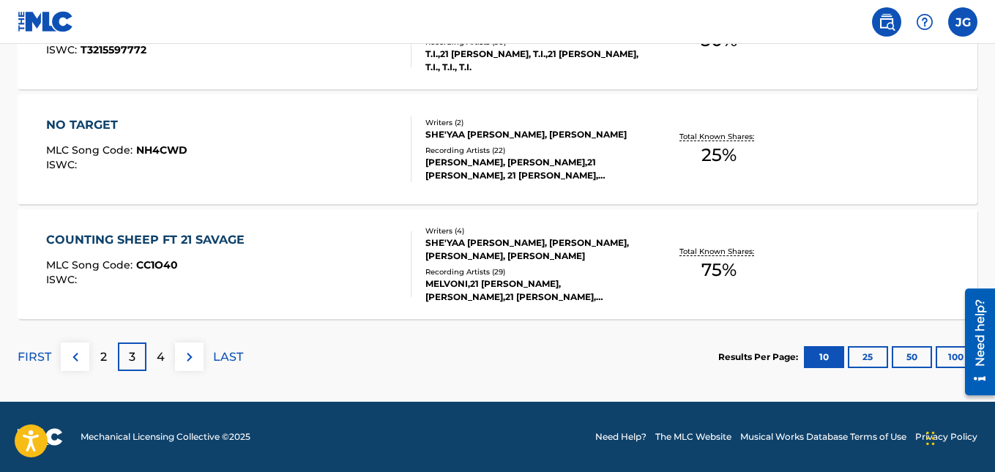
click at [170, 359] on div "4" at bounding box center [160, 357] width 29 height 29
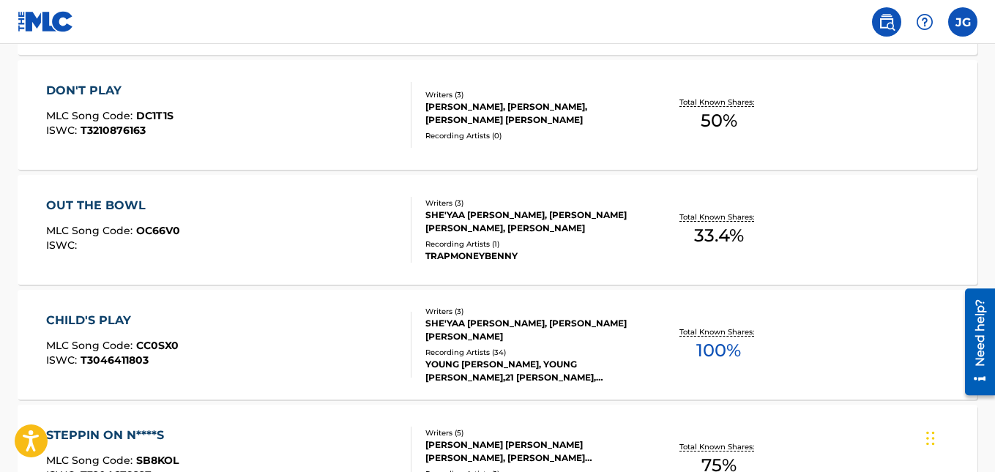
scroll to position [1027, 0]
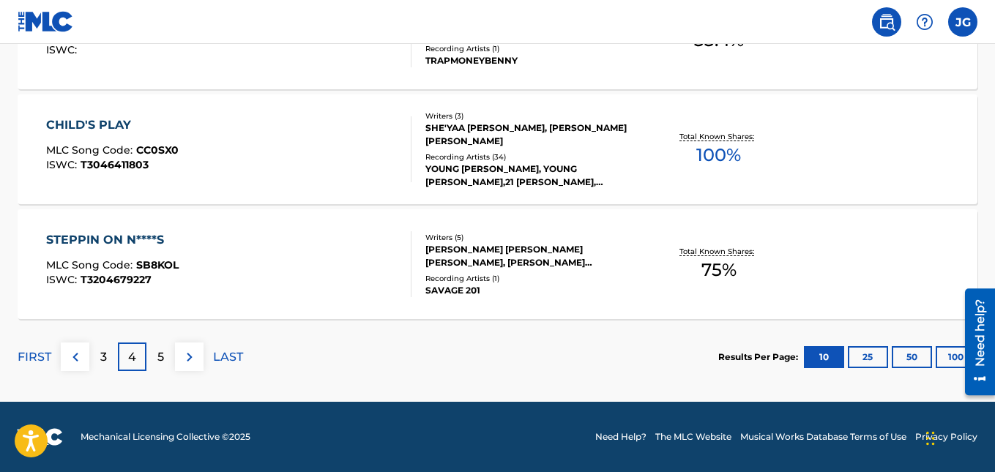
click at [152, 359] on div "5" at bounding box center [160, 357] width 29 height 29
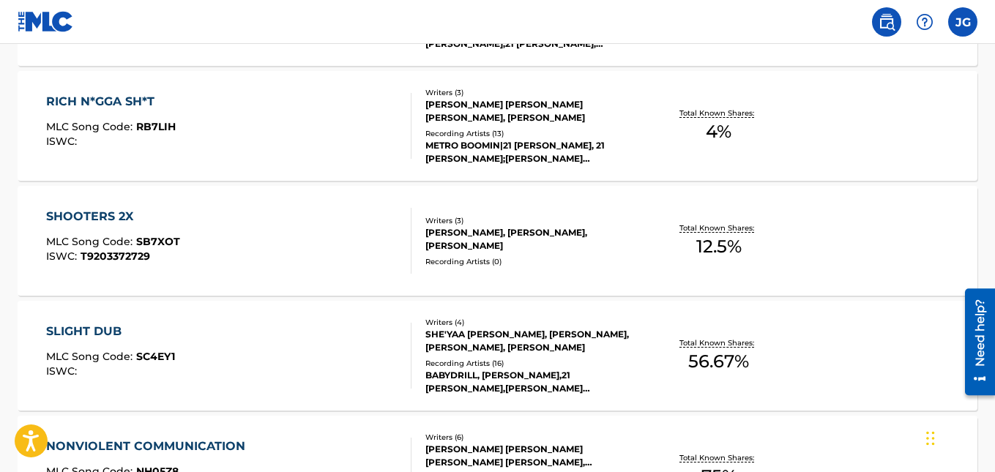
scroll to position [246, 0]
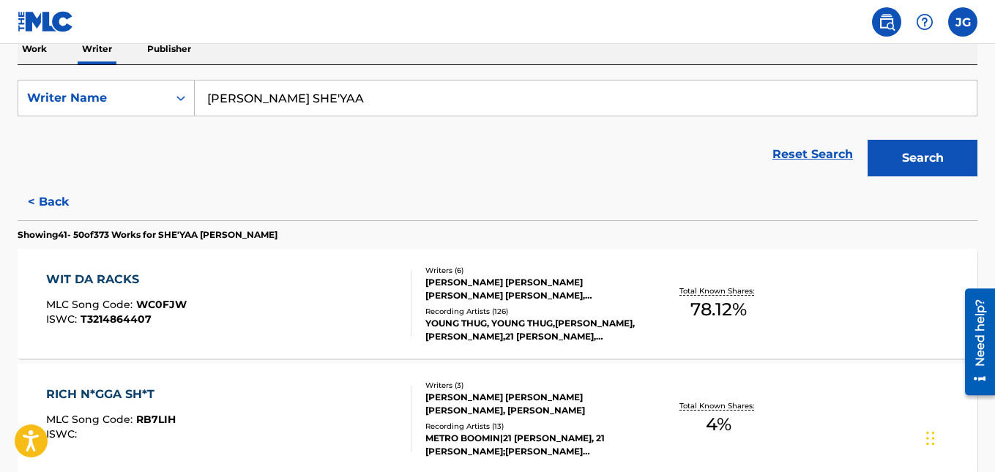
click at [503, 97] on input "[PERSON_NAME] SHE'YAA" at bounding box center [586, 98] width 782 height 35
type input "BIN [PERSON_NAME] SHE'YAA no heart"
click at [867, 140] on button "Search" at bounding box center [922, 158] width 110 height 37
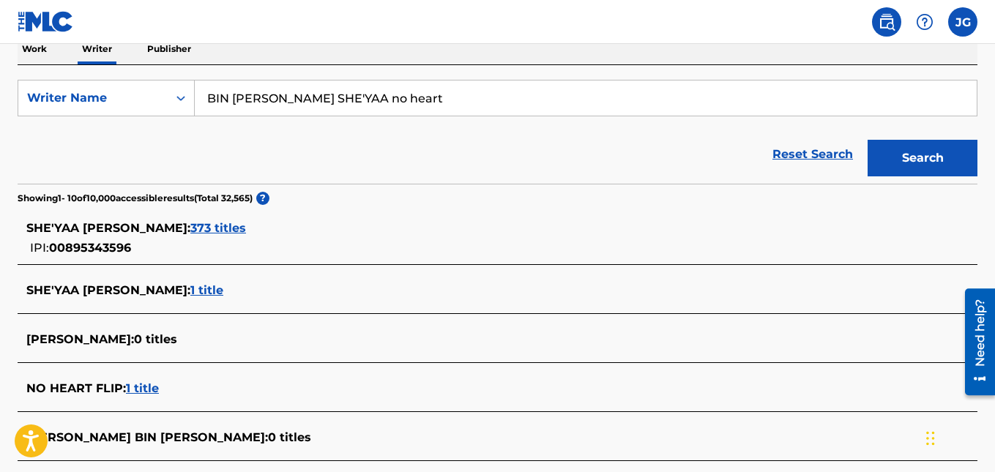
click at [246, 231] on span "373 titles" at bounding box center [218, 228] width 56 height 14
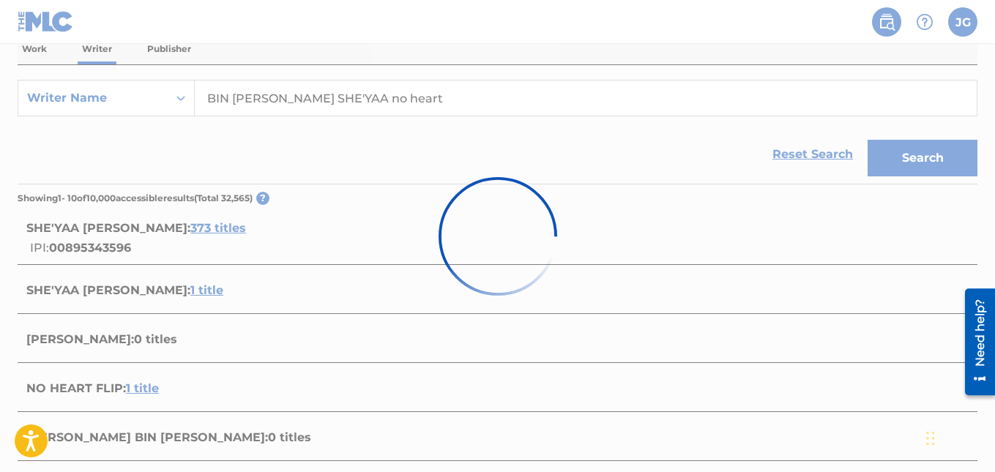
scroll to position [367, 0]
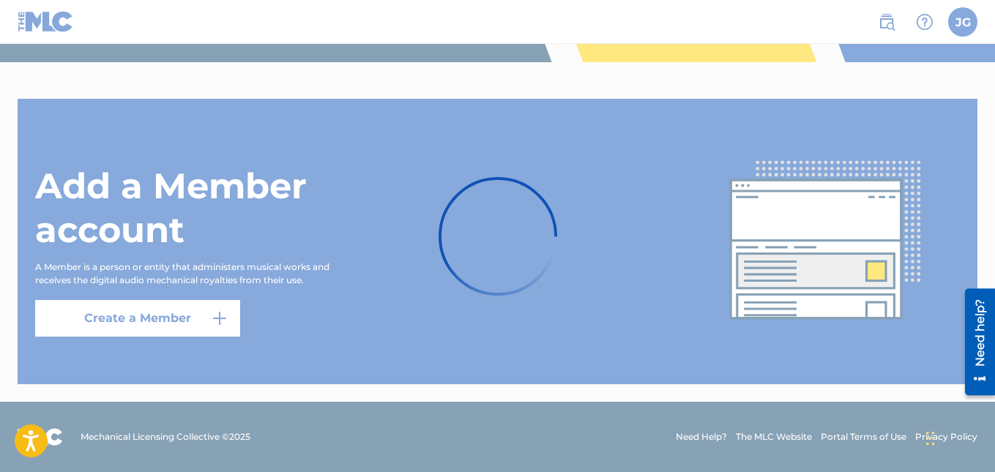
scroll to position [633, 0]
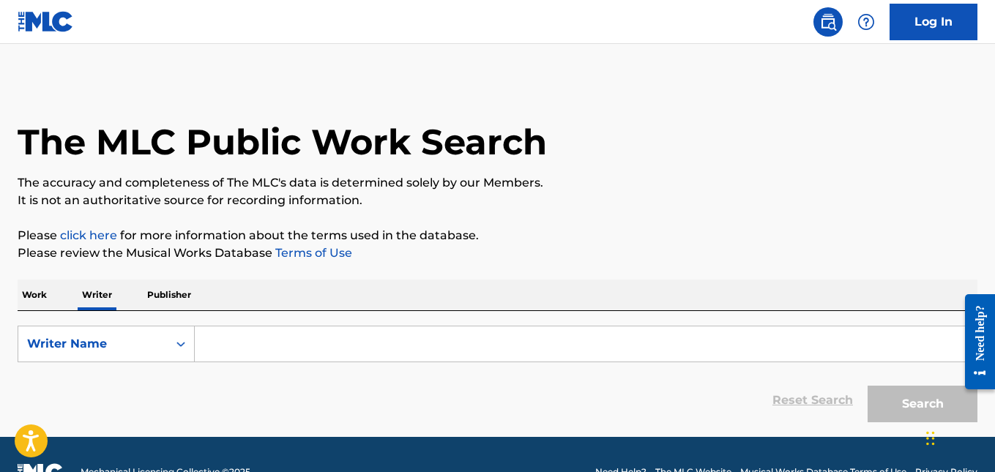
scroll to position [35, 0]
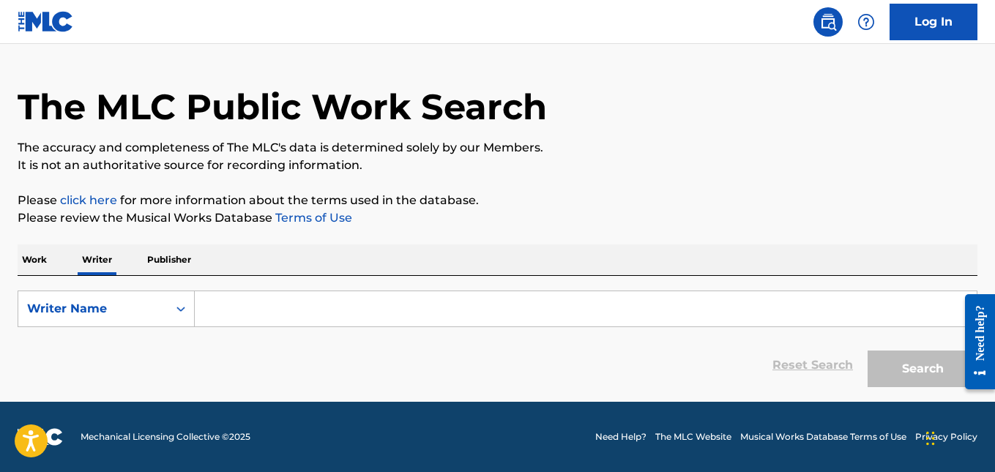
drag, startPoint x: 361, startPoint y: 282, endPoint x: 348, endPoint y: 306, distance: 27.2
click at [359, 287] on div "SearchWithCriteria3685c397-0c77-4ec1-a89c-2b956a30c705 Writer Name Reset Search…" at bounding box center [498, 335] width 960 height 119
click at [344, 311] on input "Search Form" at bounding box center [586, 308] width 782 height 35
paste input "[PERSON_NAME] SHE'YAA"
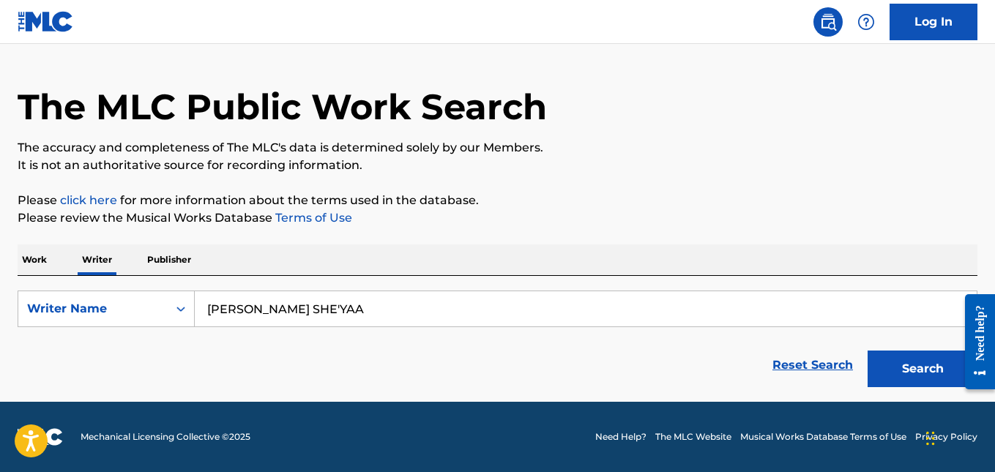
type input "[PERSON_NAME] SHE'YAA"
click at [867, 351] on button "Search" at bounding box center [922, 369] width 110 height 37
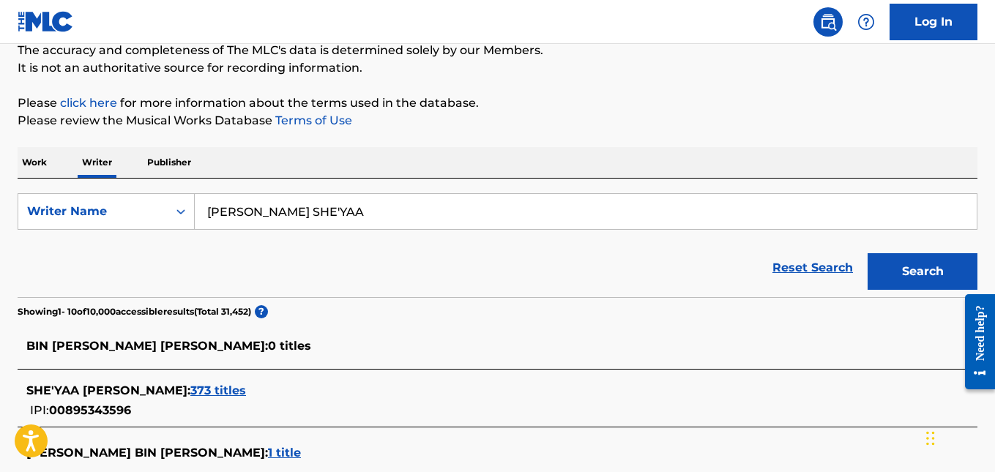
scroll to position [231, 0]
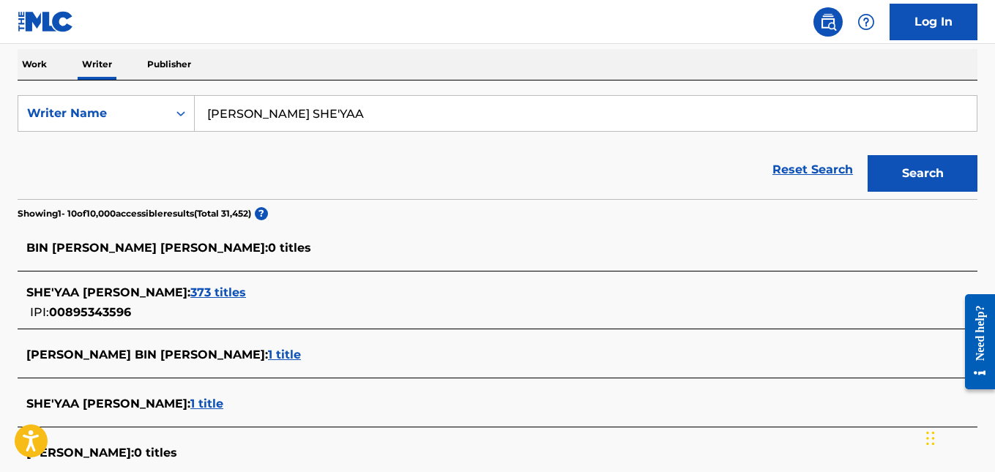
click at [246, 297] on span "373 titles" at bounding box center [218, 292] width 56 height 14
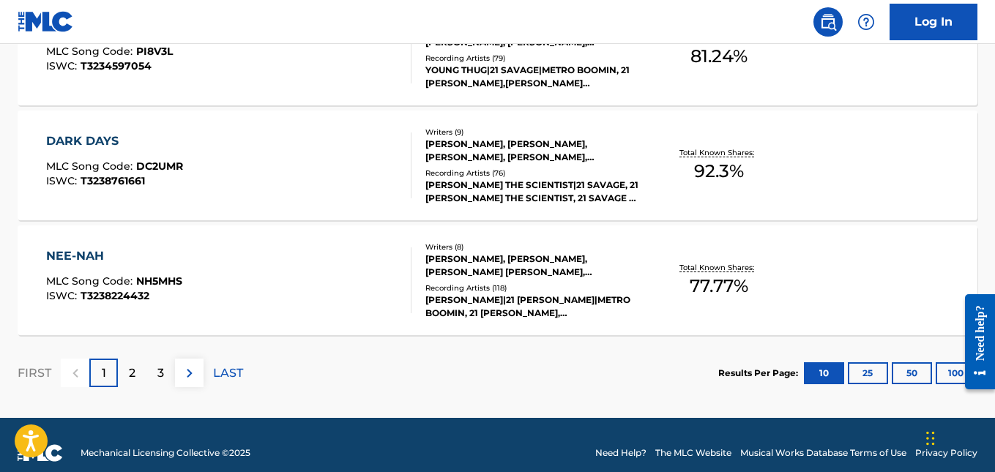
scroll to position [1320, 0]
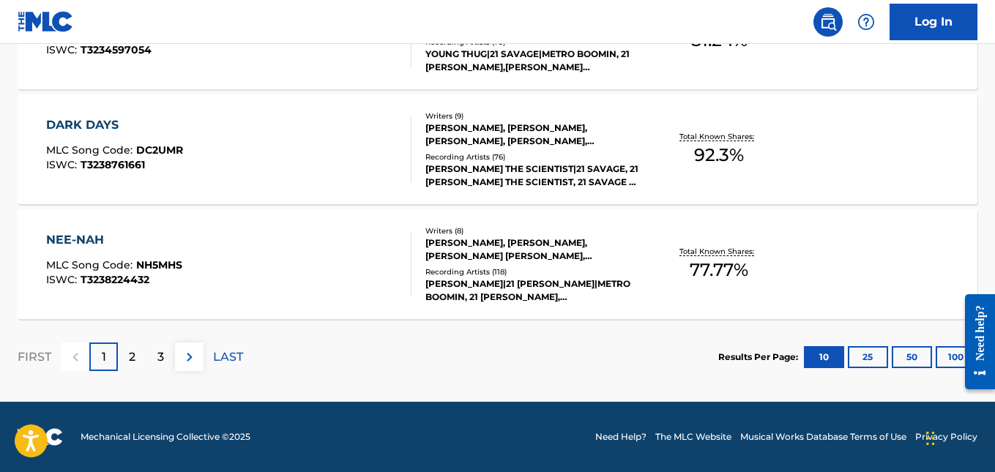
click at [941, 361] on button "100" at bounding box center [955, 357] width 40 height 22
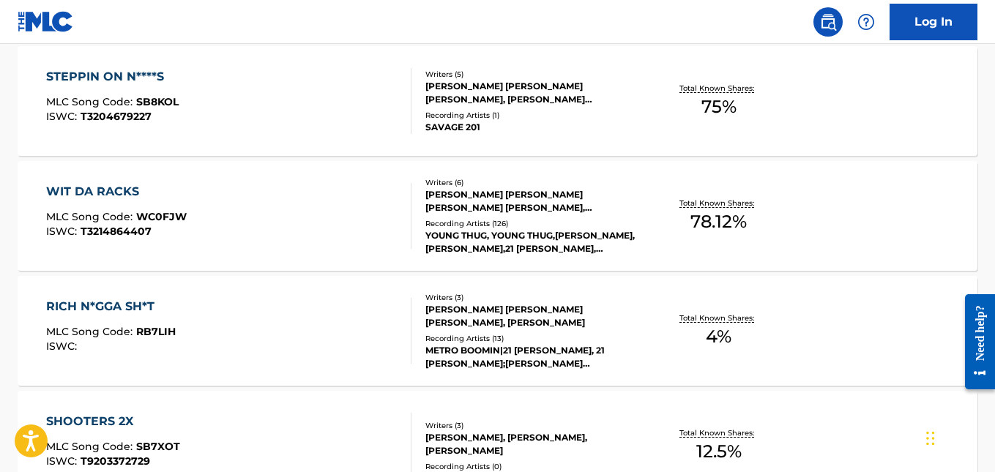
scroll to position [5029, 0]
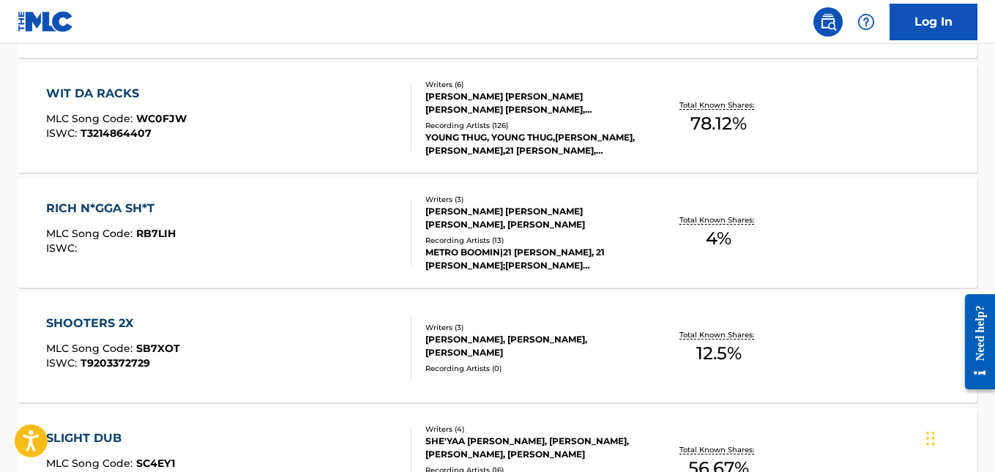
click at [140, 215] on div "RICH N*GGA SH*T" at bounding box center [111, 209] width 130 height 18
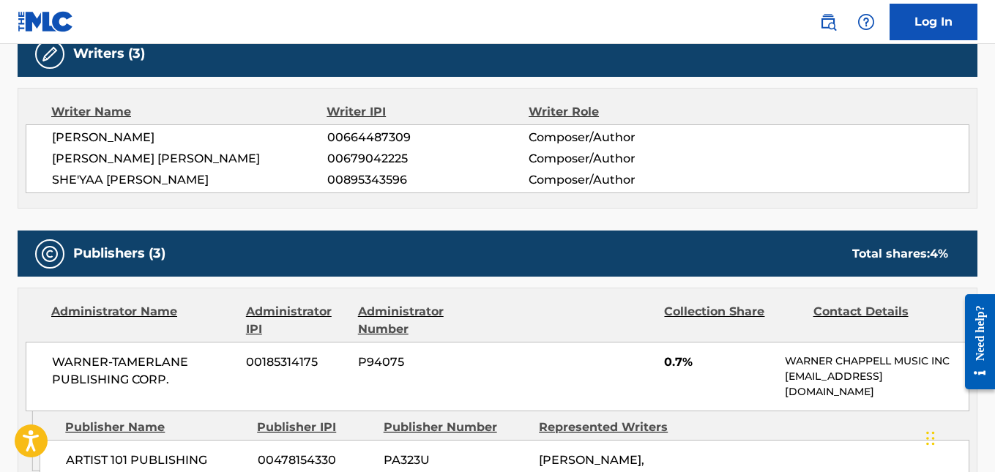
scroll to position [582, 0]
